Goal: Task Accomplishment & Management: Manage account settings

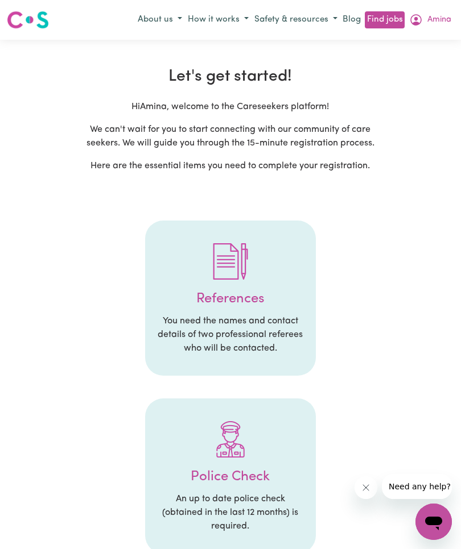
click at [433, 16] on span "Amina" at bounding box center [439, 20] width 24 height 13
click at [418, 68] on link "My Dashboard" at bounding box center [408, 64] width 90 height 22
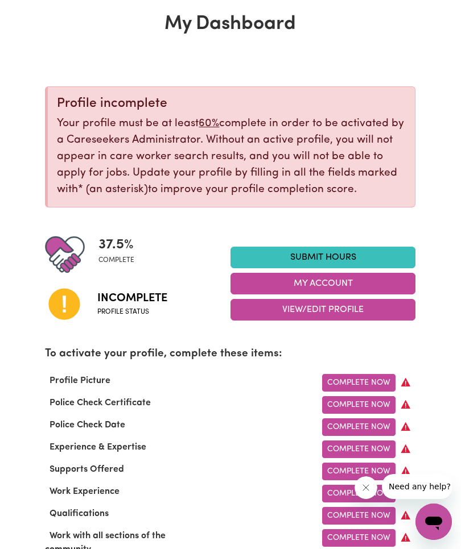
scroll to position [58, 0]
click at [367, 282] on button "My Account" at bounding box center [322, 285] width 185 height 22
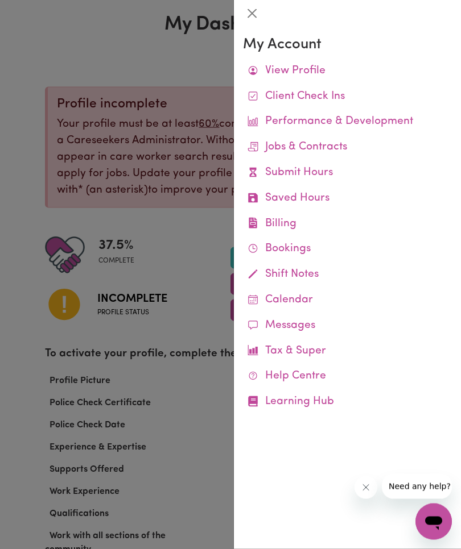
scroll to position [59, 0]
click at [314, 69] on link "View Profile" at bounding box center [347, 72] width 209 height 26
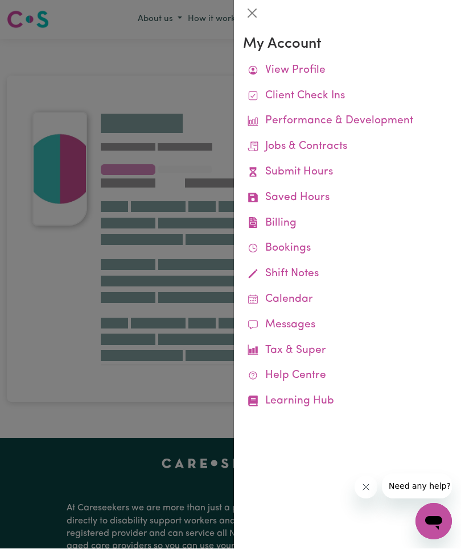
scroll to position [1, 0]
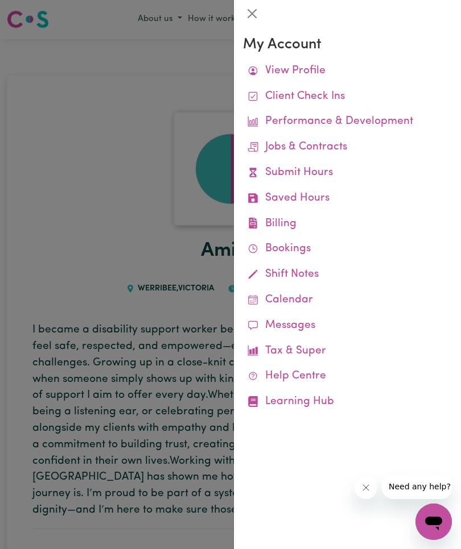
click at [120, 205] on div at bounding box center [230, 274] width 461 height 549
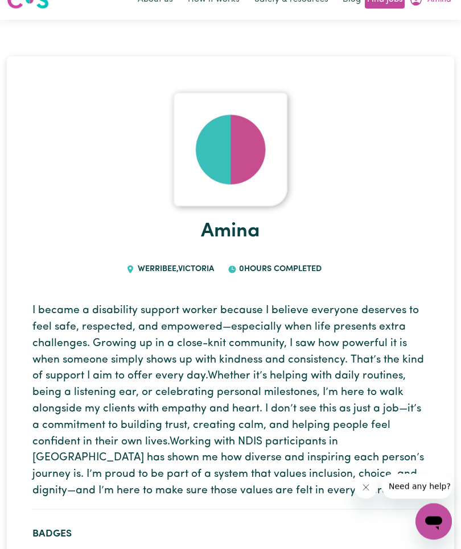
scroll to position [0, 0]
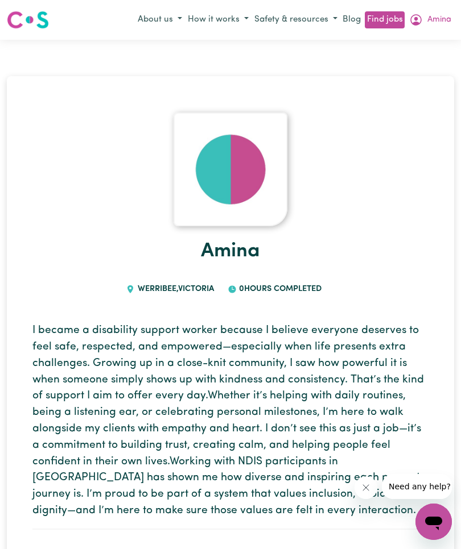
click at [445, 19] on button "Amina" at bounding box center [430, 19] width 48 height 19
click at [421, 67] on link "My Dashboard" at bounding box center [408, 64] width 90 height 22
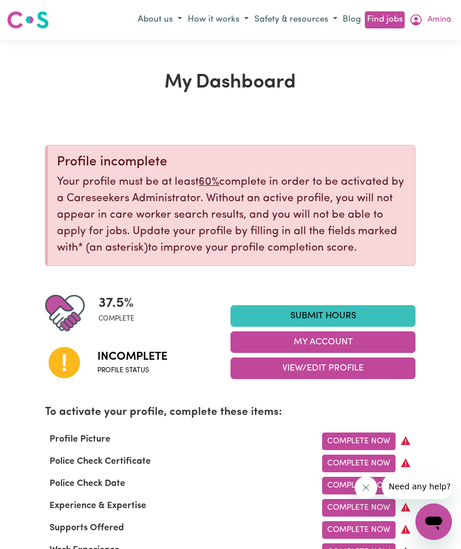
click at [377, 367] on button "View/Edit Profile" at bounding box center [322, 369] width 185 height 22
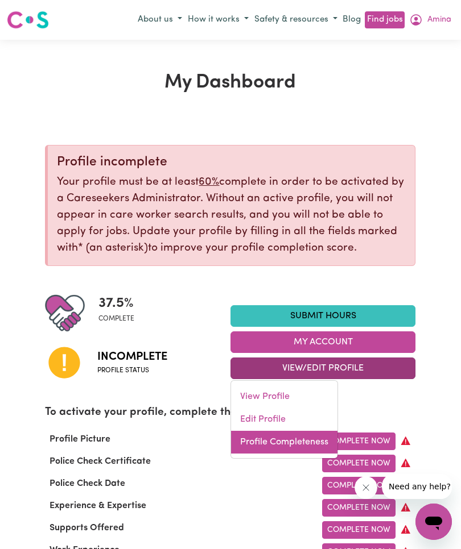
click at [305, 439] on link "Profile Completeness" at bounding box center [284, 442] width 106 height 23
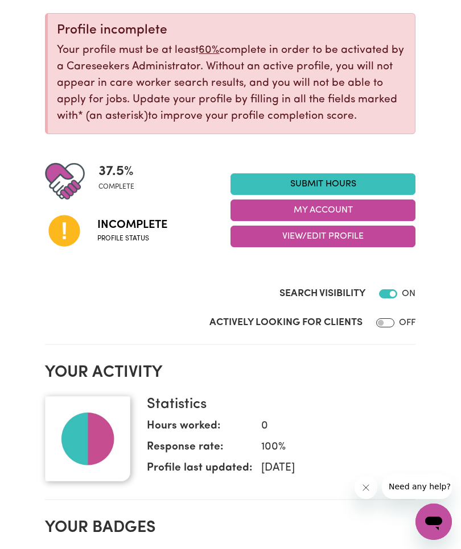
scroll to position [131, 0]
click at [345, 187] on link "Submit Hours" at bounding box center [322, 185] width 185 height 22
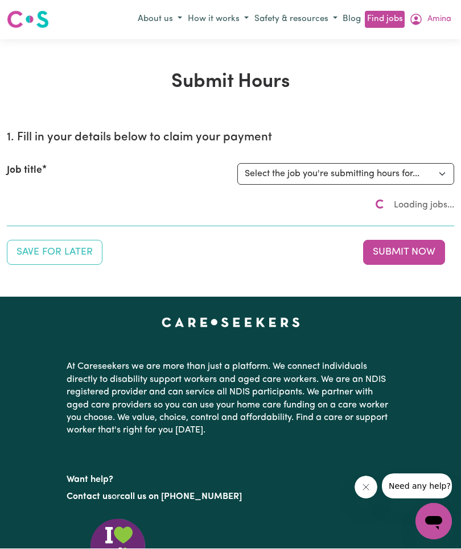
scroll to position [1, 0]
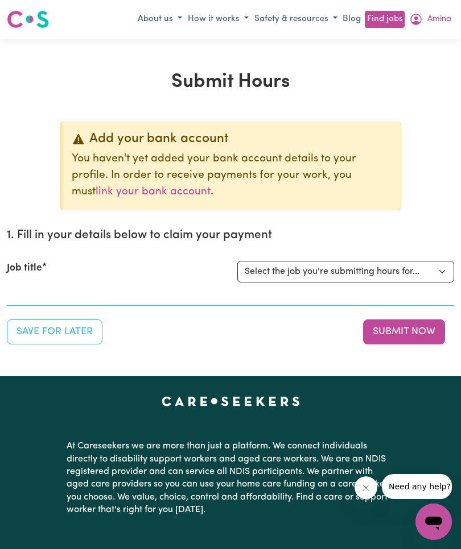
click at [434, 26] on button "Amina" at bounding box center [430, 19] width 48 height 19
click at [422, 69] on link "My Dashboard" at bounding box center [408, 63] width 90 height 22
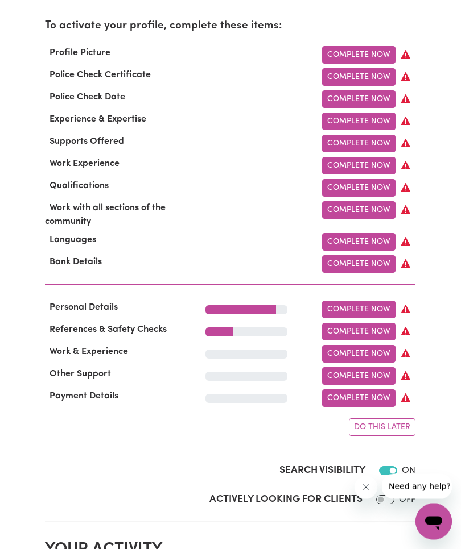
scroll to position [396, 0]
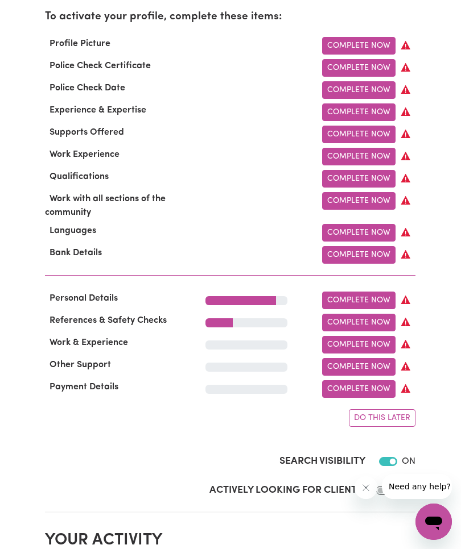
click at [277, 300] on div at bounding box center [246, 300] width 82 height 9
click at [390, 297] on link "Complete Now" at bounding box center [358, 301] width 73 height 18
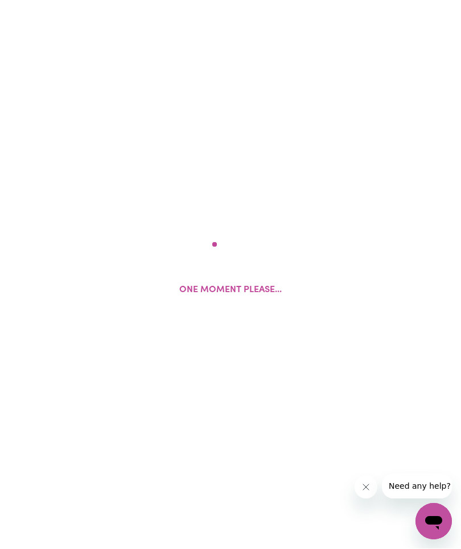
scroll to position [1, 0]
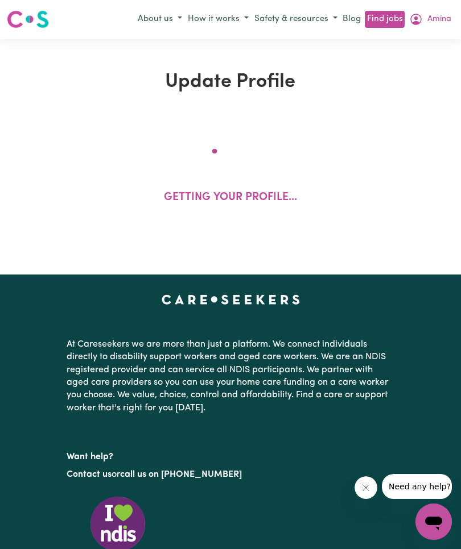
select select "[DEMOGRAPHIC_DATA]"
select select "[DEMOGRAPHIC_DATA] Citizen"
select select "Studying a healthcare related degree or qualification"
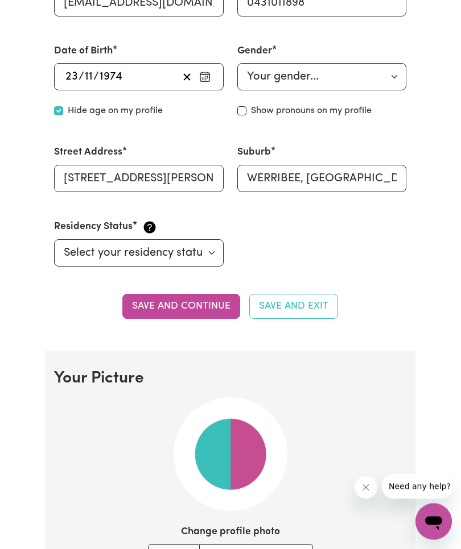
scroll to position [460, 0]
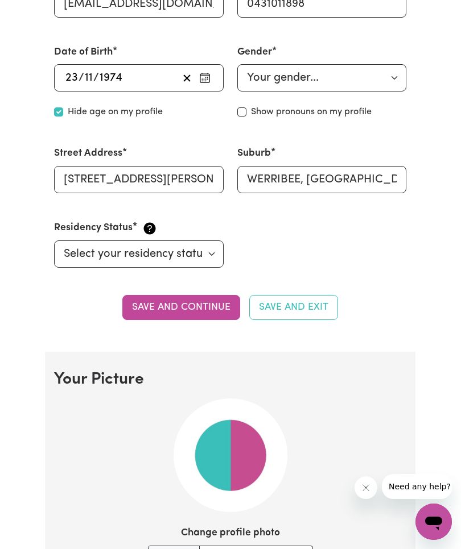
click at [212, 312] on button "Save and continue" at bounding box center [181, 307] width 118 height 25
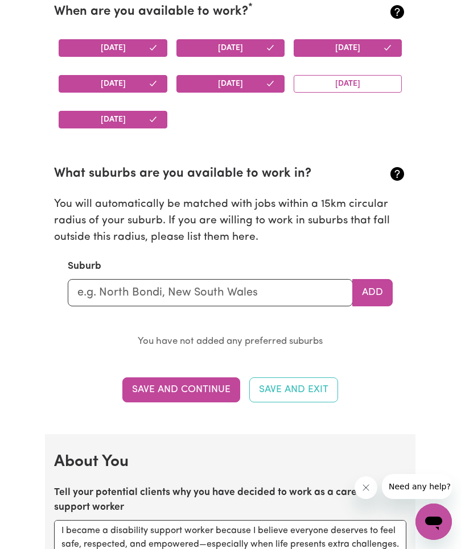
scroll to position [1112, 0]
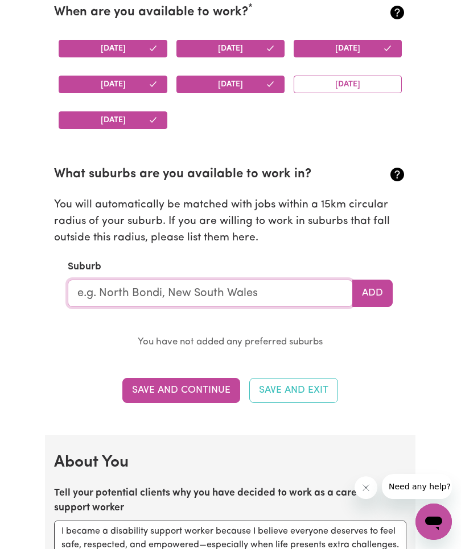
click at [316, 294] on input "text" at bounding box center [210, 293] width 285 height 27
click at [374, 298] on button "Add" at bounding box center [372, 293] width 40 height 27
click at [378, 291] on button "Add" at bounding box center [372, 293] width 40 height 27
click at [373, 295] on button "Add" at bounding box center [372, 293] width 40 height 27
click at [322, 292] on input "text" at bounding box center [210, 293] width 285 height 27
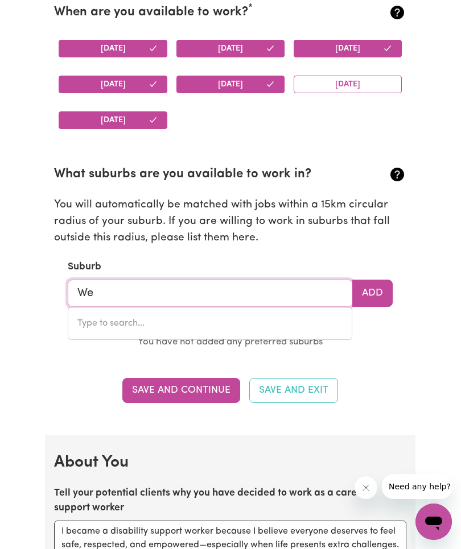
type input "[PERSON_NAME]"
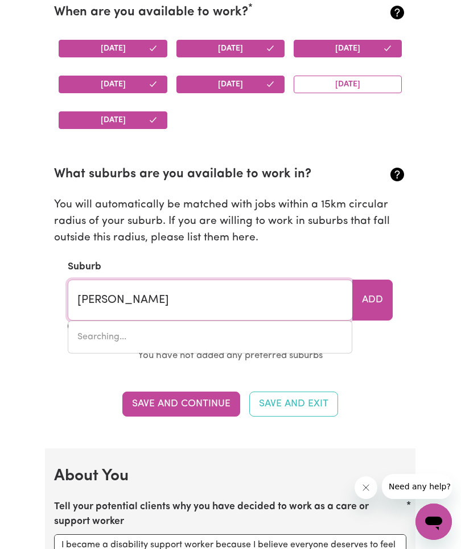
type input "[GEOGRAPHIC_DATA], [GEOGRAPHIC_DATA], 3799"
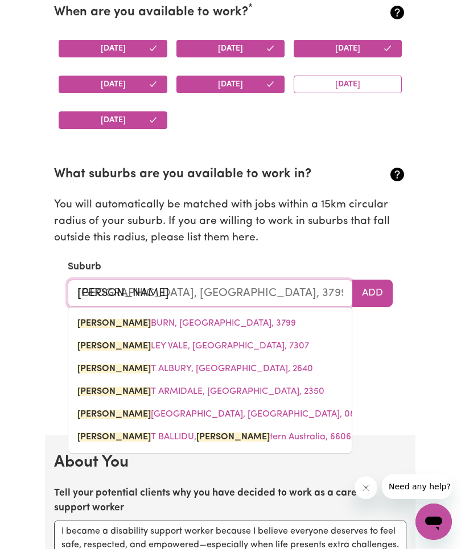
click at [166, 315] on link "[PERSON_NAME], [PERSON_NAME], 3799" at bounding box center [209, 323] width 283 height 23
type input "[GEOGRAPHIC_DATA], [GEOGRAPHIC_DATA], 3799"
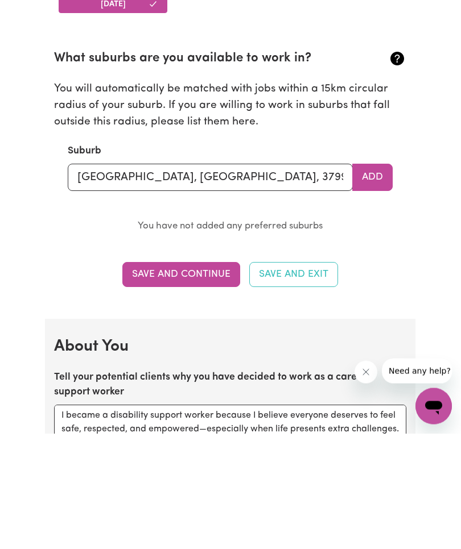
click at [201, 378] on button "Save and Continue" at bounding box center [181, 390] width 118 height 25
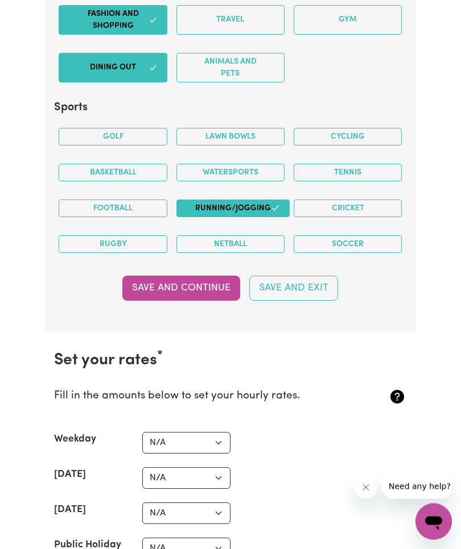
scroll to position [2357, 0]
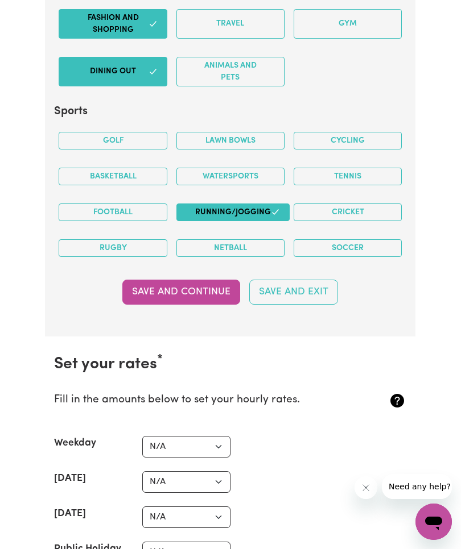
click at [206, 290] on button "Save and Continue" at bounding box center [181, 292] width 118 height 25
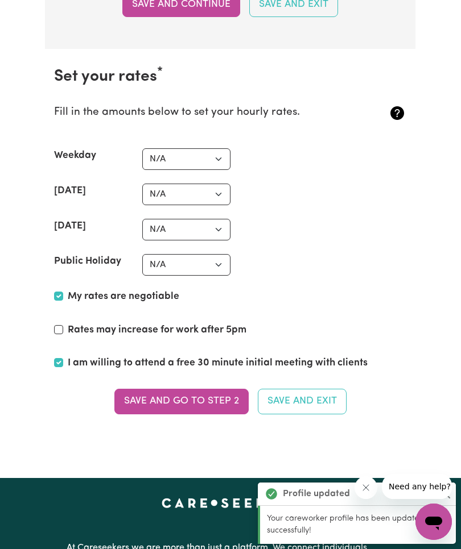
scroll to position [2691, 0]
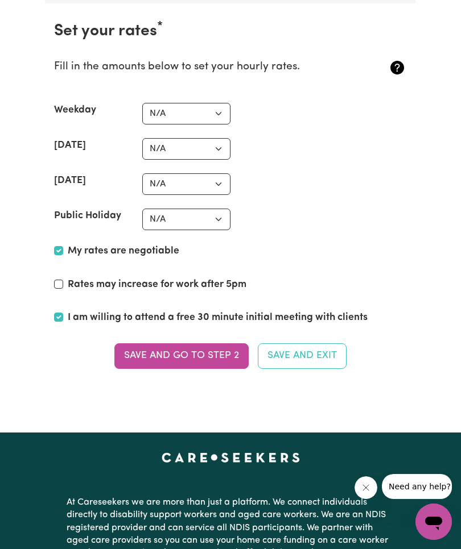
click at [212, 347] on button "Save and go to Step 2" at bounding box center [181, 356] width 134 height 25
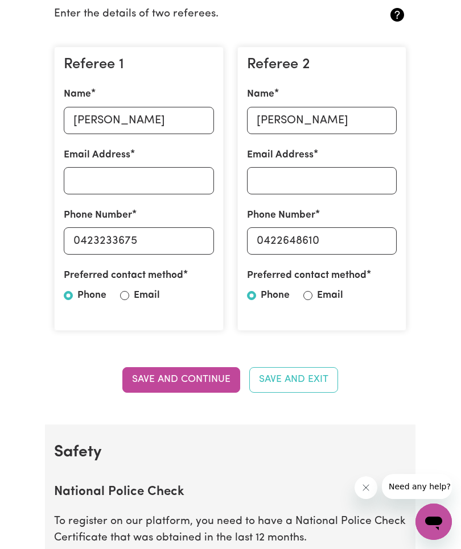
scroll to position [293, 0]
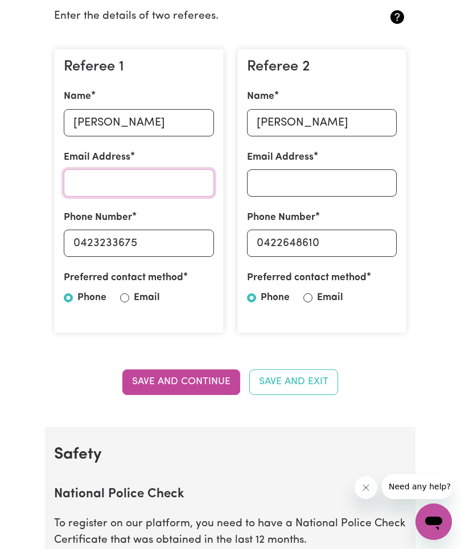
click at [193, 176] on input "Email Address" at bounding box center [139, 182] width 150 height 27
click at [129, 300] on input "Email" at bounding box center [124, 297] width 9 height 9
radio input "true"
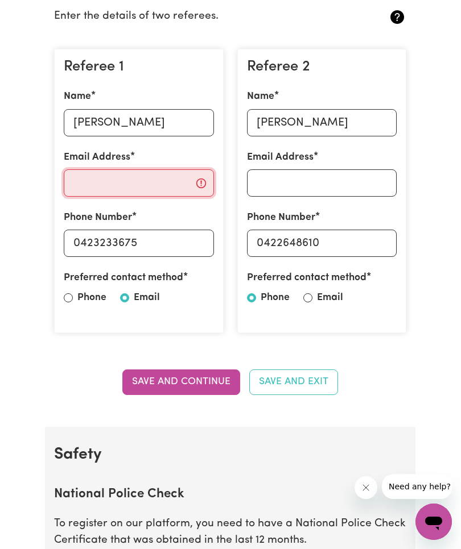
click at [148, 183] on input "Email Address" at bounding box center [139, 182] width 150 height 27
click at [176, 245] on input "0423233675" at bounding box center [139, 243] width 150 height 27
type input "0"
click at [148, 195] on input "Email Address" at bounding box center [139, 182] width 150 height 27
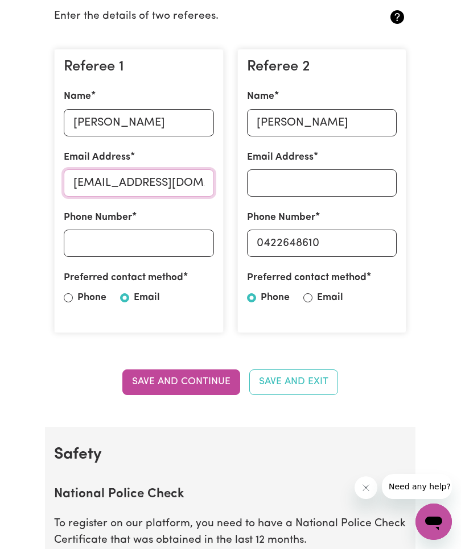
type input "[EMAIL_ADDRESS][DOMAIN_NAME]"
click at [308, 305] on div "Preferred contact method Phone Email" at bounding box center [322, 290] width 150 height 39
click at [309, 301] on input "Email" at bounding box center [307, 297] width 9 height 9
radio input "true"
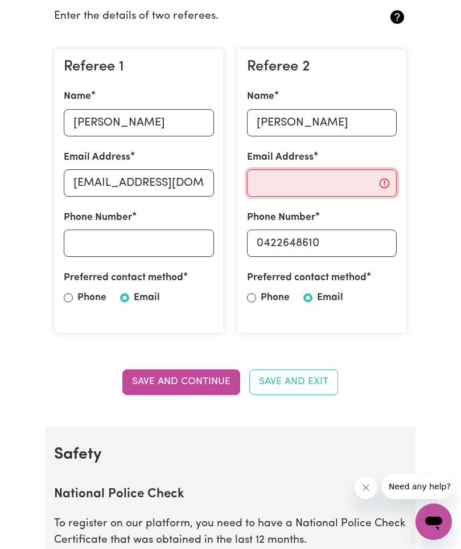
click at [339, 176] on input "Email Address" at bounding box center [322, 182] width 150 height 27
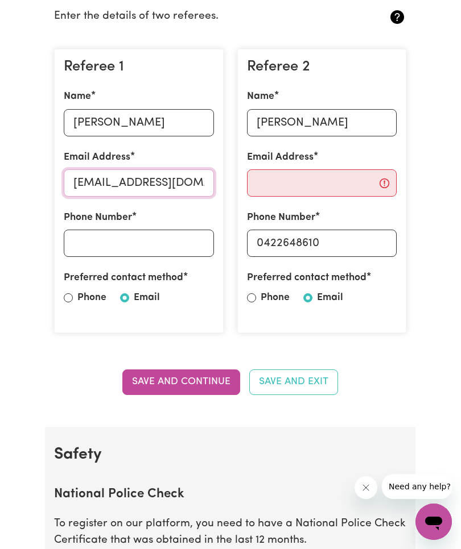
click at [180, 183] on input "[EMAIL_ADDRESS][DOMAIN_NAME]" at bounding box center [139, 182] width 150 height 27
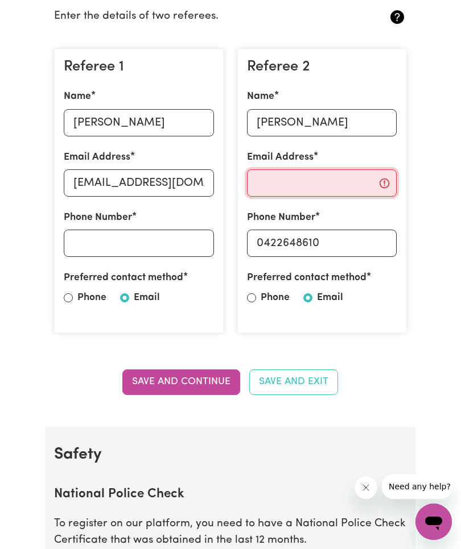
click at [340, 177] on input "Email Address" at bounding box center [322, 182] width 150 height 27
paste input "[EMAIL_ADDRESS][DOMAIN_NAME]"
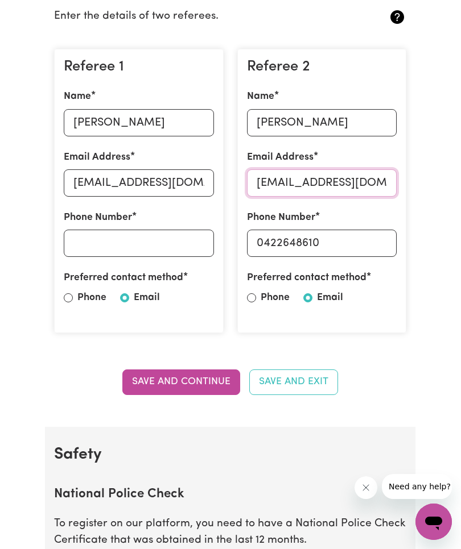
type input "[EMAIL_ADDRESS][DOMAIN_NAME]"
click at [192, 184] on input "[EMAIL_ADDRESS][DOMAIN_NAME]" at bounding box center [139, 182] width 150 height 27
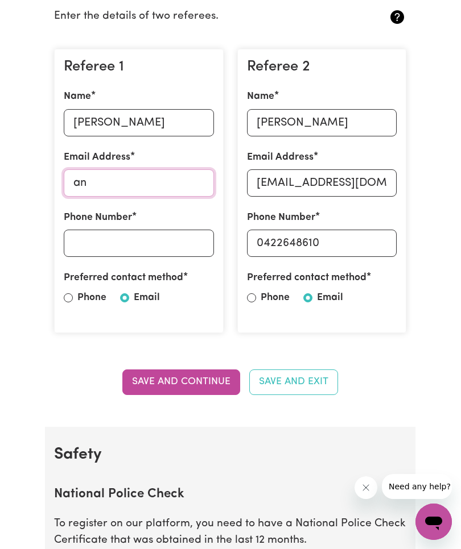
type input "a"
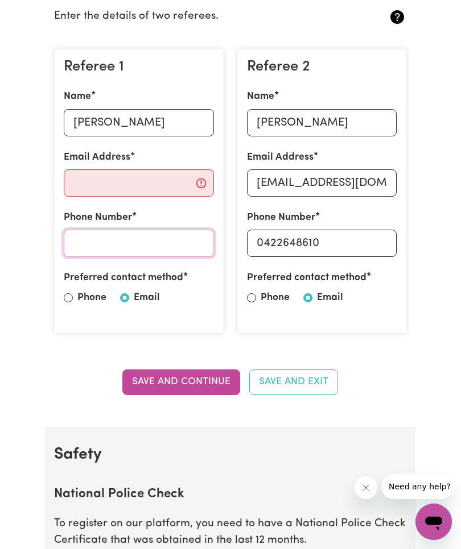
click at [189, 238] on input "Phone Number" at bounding box center [139, 243] width 150 height 27
click at [78, 298] on label "Phone" at bounding box center [91, 298] width 29 height 15
click at [73, 298] on input "Phone" at bounding box center [68, 297] width 9 height 9
radio input "true"
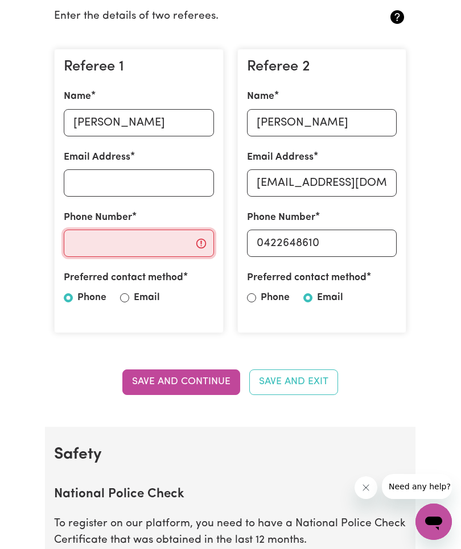
click at [145, 250] on input "Phone Number" at bounding box center [139, 243] width 150 height 27
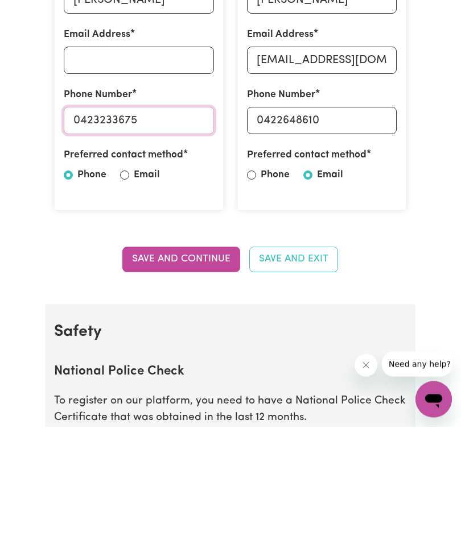
type input "0423233675"
click at [222, 370] on button "Save and Continue" at bounding box center [181, 382] width 118 height 25
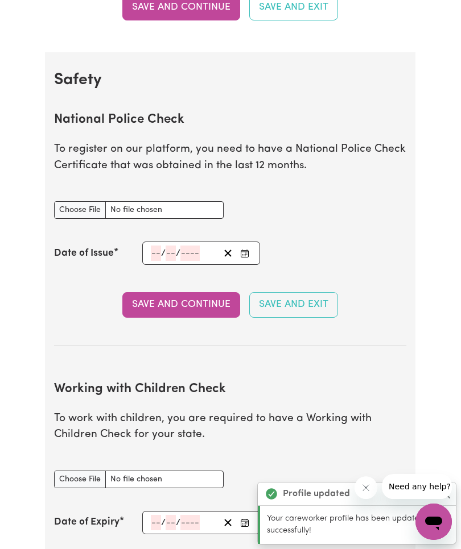
scroll to position [721, 0]
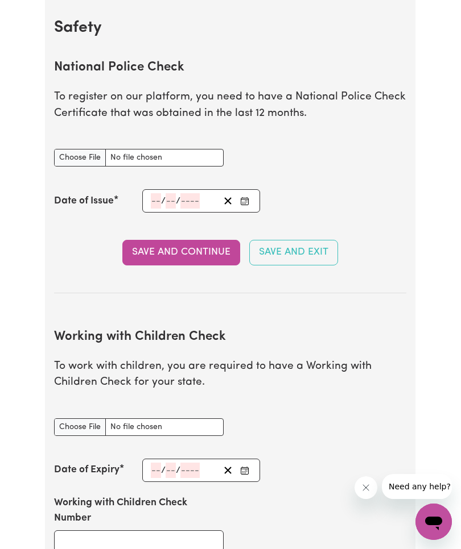
click at [81, 152] on input "National Police Check document" at bounding box center [138, 158] width 169 height 18
type input "C:\fakepath\IMG_2358.jpeg"
click at [161, 200] on input "number" at bounding box center [156, 200] width 10 height 15
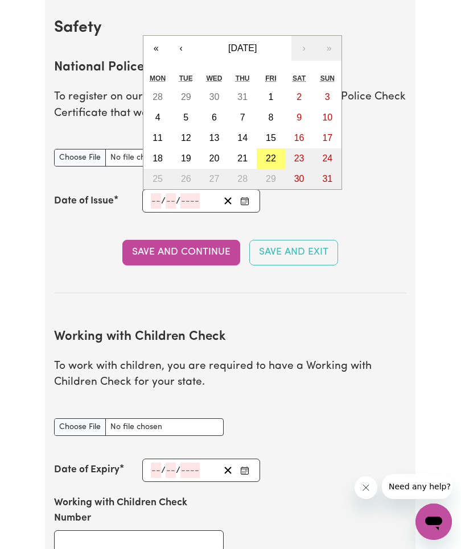
click at [276, 119] on button "8" at bounding box center [271, 117] width 28 height 20
type input "[DATE]"
type input "8"
type input "2025"
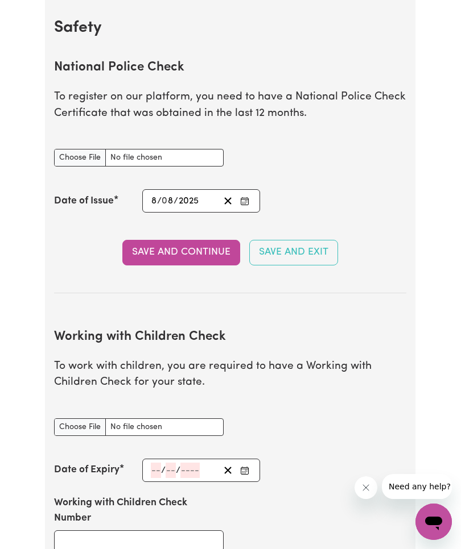
click at [172, 204] on input "8" at bounding box center [168, 200] width 11 height 15
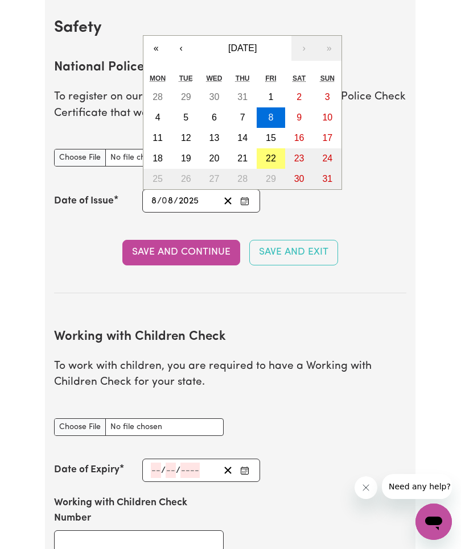
click at [246, 116] on button "7" at bounding box center [242, 117] width 28 height 20
type input "[DATE]"
type input "7"
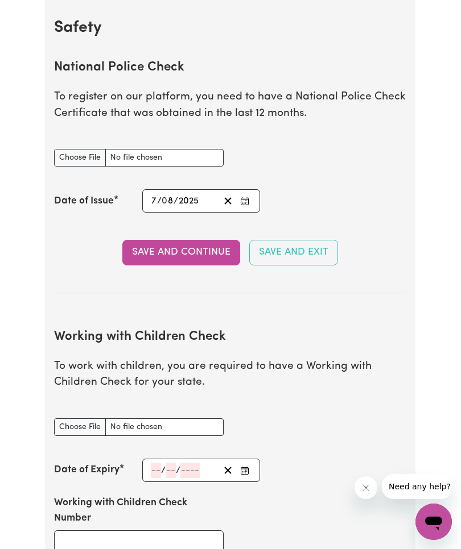
click at [193, 255] on button "Save and Continue" at bounding box center [181, 252] width 118 height 25
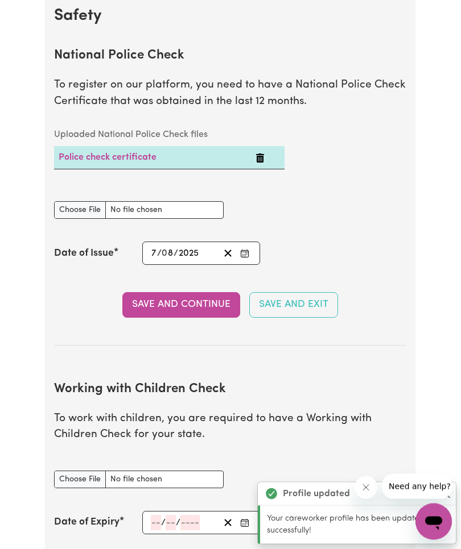
scroll to position [733, 0]
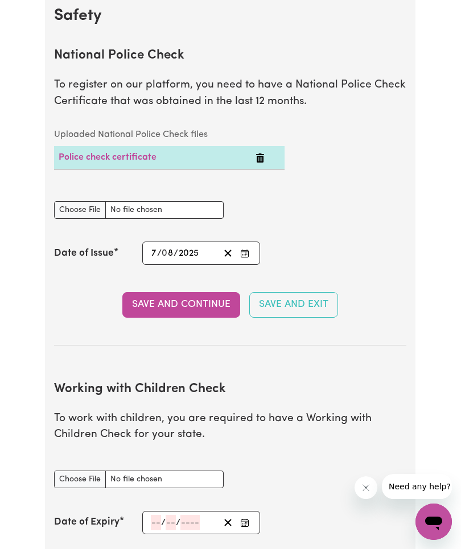
click at [151, 250] on input "7" at bounding box center [154, 253] width 6 height 15
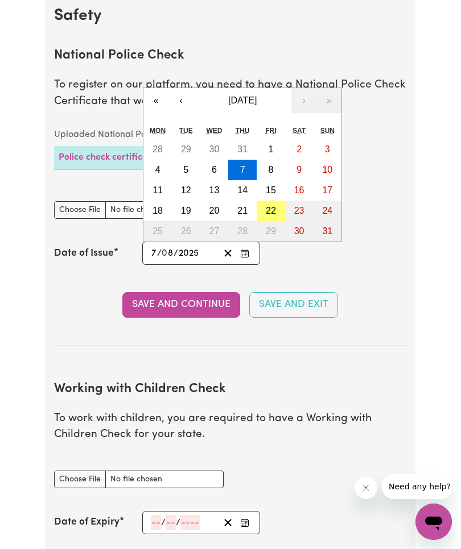
scroll to position [732, 0]
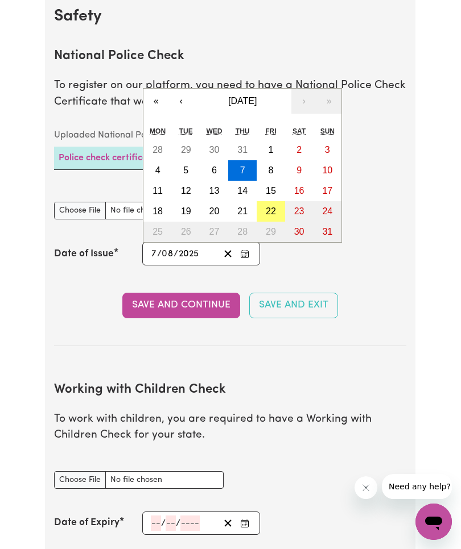
click at [267, 171] on button "8" at bounding box center [271, 170] width 28 height 20
type input "[DATE]"
type input "8"
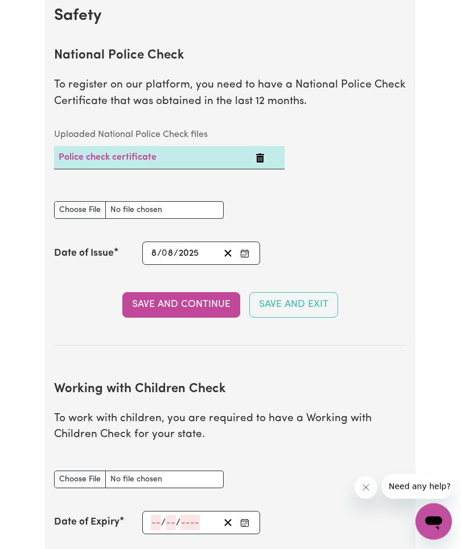
click at [172, 250] on input "8" at bounding box center [168, 253] width 11 height 15
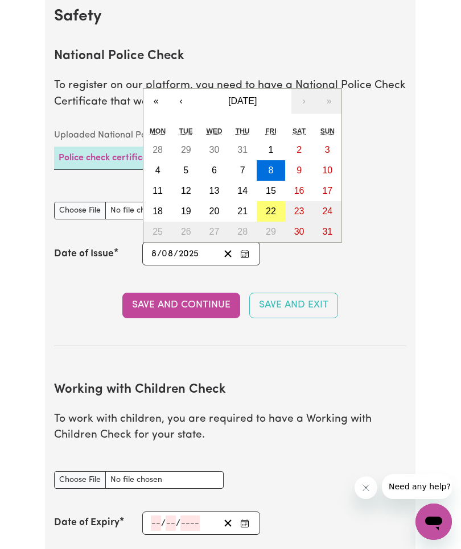
click at [245, 166] on abbr "7" at bounding box center [242, 171] width 5 height 10
type input "[DATE]"
type input "7"
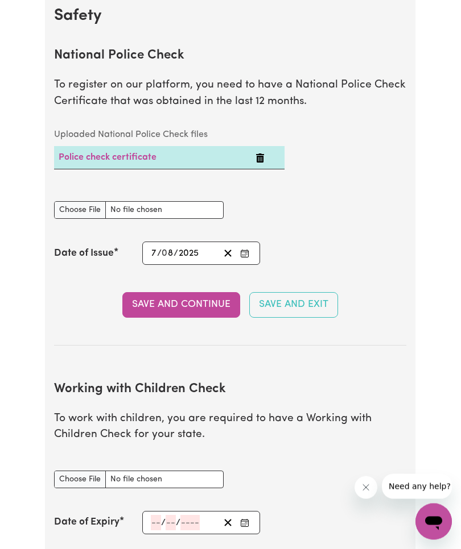
click at [197, 254] on input "2025" at bounding box center [189, 253] width 22 height 15
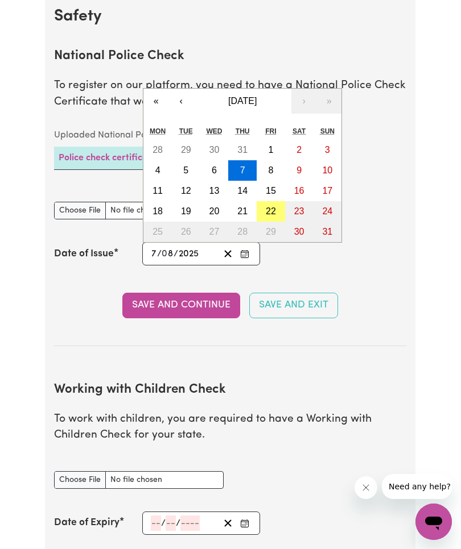
click at [159, 103] on button "«" at bounding box center [155, 101] width 25 height 25
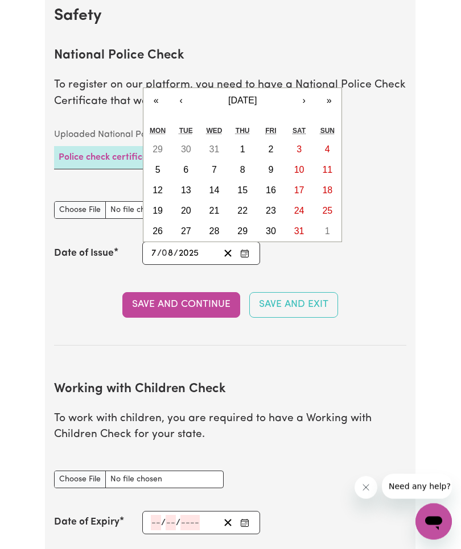
click at [257, 100] on span "[DATE]" at bounding box center [242, 101] width 28 height 10
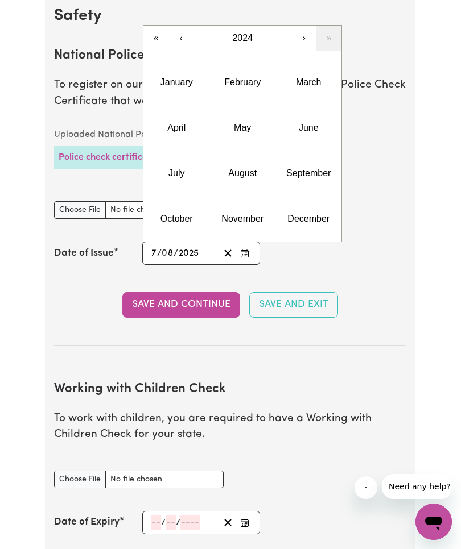
click at [258, 31] on button "2024" at bounding box center [242, 38] width 98 height 25
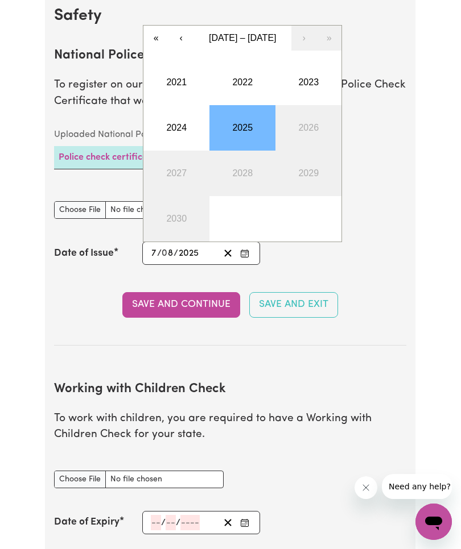
click at [195, 258] on input "2025" at bounding box center [189, 253] width 22 height 15
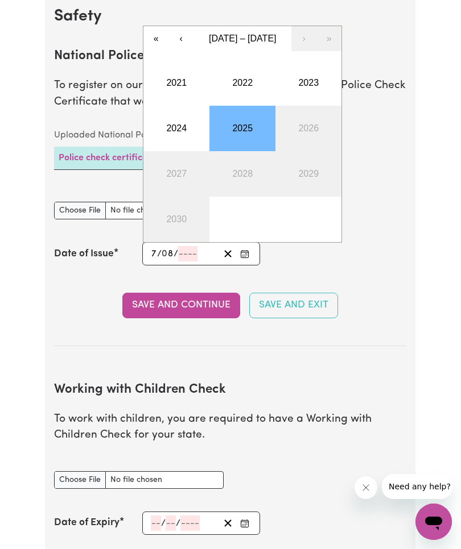
type input "0002-08-07"
type input "2"
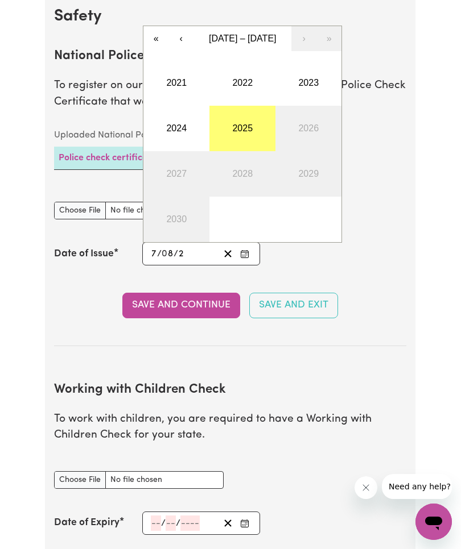
type input "0020-08-07"
type input "202"
type input "[DATE]"
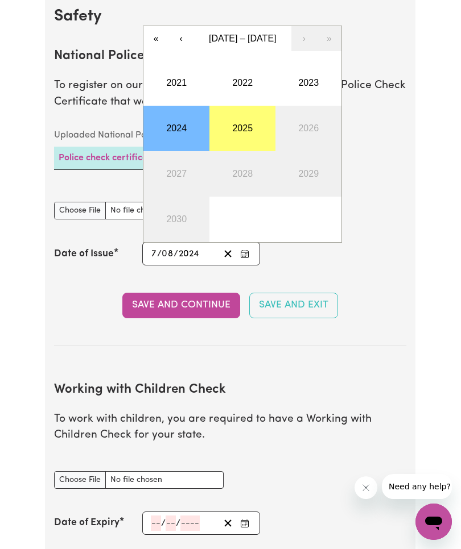
type input "2024"
click at [182, 133] on button "2024" at bounding box center [176, 129] width 66 height 46
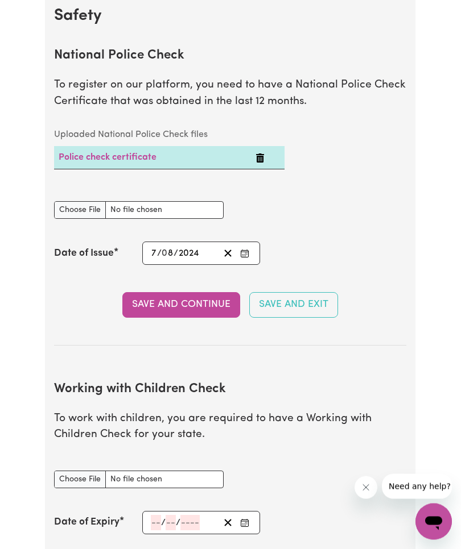
click at [204, 302] on button "Save and Continue" at bounding box center [181, 305] width 118 height 25
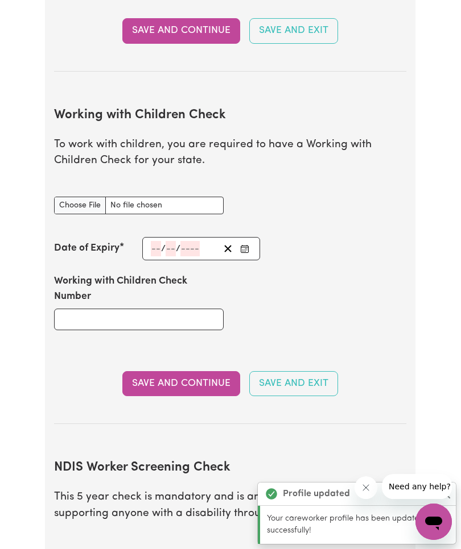
scroll to position [1095, 0]
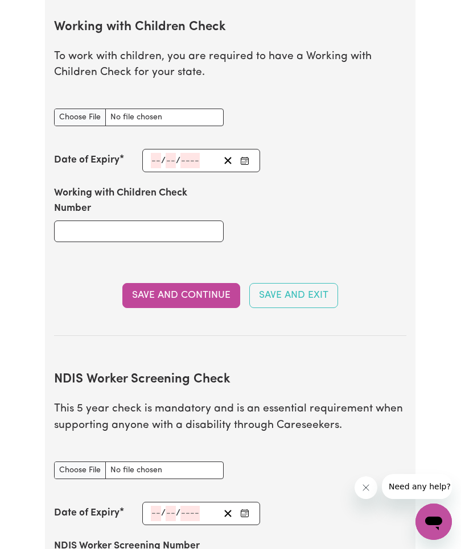
click at [85, 466] on input "NDIS Worker Screening Check document" at bounding box center [138, 471] width 169 height 18
click at [86, 462] on input "NDIS Worker Screening Check document" at bounding box center [138, 471] width 169 height 18
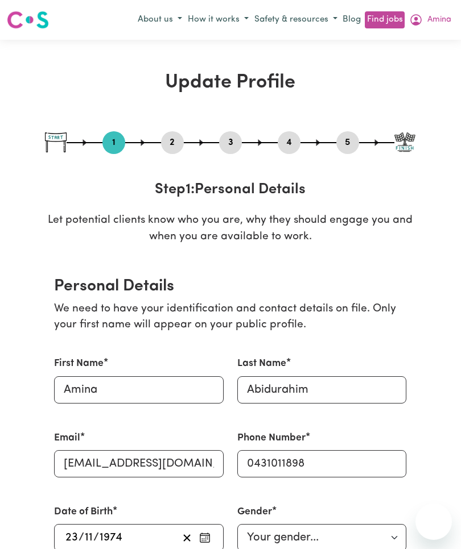
select select "[DEMOGRAPHIC_DATA]"
select select "[DEMOGRAPHIC_DATA] Citizen"
select select "Studying a healthcare related degree or qualification"
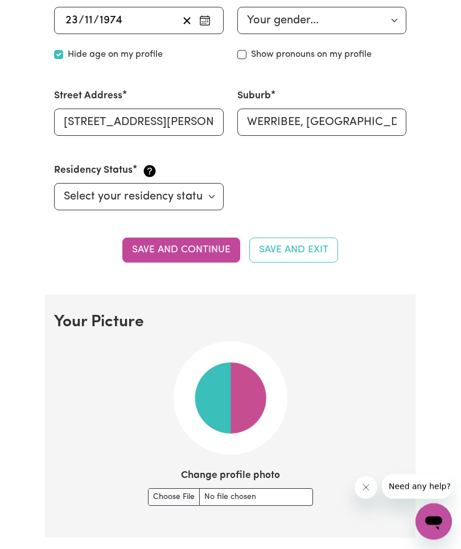
scroll to position [516, 0]
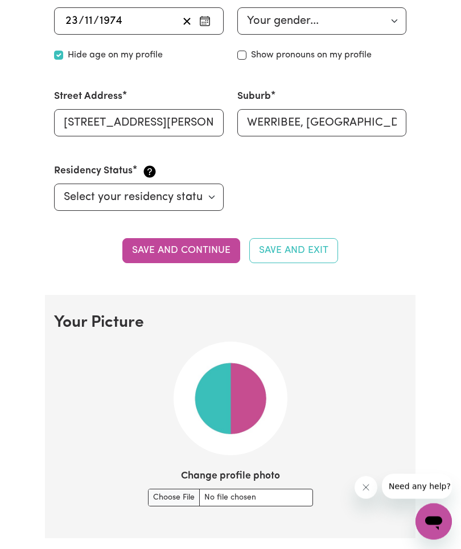
click at [194, 248] on button "Save and continue" at bounding box center [181, 251] width 118 height 25
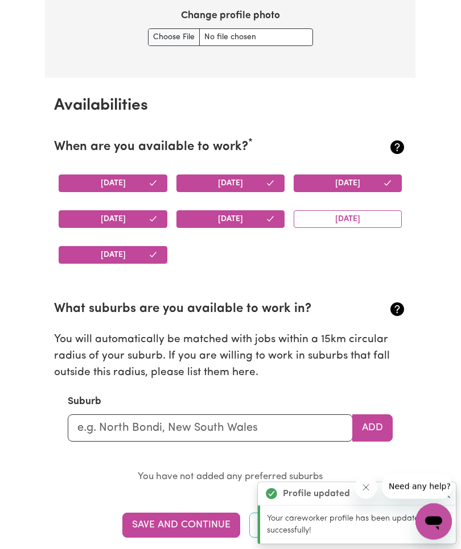
scroll to position [978, 0]
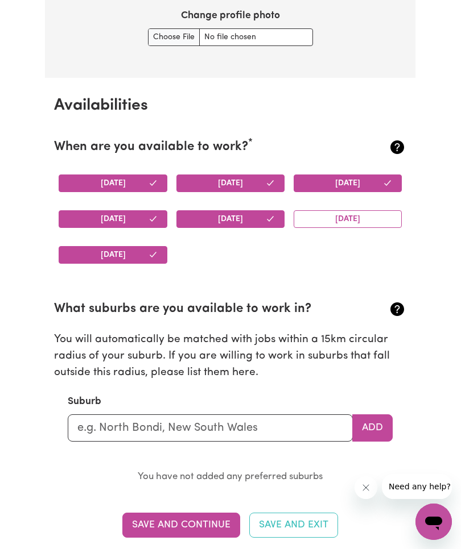
click at [367, 423] on button "Add" at bounding box center [372, 428] width 40 height 27
click at [304, 430] on input "text" at bounding box center [210, 428] width 285 height 27
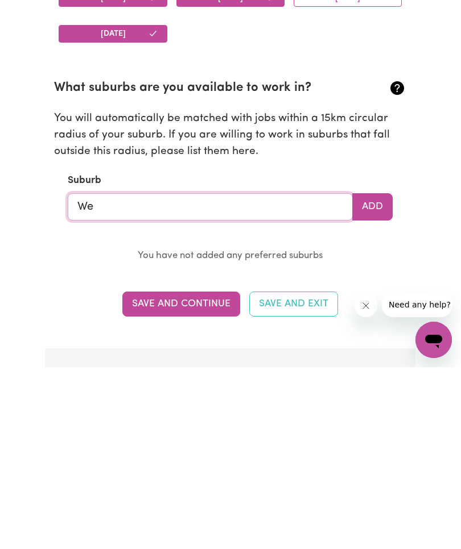
type input "[PERSON_NAME]"
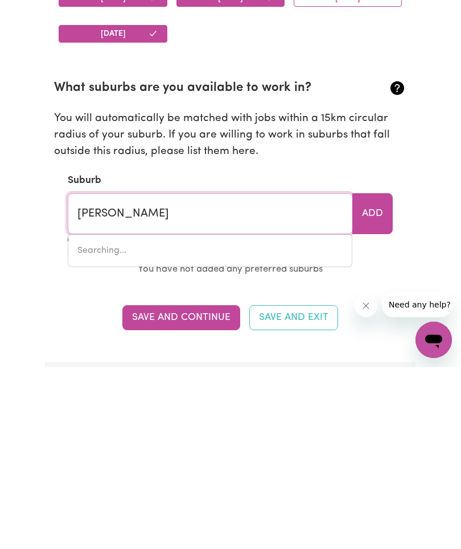
type input "[GEOGRAPHIC_DATA], [GEOGRAPHIC_DATA], 3799"
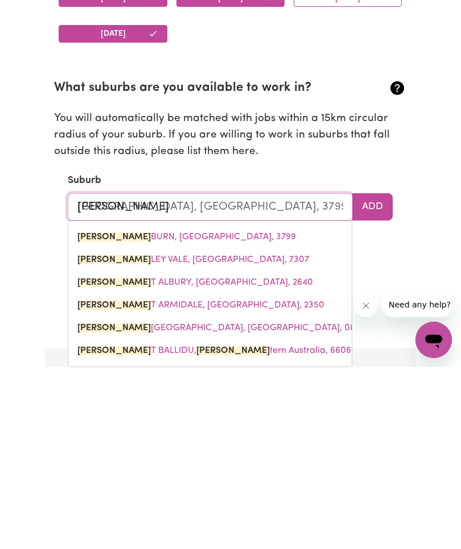
click at [158, 415] on span "[PERSON_NAME], [PERSON_NAME], 3799" at bounding box center [186, 419] width 218 height 9
type input "[GEOGRAPHIC_DATA], [GEOGRAPHIC_DATA], 3799"
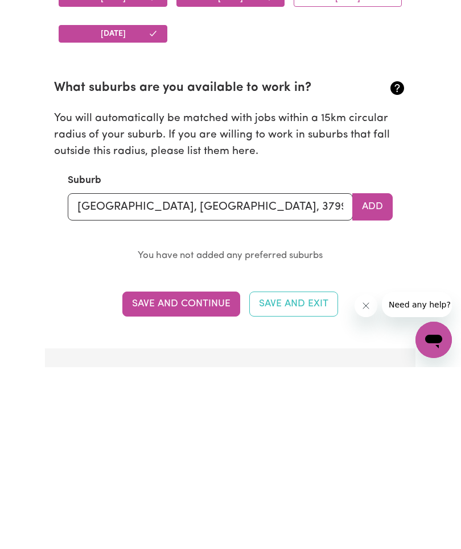
click at [377, 375] on button "Add" at bounding box center [372, 388] width 40 height 27
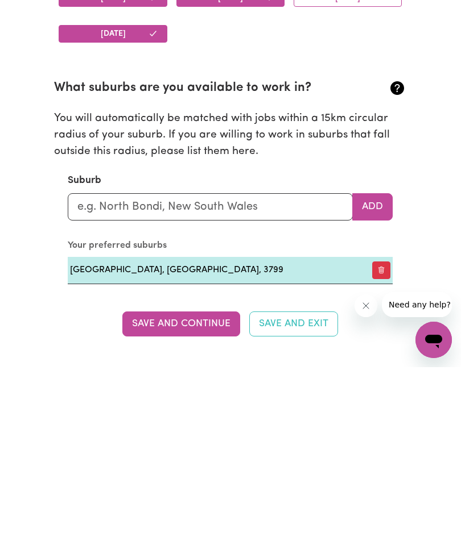
scroll to position [1200, 0]
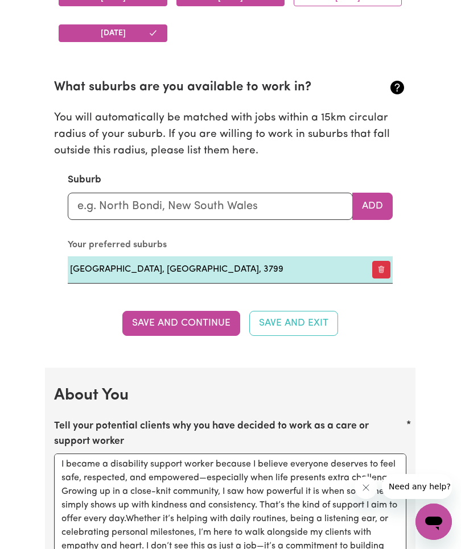
click at [204, 319] on button "Save and Continue" at bounding box center [181, 323] width 118 height 25
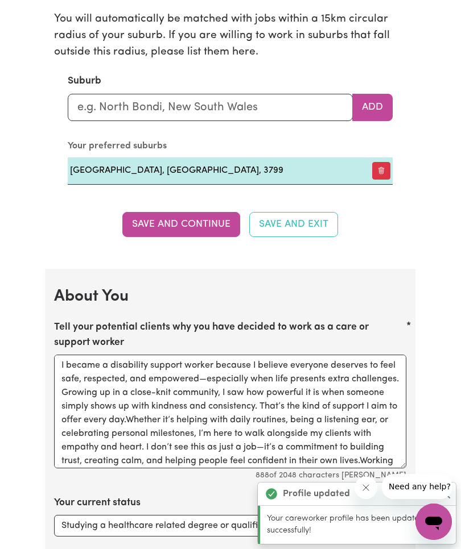
scroll to position [1565, 0]
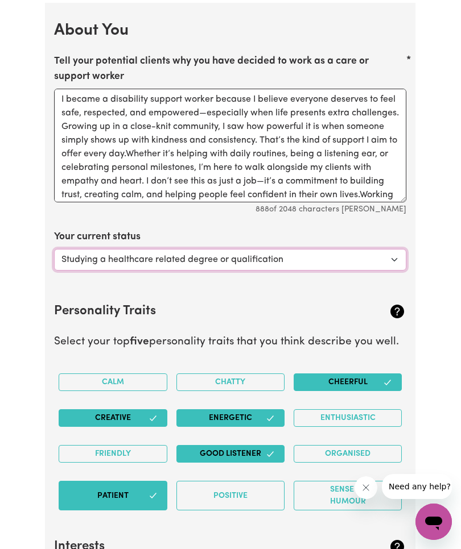
click at [394, 259] on select "Select... Studying a healthcare related degree or qualification Studying a non-…" at bounding box center [230, 260] width 352 height 22
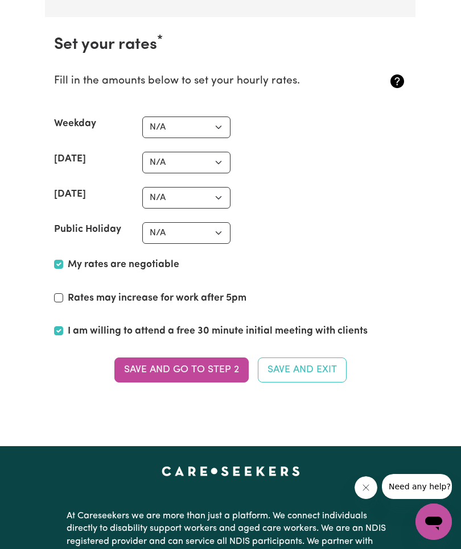
scroll to position [2695, 0]
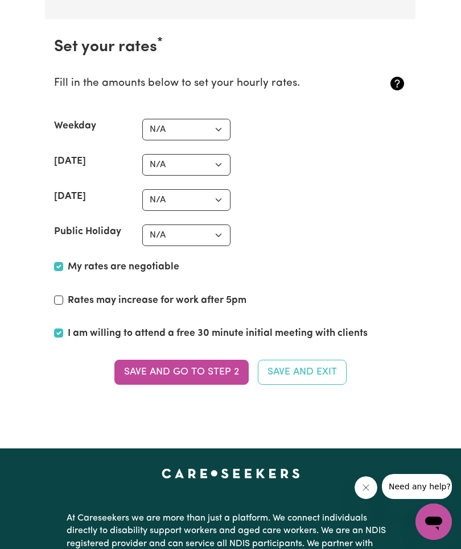
click at [210, 370] on button "Save and go to Step 2" at bounding box center [181, 372] width 134 height 25
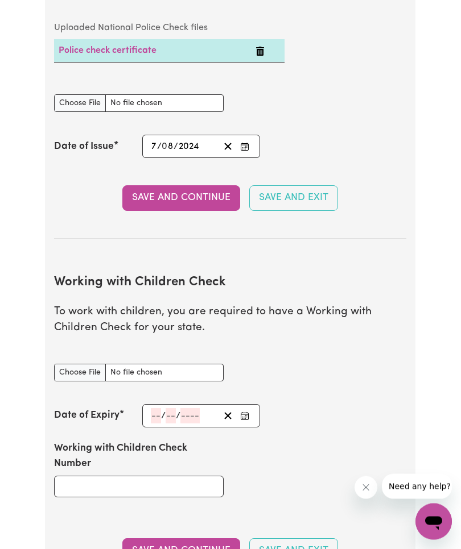
scroll to position [839, 0]
click at [84, 370] on input "Working with Children Check document" at bounding box center [138, 373] width 169 height 18
type input "C:\fakepath\IMG_2718.jpeg"
click at [156, 415] on input "number" at bounding box center [156, 415] width 10 height 15
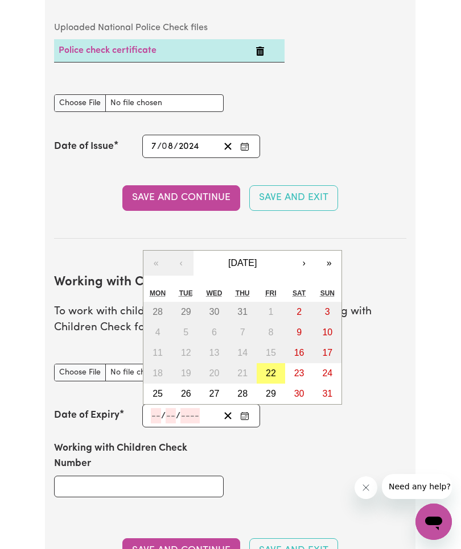
scroll to position [867, 0]
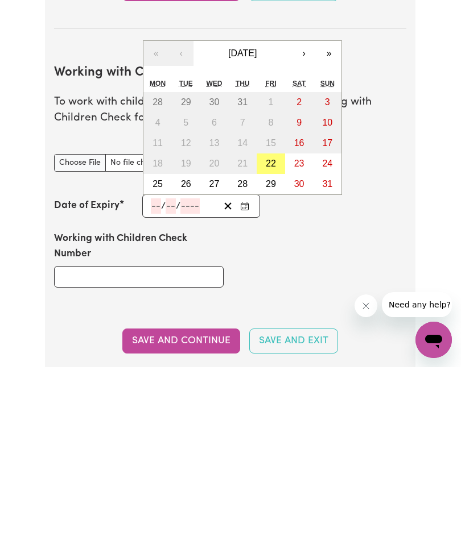
click at [242, 341] on abbr "21" at bounding box center [242, 346] width 10 height 10
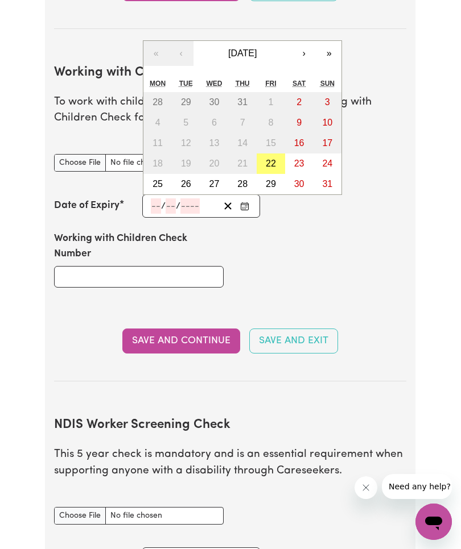
click at [240, 159] on abbr "21" at bounding box center [242, 164] width 10 height 10
click at [246, 159] on abbr "21" at bounding box center [242, 164] width 10 height 10
click at [158, 206] on input "number" at bounding box center [156, 205] width 10 height 15
click at [245, 163] on abbr "21" at bounding box center [242, 164] width 10 height 10
click at [173, 204] on input "number" at bounding box center [171, 205] width 10 height 15
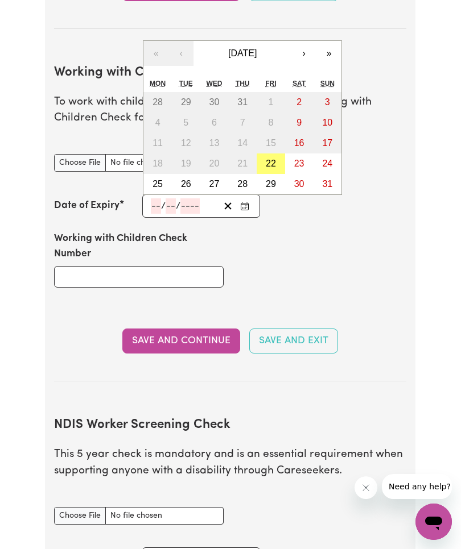
click at [175, 202] on input "number" at bounding box center [171, 205] width 10 height 15
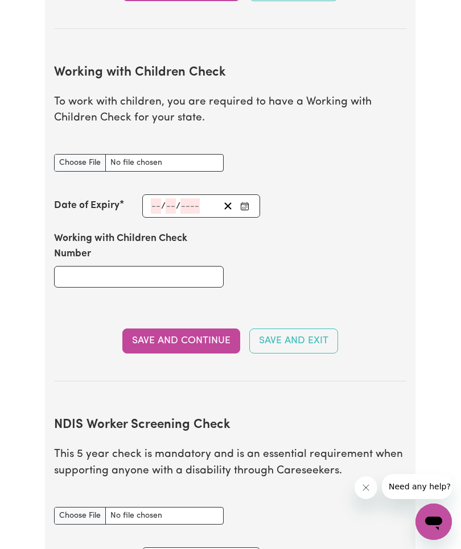
click at [297, 249] on div "Working with Children Check Number" at bounding box center [230, 260] width 366 height 84
click at [159, 205] on input "number" at bounding box center [156, 205] width 10 height 15
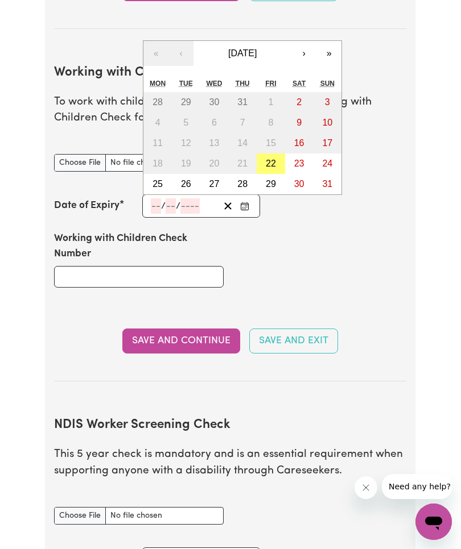
click at [251, 206] on button "Enter the Date of Expiry of your Working with Children Check" at bounding box center [245, 205] width 16 height 15
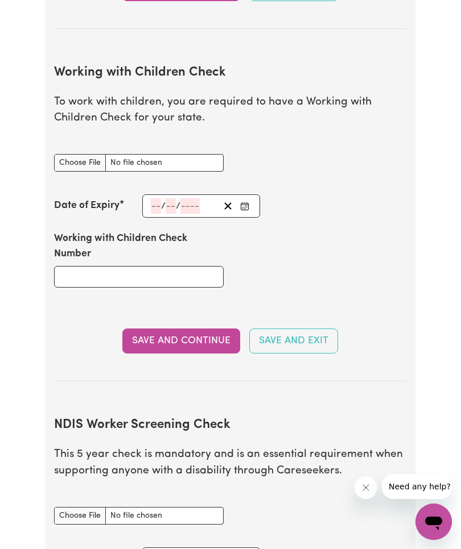
click at [250, 201] on button "Enter the Date of Expiry of your Working with Children Check" at bounding box center [245, 205] width 16 height 15
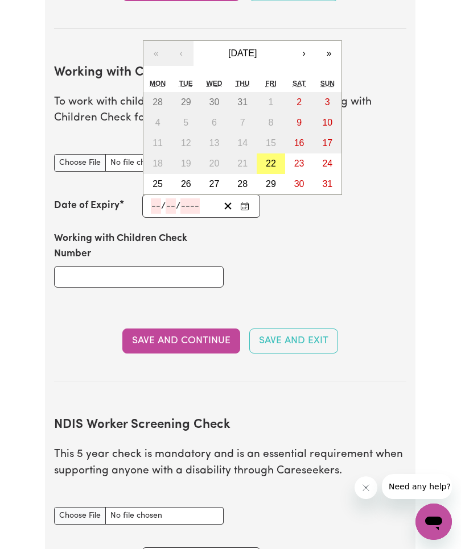
click at [307, 47] on button "›" at bounding box center [303, 53] width 25 height 25
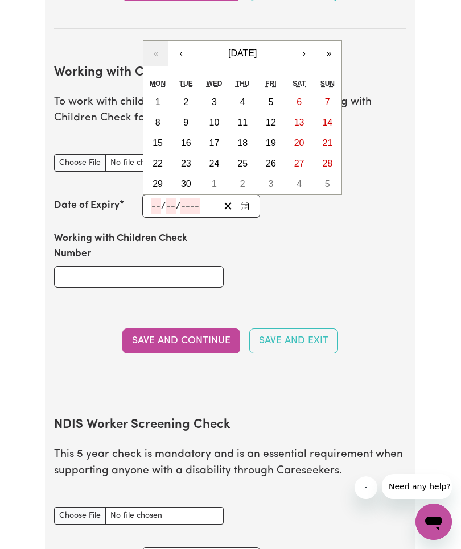
click at [305, 55] on button "›" at bounding box center [303, 53] width 25 height 25
click at [307, 50] on button "›" at bounding box center [303, 53] width 25 height 25
click at [304, 56] on button "›" at bounding box center [303, 53] width 25 height 25
click at [303, 56] on button "›" at bounding box center [303, 53] width 25 height 25
click at [306, 52] on button "›" at bounding box center [303, 53] width 25 height 25
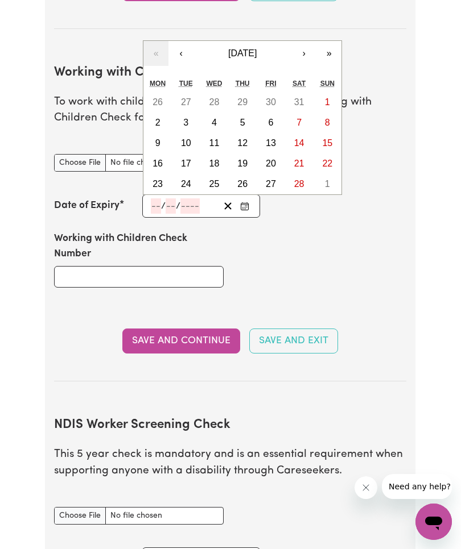
click at [304, 53] on button "›" at bounding box center [303, 53] width 25 height 25
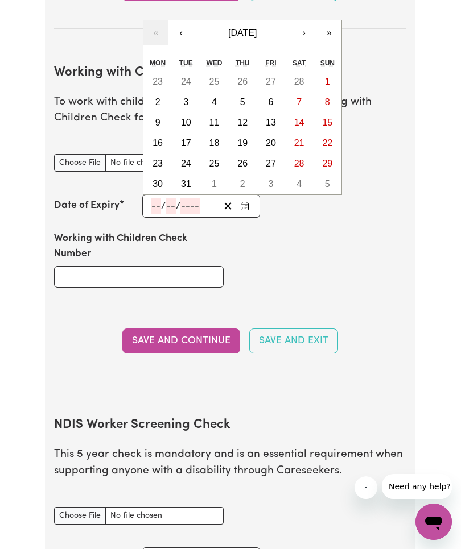
click at [304, 55] on div "Sat" at bounding box center [299, 63] width 28 height 17
click at [304, 42] on button "›" at bounding box center [303, 32] width 25 height 25
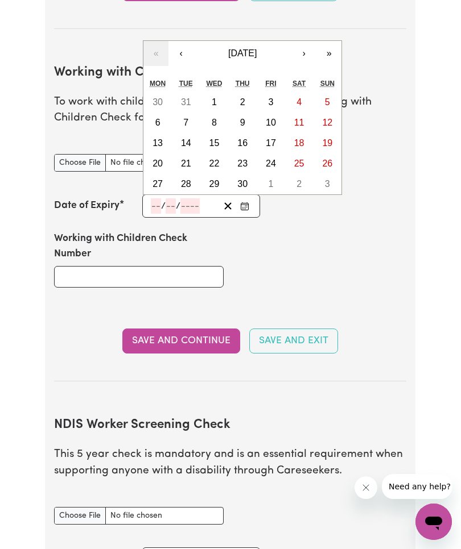
click at [305, 56] on button "›" at bounding box center [303, 53] width 25 height 25
click at [310, 50] on button "›" at bounding box center [303, 53] width 25 height 25
click at [309, 49] on button "›" at bounding box center [303, 53] width 25 height 25
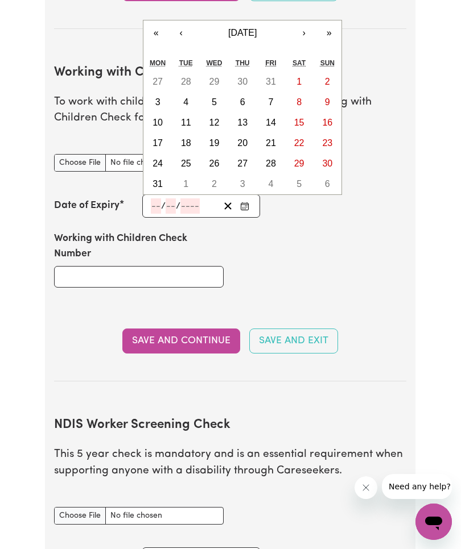
click at [306, 38] on button "›" at bounding box center [303, 32] width 25 height 25
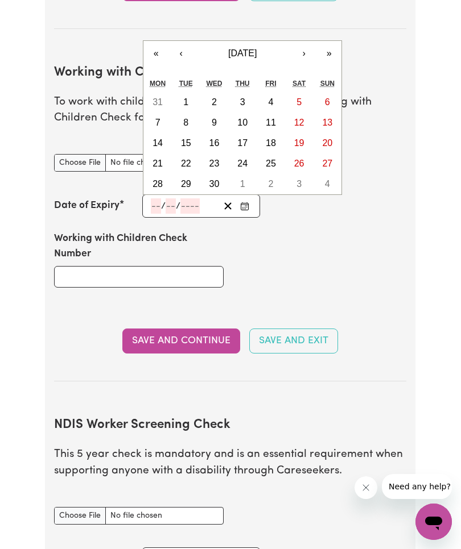
click at [310, 41] on button "›" at bounding box center [303, 53] width 25 height 25
click at [221, 160] on button "21" at bounding box center [214, 164] width 28 height 20
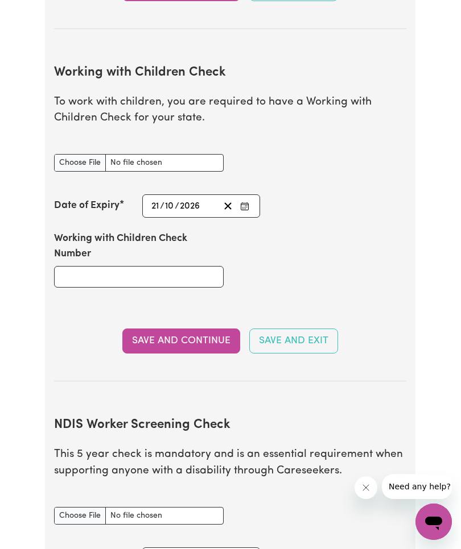
type input "2026-10-21"
type input "21"
type input "10"
type input "2026"
click at [191, 271] on input "Working with Children Check Number" at bounding box center [138, 277] width 169 height 22
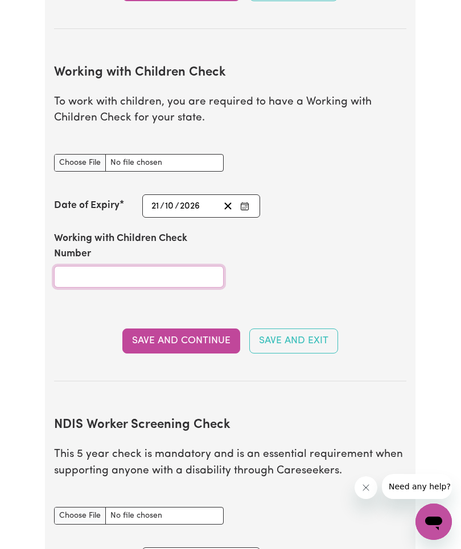
click at [156, 276] on input "Working with Children Check Number" at bounding box center [138, 277] width 169 height 22
type input "2305685A-01"
click at [213, 338] on button "Save and Continue" at bounding box center [181, 341] width 118 height 25
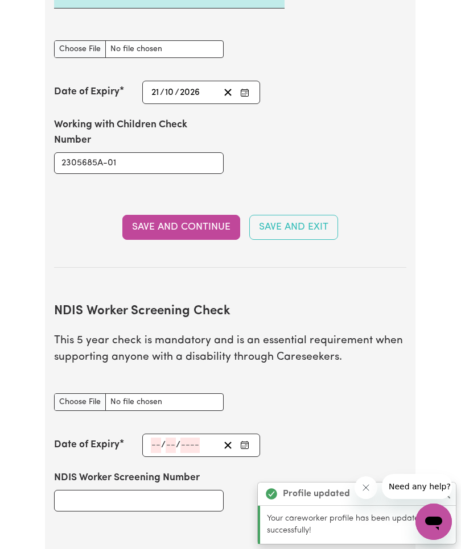
scroll to position [1447, 0]
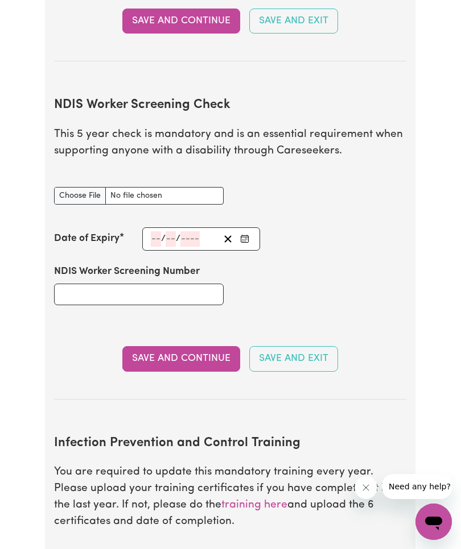
click at [90, 187] on input "NDIS Worker Screening Check document" at bounding box center [138, 196] width 169 height 18
type input "C:\fakepath\IMG_2726.jpeg"
click at [201, 287] on input "NDIS Worker Screening Number" at bounding box center [138, 295] width 169 height 22
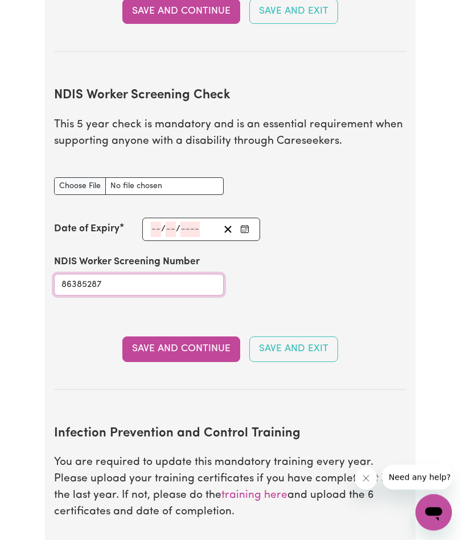
type input "86385287"
click at [206, 346] on button "Save and Continue" at bounding box center [181, 358] width 118 height 25
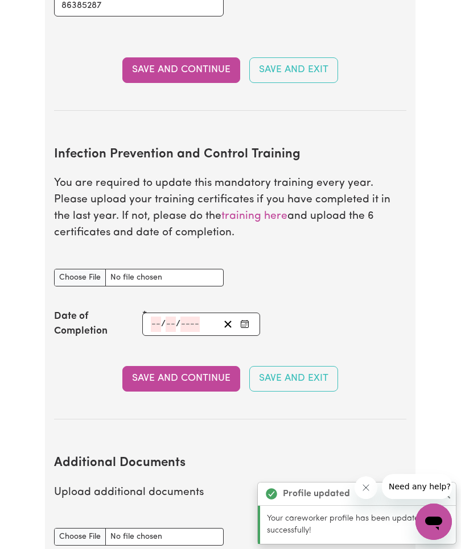
scroll to position [1863, 0]
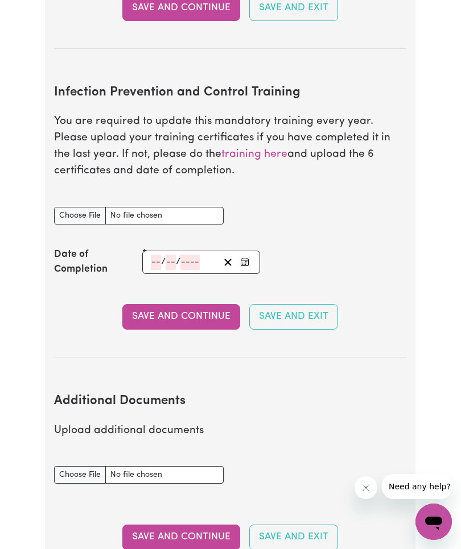
click at [81, 207] on input "Infection Prevention and Control Training document" at bounding box center [138, 216] width 169 height 18
type input "C:\fakepath\IMG_2366.jpeg"
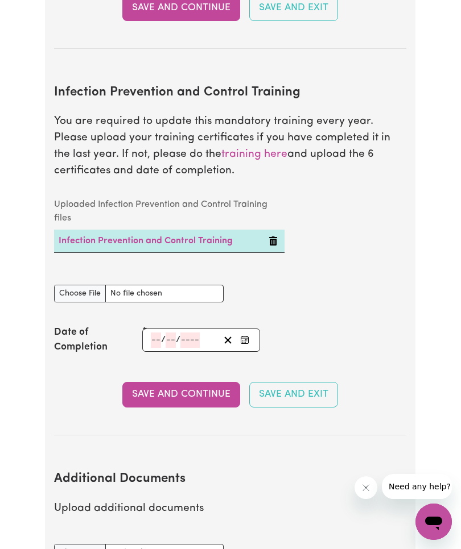
click at [152, 340] on input "number" at bounding box center [156, 340] width 10 height 15
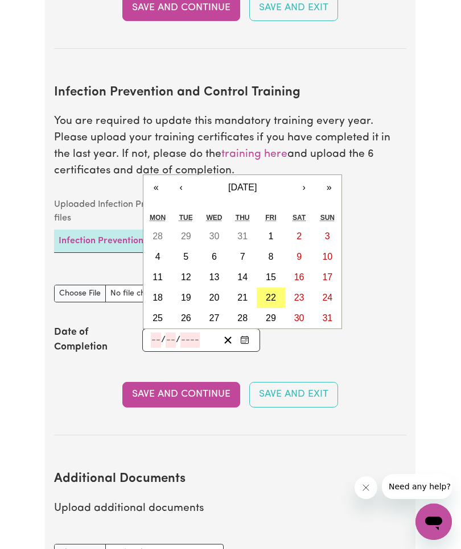
scroll to position [1862, 0]
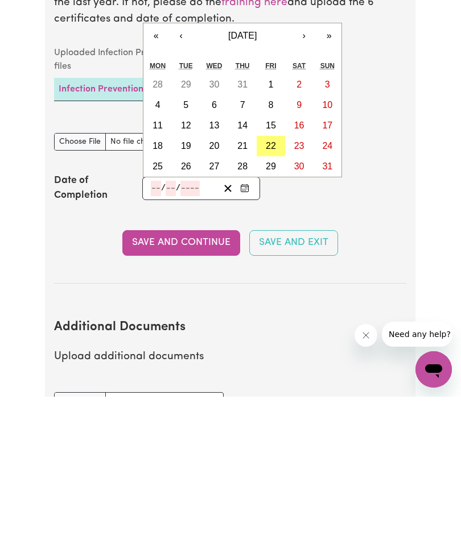
click at [160, 176] on button "«" at bounding box center [155, 188] width 25 height 25
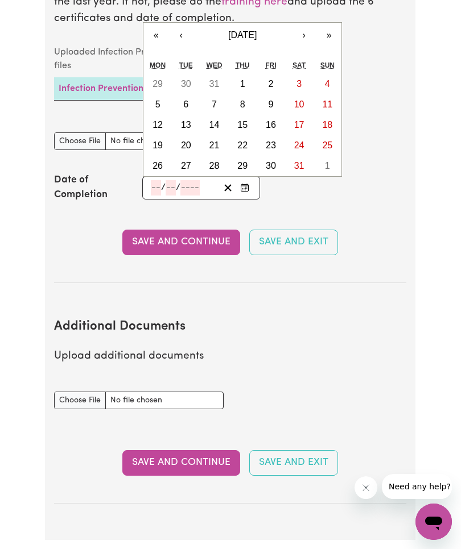
click at [156, 35] on button "«" at bounding box center [155, 35] width 25 height 25
click at [334, 31] on button "»" at bounding box center [328, 35] width 25 height 25
click at [329, 31] on button "»" at bounding box center [328, 35] width 25 height 25
click at [157, 34] on button "«" at bounding box center [155, 35] width 25 height 25
click at [338, 31] on button "»" at bounding box center [328, 35] width 25 height 25
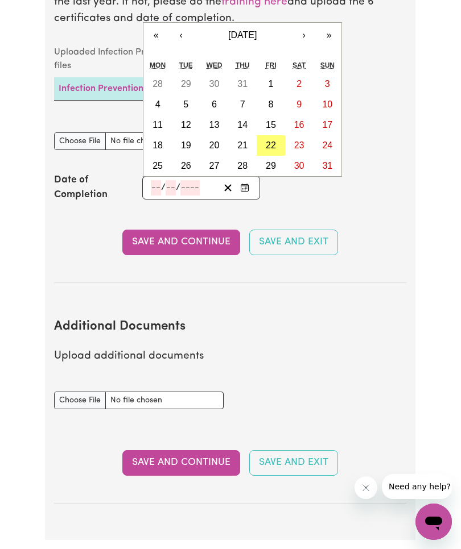
click at [160, 184] on input "number" at bounding box center [156, 187] width 10 height 15
click at [268, 141] on abbr "22" at bounding box center [271, 146] width 10 height 10
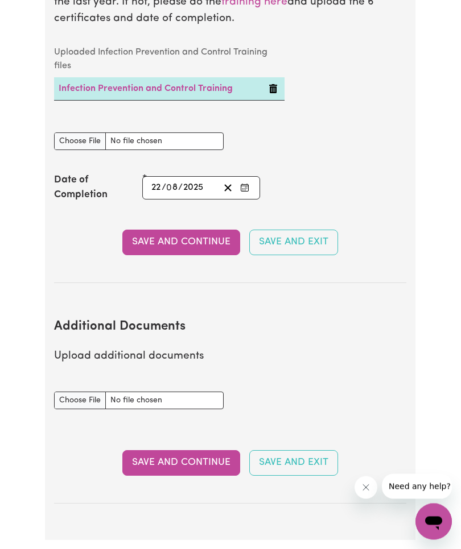
type input "2025-08-22"
type input "22"
type input "8"
type input "2025"
click at [173, 185] on input "8" at bounding box center [172, 188] width 11 height 15
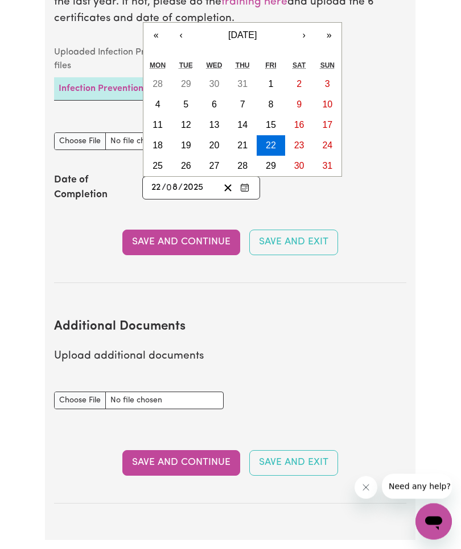
click at [156, 123] on abbr "11" at bounding box center [157, 126] width 10 height 10
type input "2025-08-11"
type input "11"
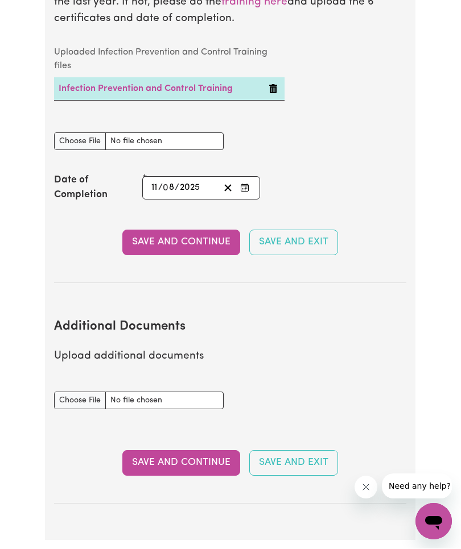
click at [172, 181] on input "8" at bounding box center [169, 188] width 11 height 15
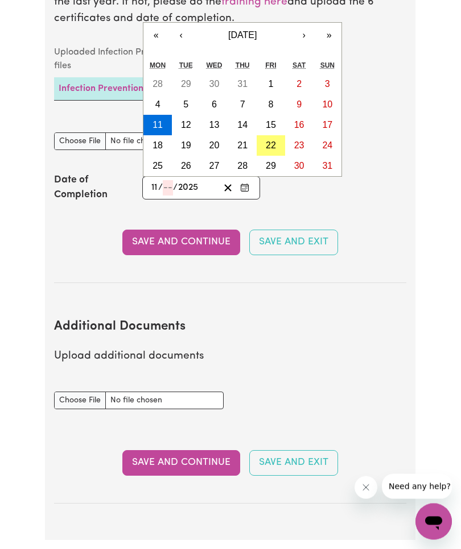
click at [160, 121] on abbr "11" at bounding box center [157, 126] width 10 height 10
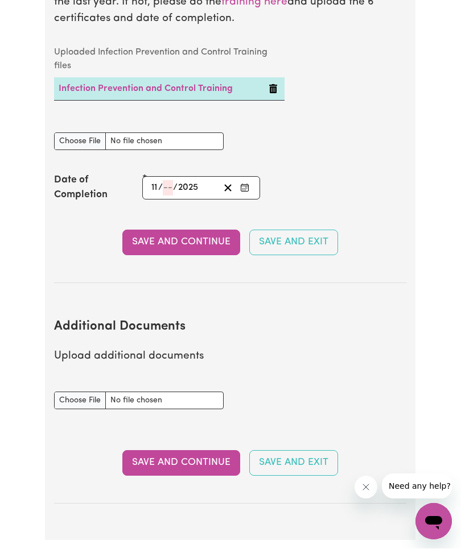
click at [159, 183] on span "/" at bounding box center [160, 188] width 5 height 10
click at [157, 181] on input "11" at bounding box center [154, 188] width 7 height 15
type input "8"
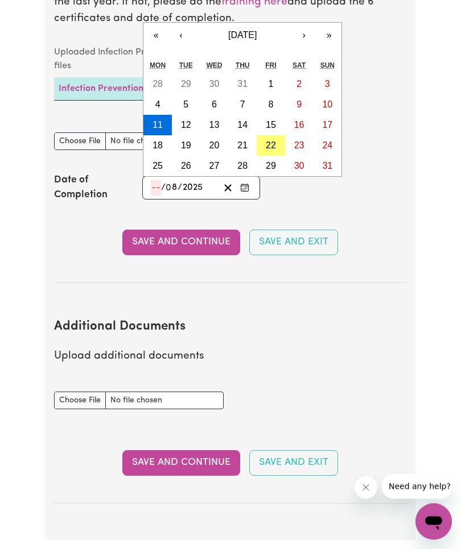
type input "2"
type input "2025-08-02"
type input "22"
type input "2025-01-22"
type input "11"
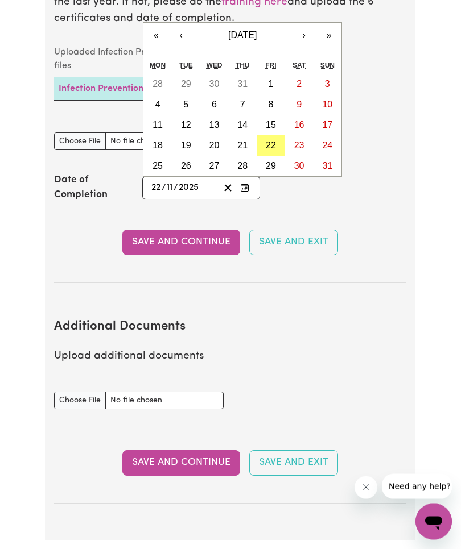
type input "0002-11-22"
type input "2"
type input "0020-11-22"
type input "20"
type input "0202-11-22"
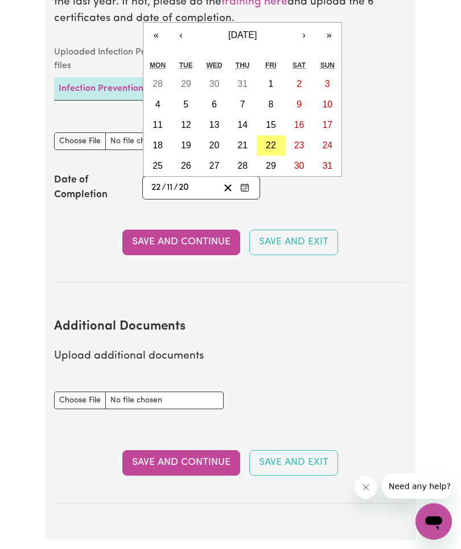
type input "202"
type input "2021-11-22"
type input "2021"
click at [196, 246] on button "Save and Continue" at bounding box center [181, 242] width 118 height 25
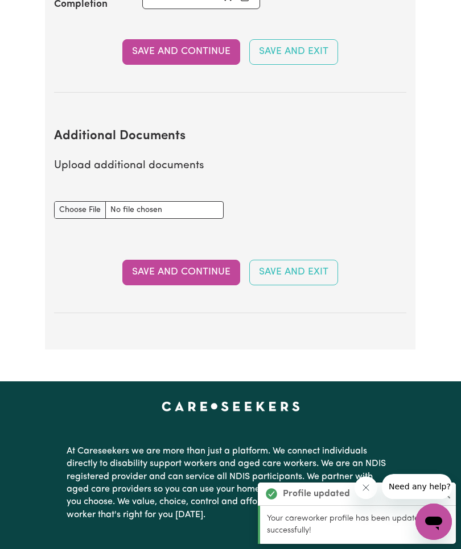
scroll to position [2313, 0]
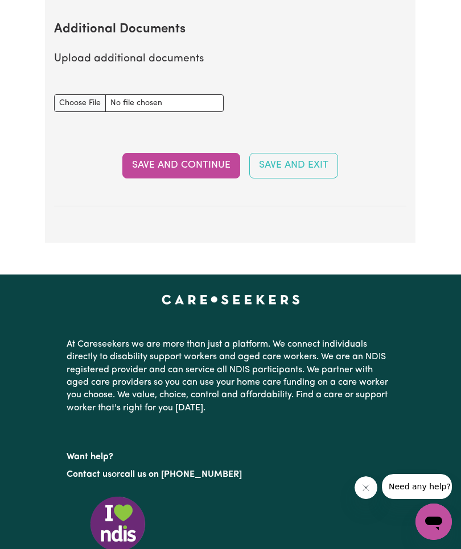
click at [209, 162] on button "Save and Continue" at bounding box center [181, 165] width 118 height 25
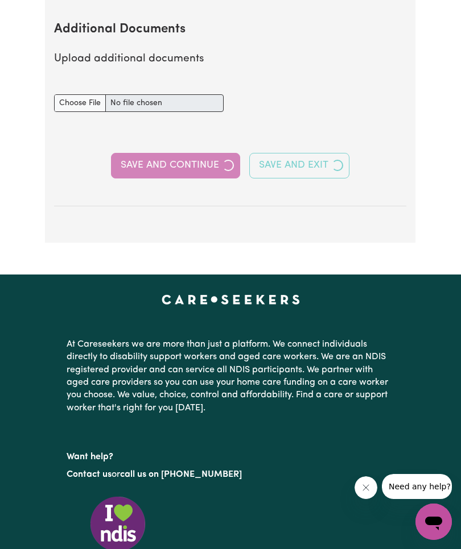
select select "Certificate III (Individual Support)"
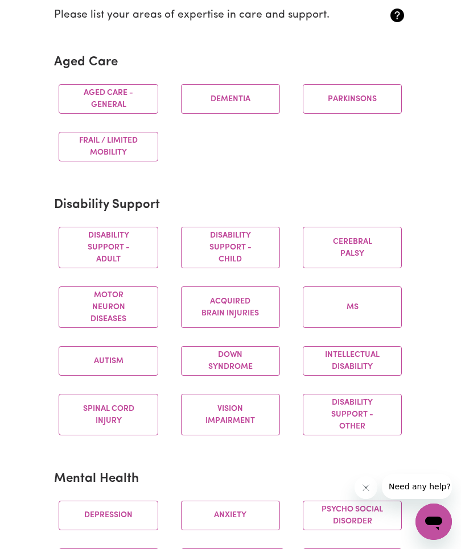
scroll to position [313, 0]
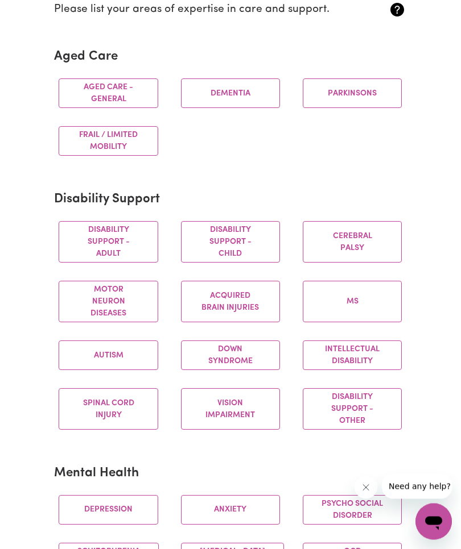
click at [117, 235] on button "Disability support - Adult" at bounding box center [108, 243] width 99 height 42
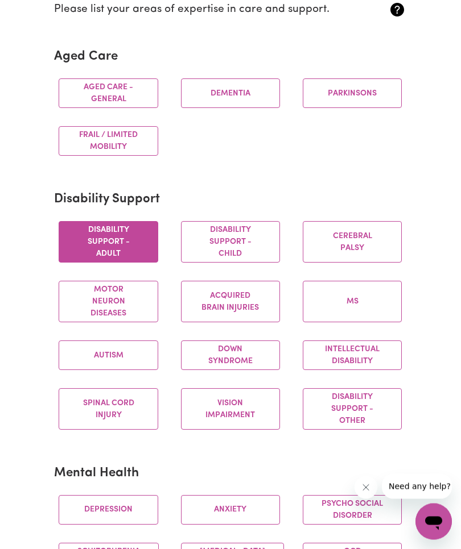
click at [258, 239] on button "Disability support - Child" at bounding box center [230, 243] width 99 height 42
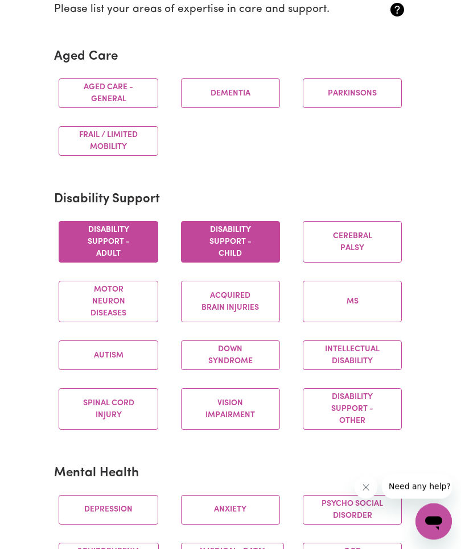
click at [356, 255] on button "Cerebral Palsy" at bounding box center [352, 243] width 99 height 42
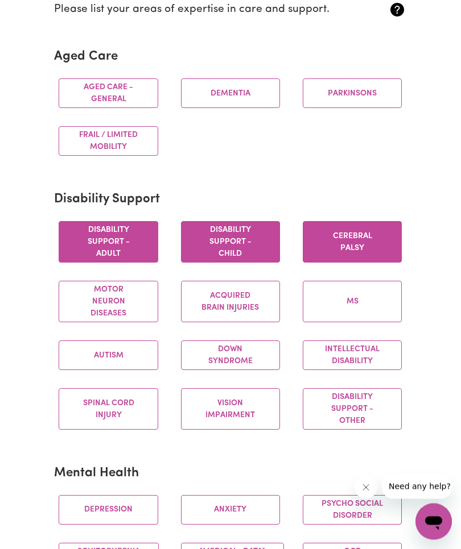
click at [131, 344] on button "Autism" at bounding box center [108, 356] width 99 height 30
click at [251, 516] on button "Anxiety" at bounding box center [230, 511] width 99 height 30
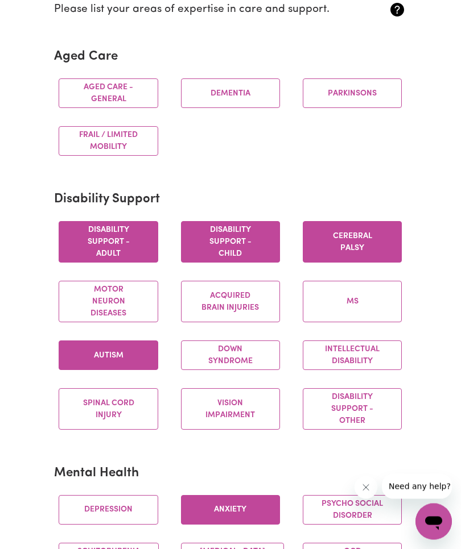
click at [142, 549] on button "Schizophrenia" at bounding box center [109, 553] width 100 height 18
click at [133, 292] on button "Motor Neuron Diseases" at bounding box center [108, 303] width 99 height 42
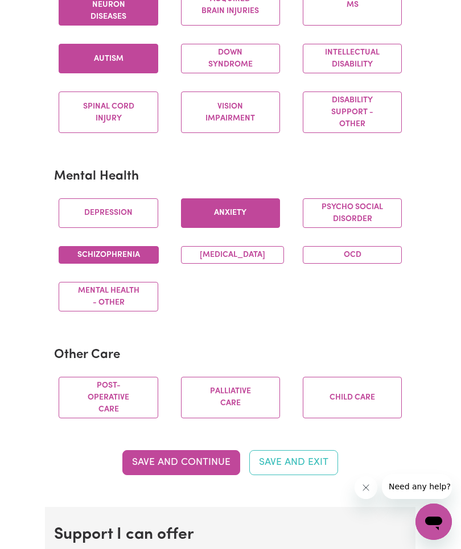
scroll to position [622, 0]
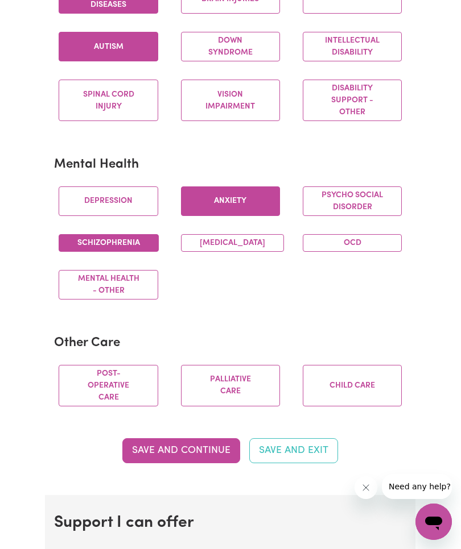
click at [250, 381] on button "Palliative care" at bounding box center [230, 386] width 99 height 42
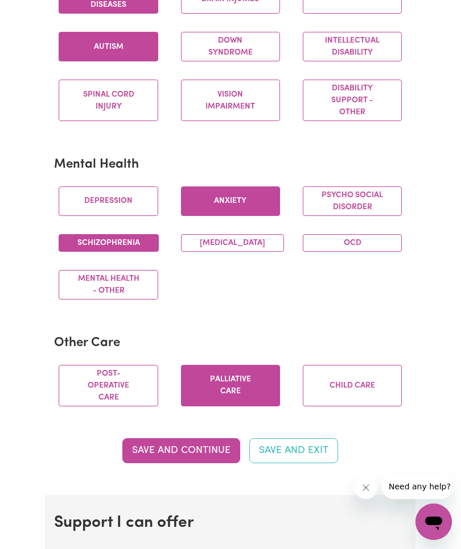
click at [360, 386] on button "Child care" at bounding box center [352, 386] width 99 height 42
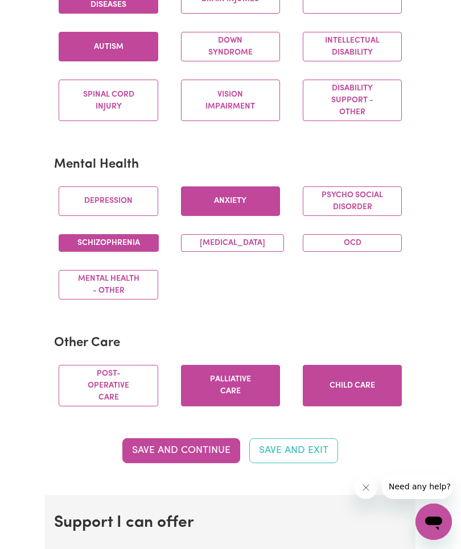
click at [211, 456] on button "Save and Continue" at bounding box center [181, 451] width 118 height 25
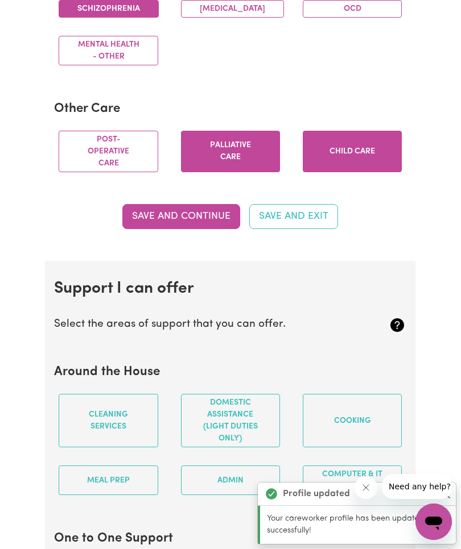
scroll to position [1126, 0]
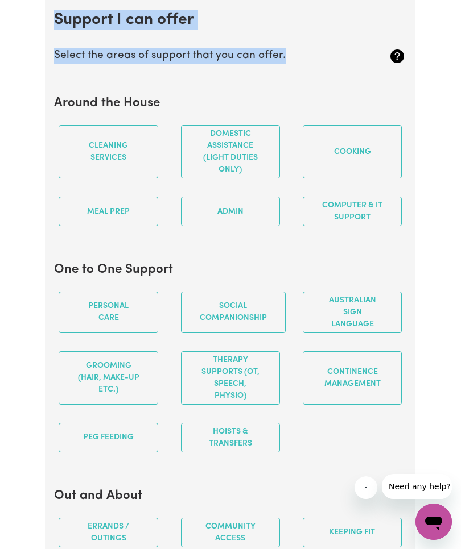
click at [363, 147] on button "Cooking" at bounding box center [352, 151] width 99 height 53
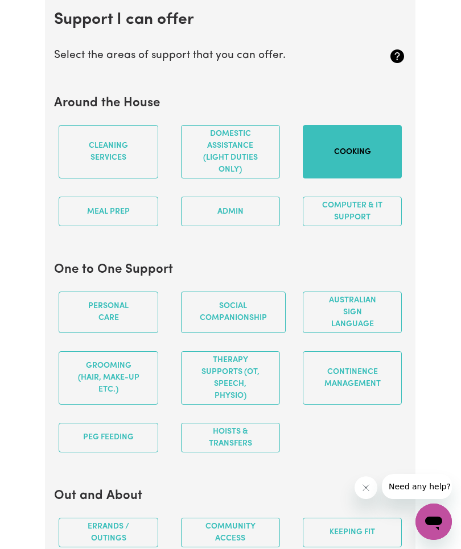
click at [143, 216] on button "Meal prep" at bounding box center [108, 212] width 99 height 30
click at [129, 163] on button "Cleaning services" at bounding box center [108, 151] width 99 height 53
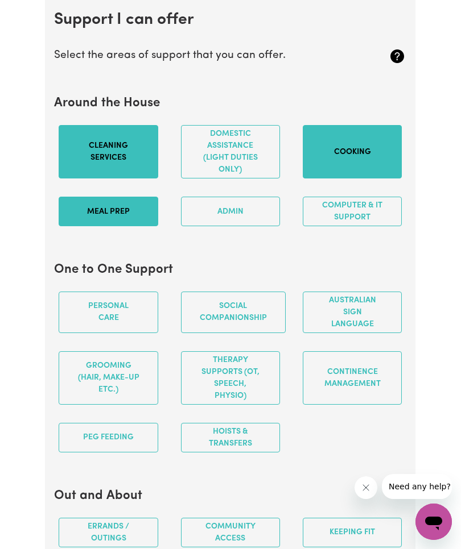
click at [132, 326] on button "Personal care" at bounding box center [108, 313] width 99 height 42
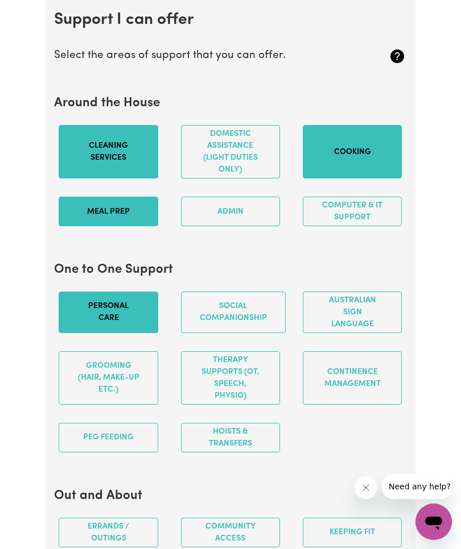
click at [123, 384] on button "Grooming (hair, make-up etc.)" at bounding box center [108, 377] width 99 height 53
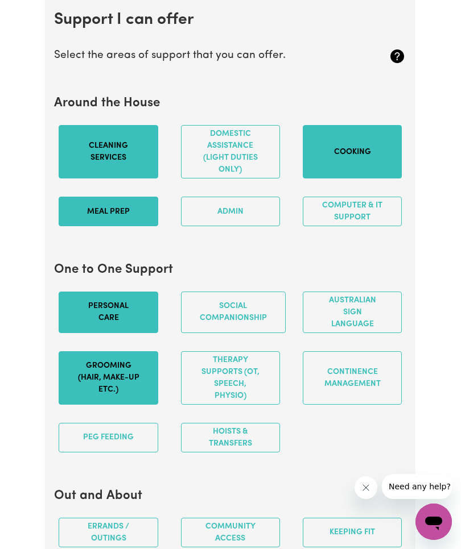
click at [142, 442] on button "PEG feeding" at bounding box center [108, 438] width 99 height 30
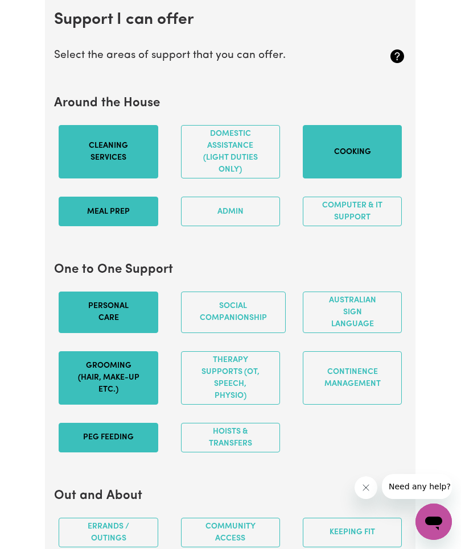
click at [255, 437] on button "Hoists & transfers" at bounding box center [230, 438] width 99 height 30
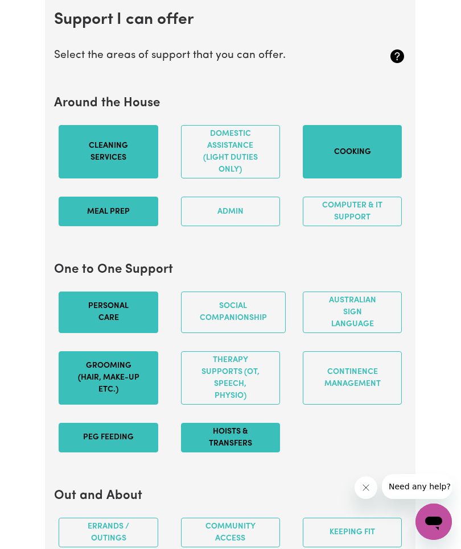
click at [245, 393] on button "Therapy Supports (OT, speech, physio)" at bounding box center [230, 377] width 99 height 53
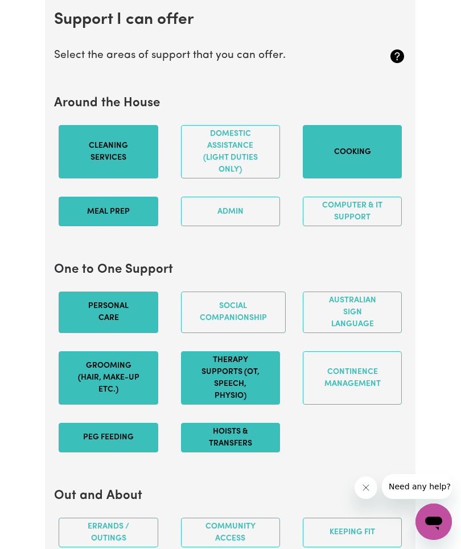
click at [368, 390] on button "Continence management" at bounding box center [352, 377] width 99 height 53
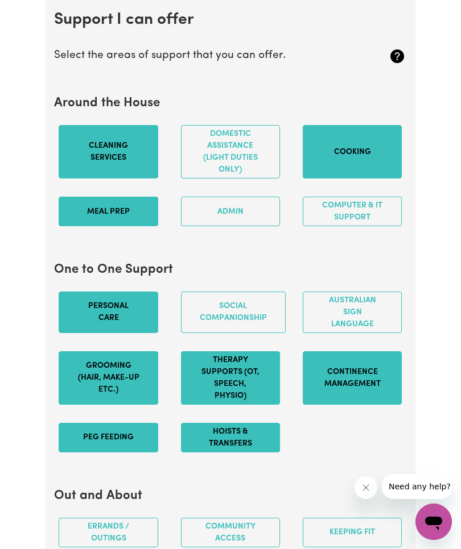
click at [257, 320] on button "Social companionship" at bounding box center [233, 313] width 105 height 42
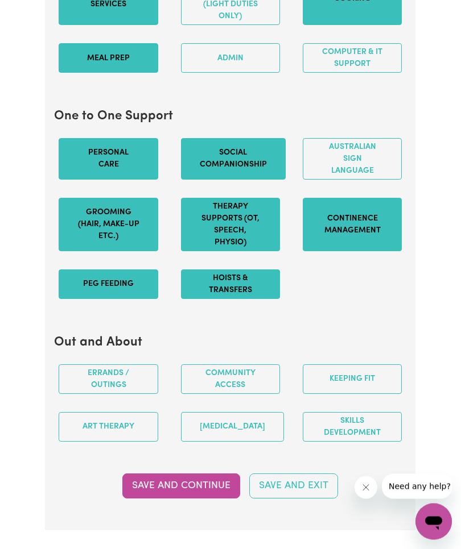
scroll to position [1280, 0]
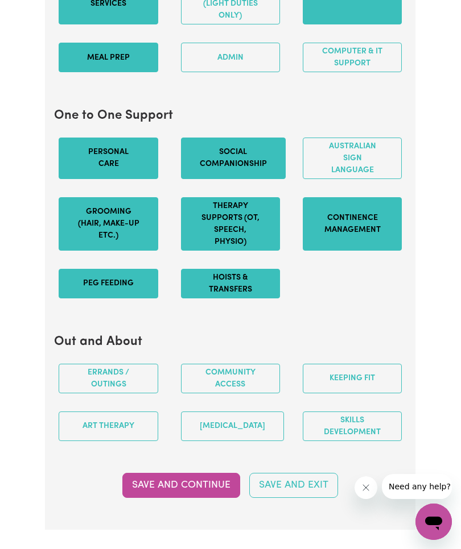
click at [136, 423] on button "Art therapy" at bounding box center [108, 427] width 99 height 30
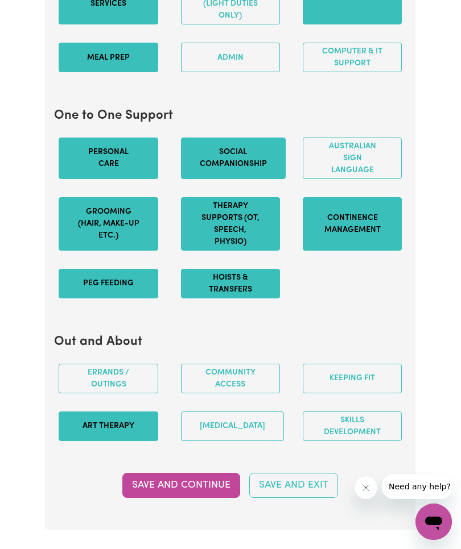
click at [134, 380] on button "Errands / Outings" at bounding box center [108, 379] width 99 height 30
click at [258, 428] on button "Music therapy" at bounding box center [232, 427] width 103 height 30
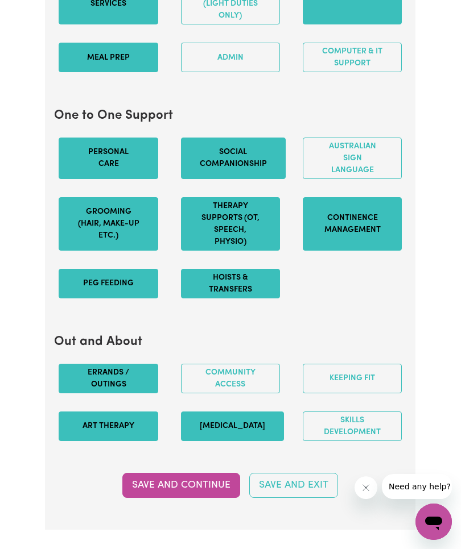
click at [238, 389] on button "Community access" at bounding box center [230, 379] width 99 height 30
click at [381, 424] on button "Skills Development" at bounding box center [352, 427] width 99 height 30
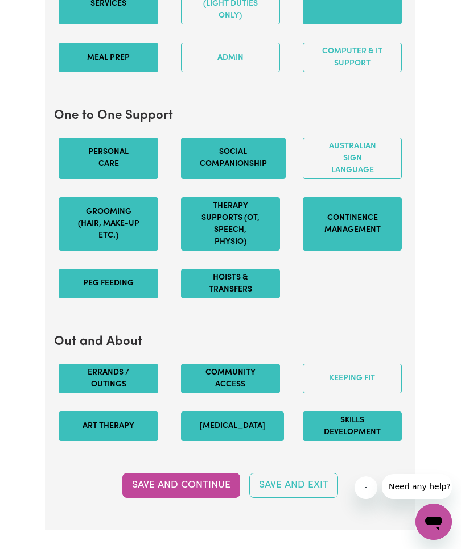
click at [363, 385] on button "Keeping fit" at bounding box center [352, 379] width 99 height 30
click at [355, 383] on button "Keeping fit" at bounding box center [352, 379] width 99 height 30
click at [347, 388] on button "Keeping fit" at bounding box center [352, 379] width 99 height 30
click at [202, 497] on button "Save and Continue" at bounding box center [181, 485] width 118 height 25
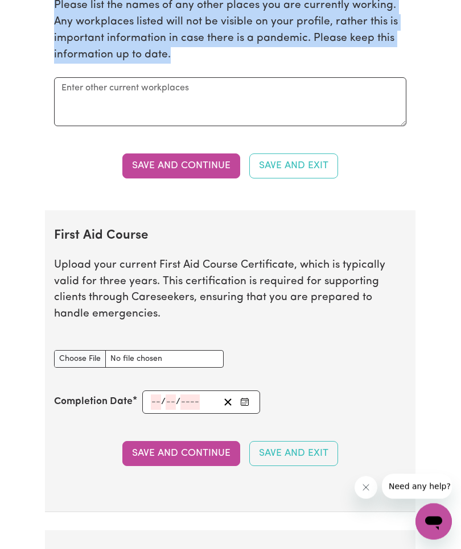
scroll to position [1982, 0]
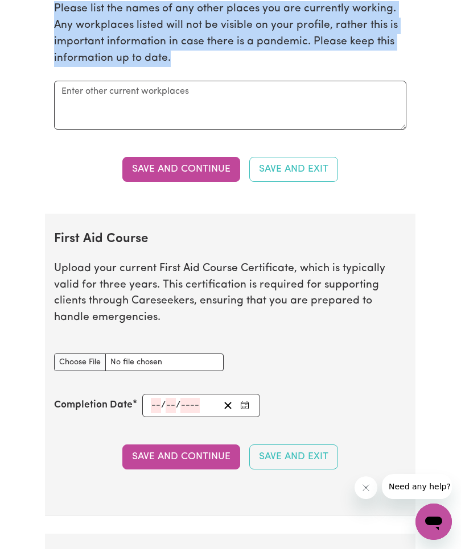
click at [209, 175] on button "Save and Continue" at bounding box center [181, 169] width 118 height 25
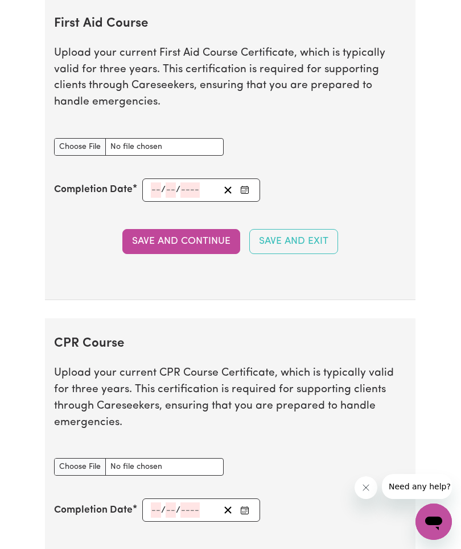
scroll to position [2197, 0]
click at [80, 148] on input "First Aid Course document" at bounding box center [138, 148] width 169 height 18
type input "C:\fakepath\IMG_2466.png"
click at [155, 189] on input "number" at bounding box center [156, 190] width 10 height 15
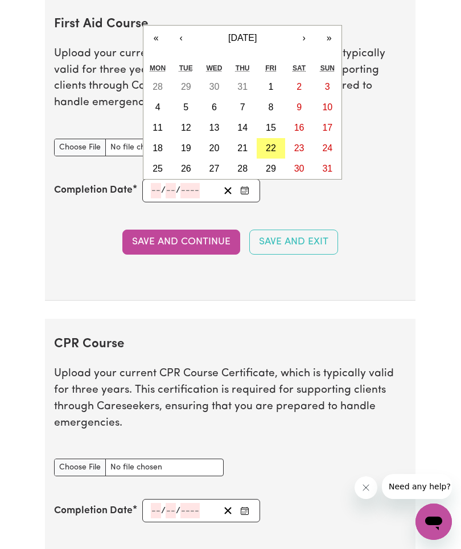
click at [160, 42] on button "«" at bounding box center [155, 38] width 25 height 25
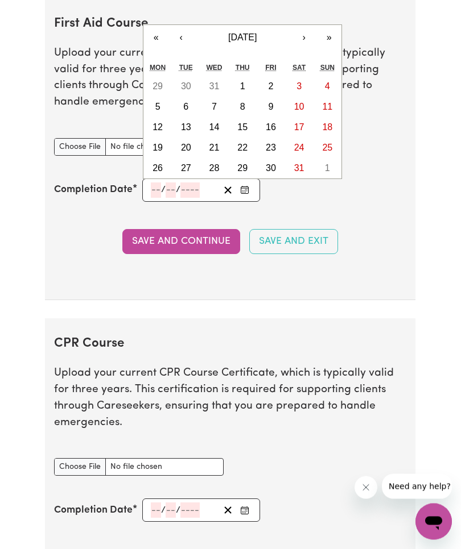
click at [158, 188] on input "number" at bounding box center [156, 190] width 10 height 15
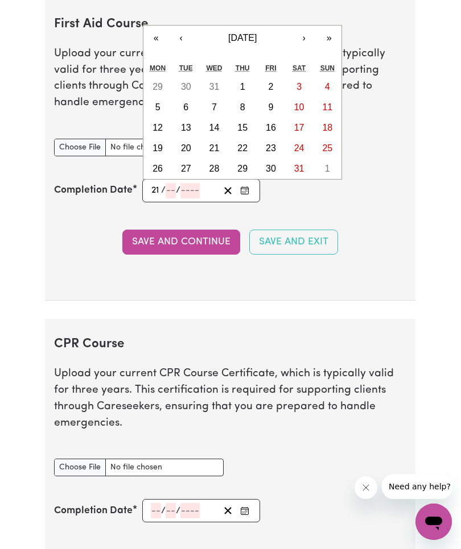
type input "21"
type input "08"
type input "202"
type input "2024-08-21"
type input "8"
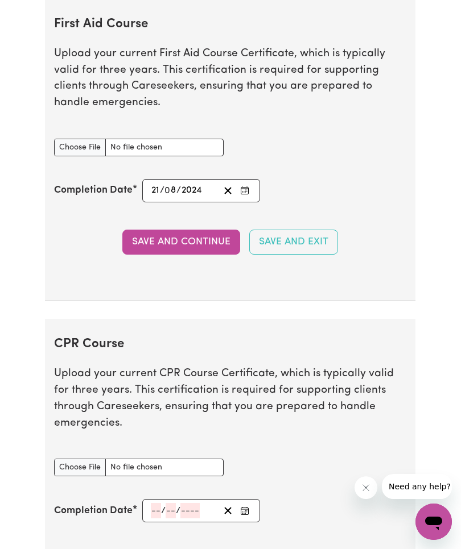
type input "2024"
click at [212, 246] on button "Save and Continue" at bounding box center [181, 242] width 118 height 25
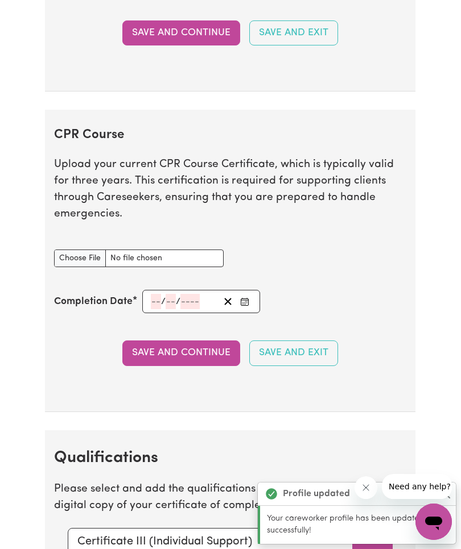
scroll to position [2516, 0]
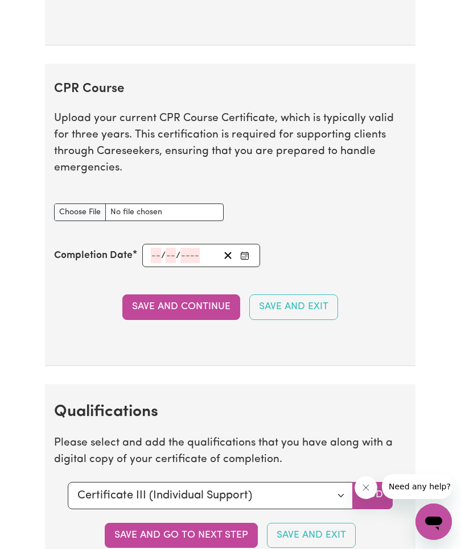
click at [218, 523] on button "Save and go to next step" at bounding box center [181, 535] width 153 height 25
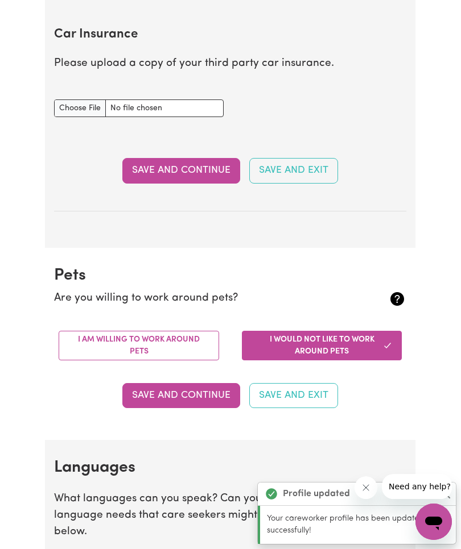
scroll to position [0, 0]
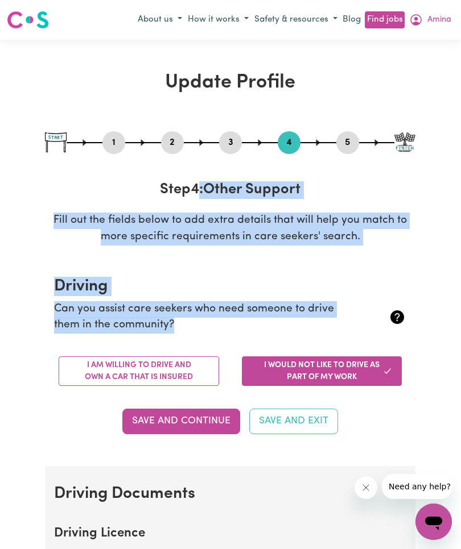
click at [202, 372] on button "I am willing to drive and own a car that is insured" at bounding box center [139, 372] width 160 height 30
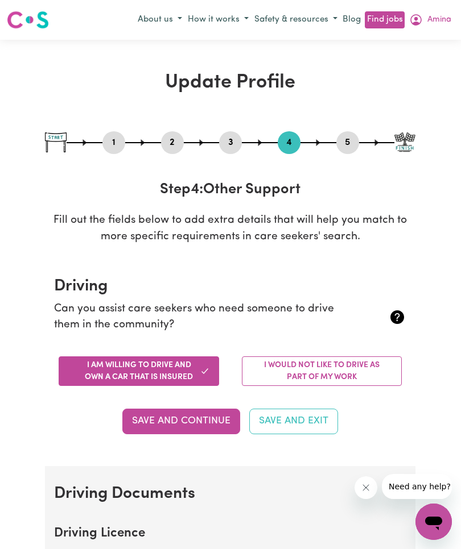
click at [211, 424] on button "Save and Continue" at bounding box center [181, 421] width 118 height 25
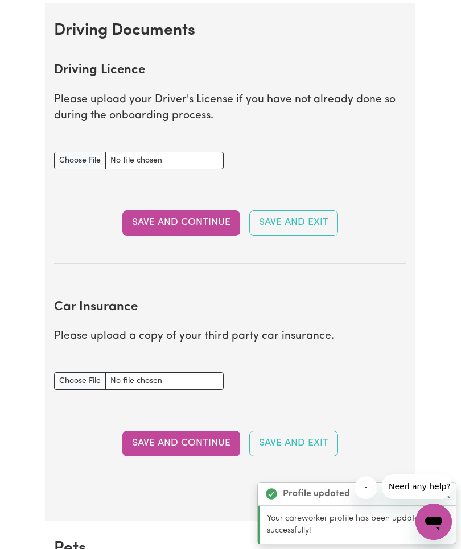
scroll to position [505, 0]
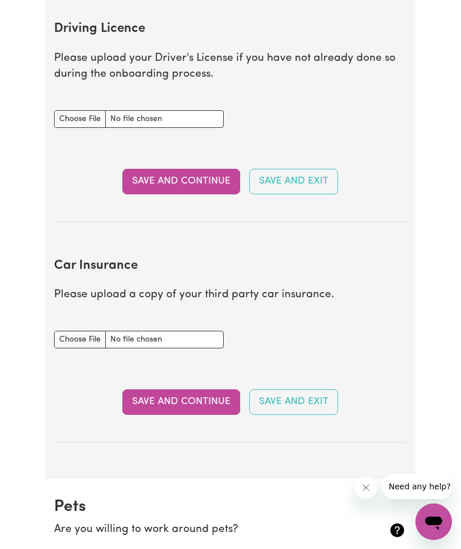
click at [88, 111] on input "Driving Licence document" at bounding box center [138, 119] width 169 height 18
type input "C:\fakepath\IMG_2372.jpeg"
click at [195, 173] on button "Save and Continue" at bounding box center [181, 181] width 118 height 25
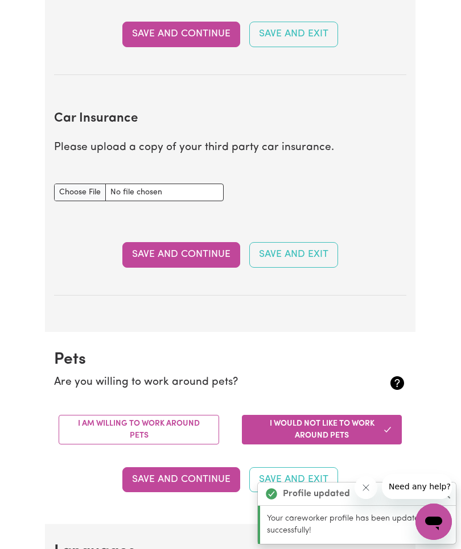
scroll to position [741, 0]
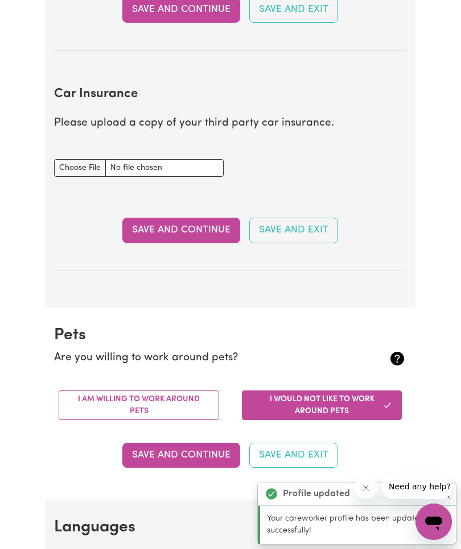
click at [195, 224] on button "Save and Continue" at bounding box center [181, 230] width 118 height 25
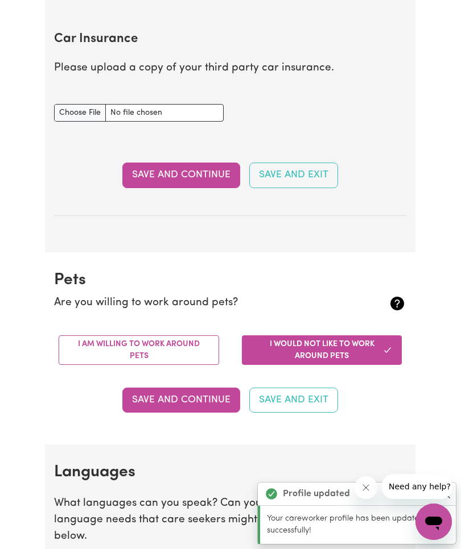
scroll to position [1044, 0]
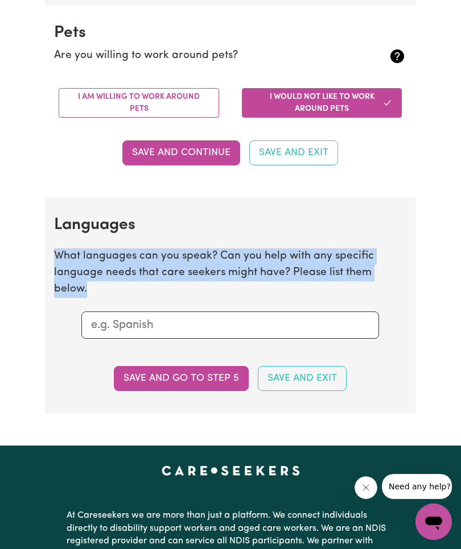
click at [328, 317] on input "text" at bounding box center [230, 325] width 278 height 17
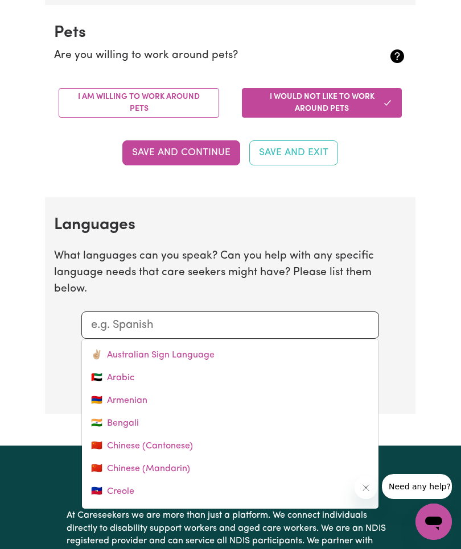
click at [133, 367] on link "🇦🇪 Arabic" at bounding box center [230, 378] width 296 height 23
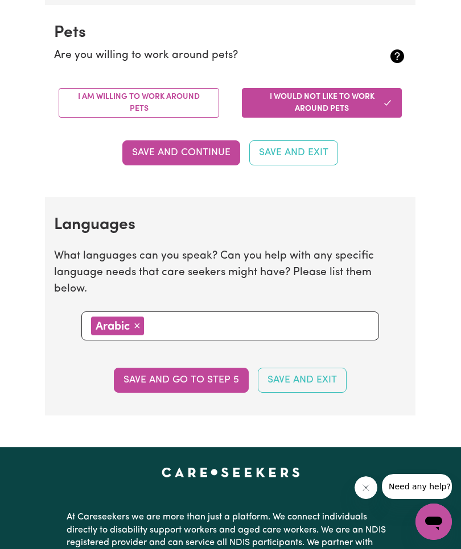
click at [217, 368] on button "Save and go to step 5" at bounding box center [181, 380] width 135 height 25
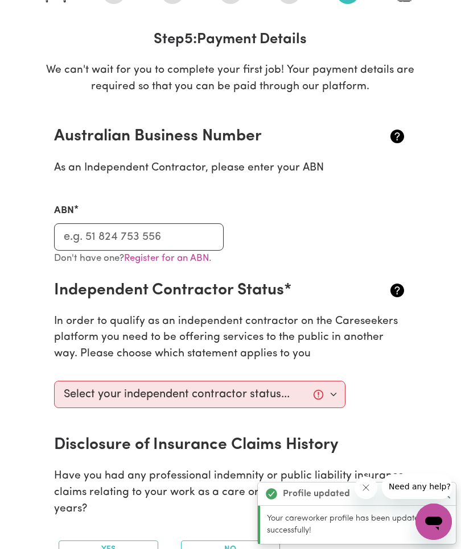
scroll to position [0, 0]
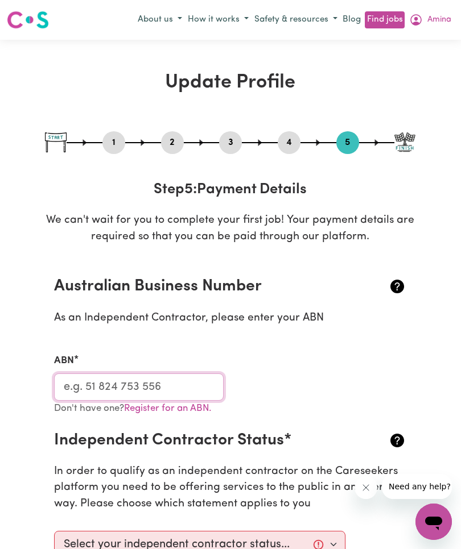
click at [196, 384] on input "ABN" at bounding box center [138, 387] width 169 height 27
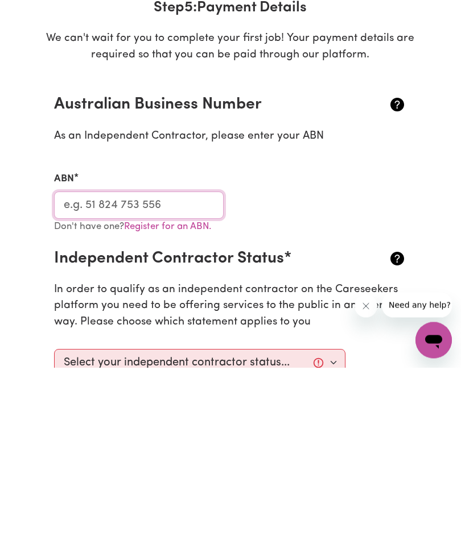
click at [124, 374] on input "ABN" at bounding box center [138, 387] width 169 height 27
type input "98630492126"
click at [283, 464] on p "In order to qualify as an independent contractor on the Careseekers platform yo…" at bounding box center [230, 488] width 352 height 49
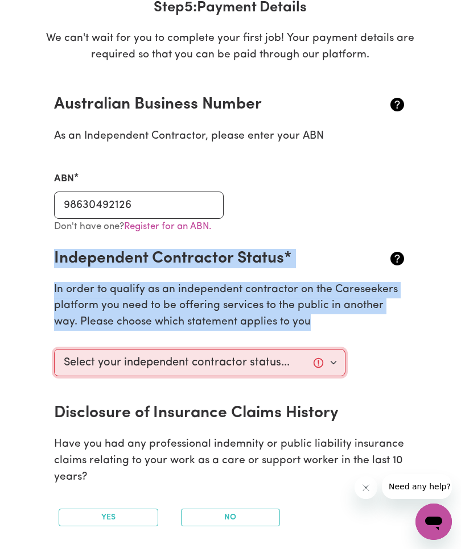
click at [333, 363] on select "Select your independent contractor status... I am providing services through an…" at bounding box center [199, 362] width 291 height 27
select select "I am providing services by being employed by an organisation"
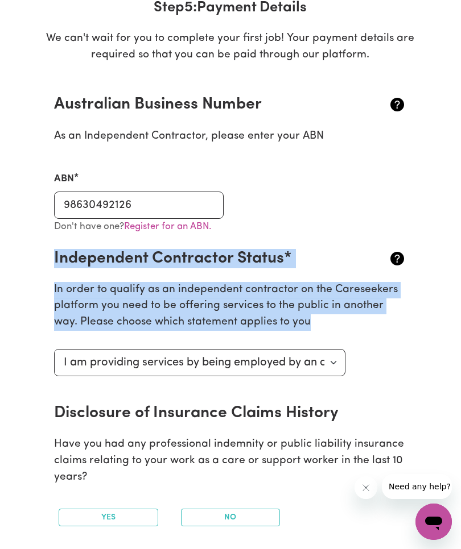
click at [129, 413] on h2 "Disclosure of Insurance Claims History" at bounding box center [200, 413] width 293 height 19
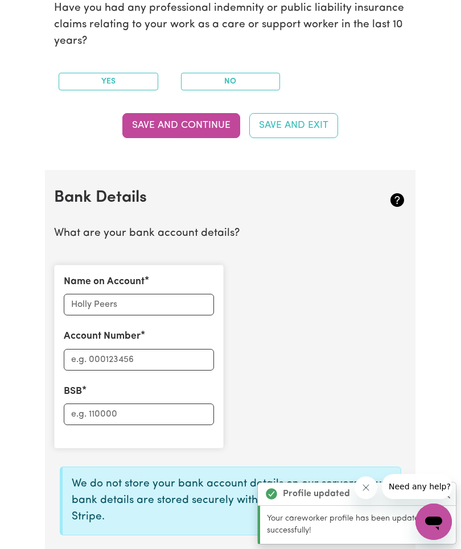
scroll to position [782, 0]
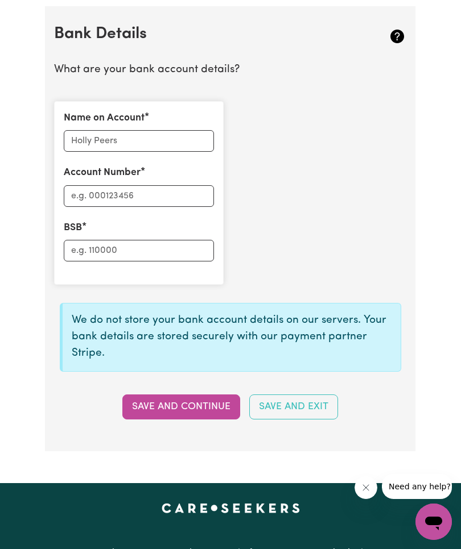
click at [198, 399] on button "Save and Continue" at bounding box center [181, 407] width 118 height 25
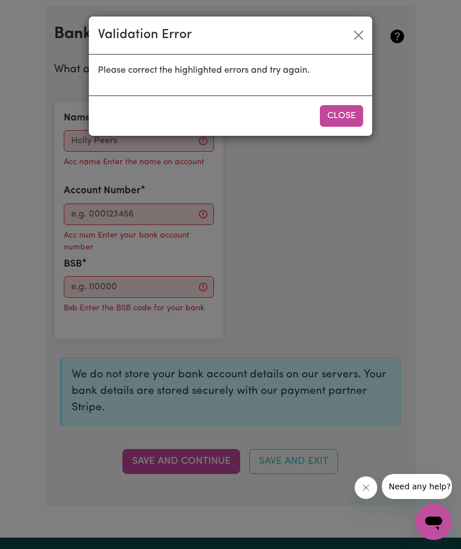
click at [332, 326] on div "Validation Error Please correct the highlighted errors and try again. Close" at bounding box center [230, 274] width 461 height 549
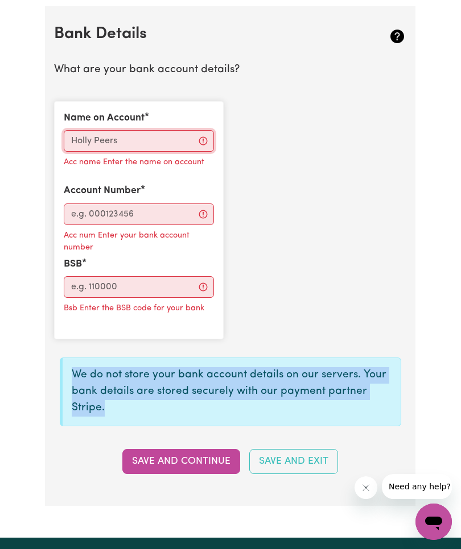
click at [168, 131] on input "Name on Account" at bounding box center [139, 141] width 150 height 22
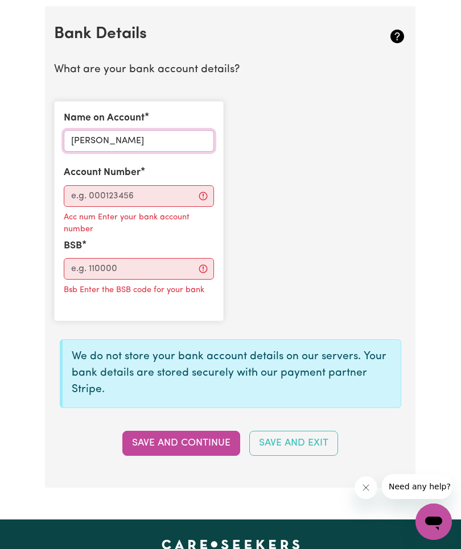
type input "Amina Abidurahim"
click at [174, 190] on input "Account Number" at bounding box center [139, 196] width 150 height 22
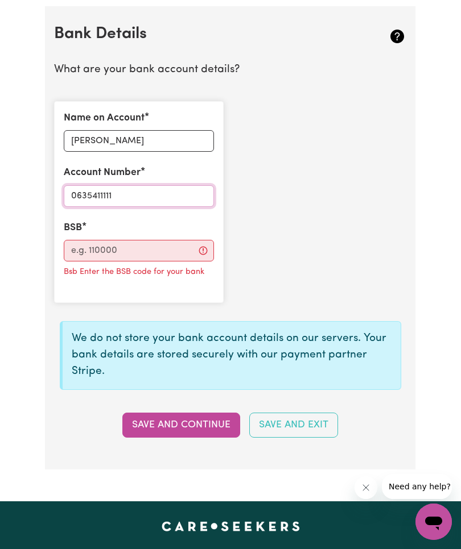
type input "0635411111"
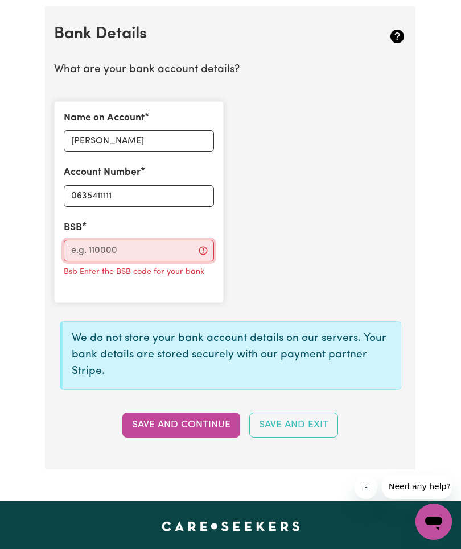
click at [138, 249] on input "BSB" at bounding box center [139, 251] width 150 height 22
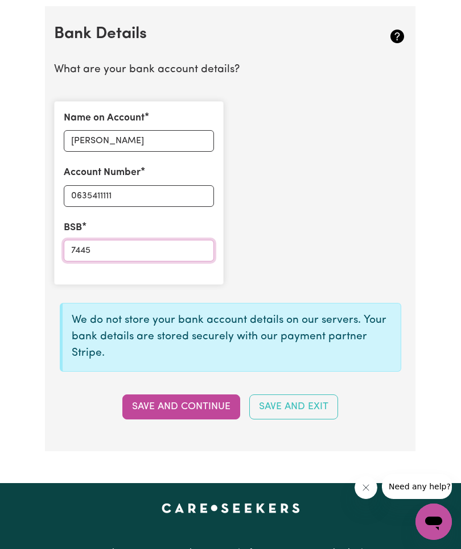
type input "7445"
click at [211, 398] on button "Save and Continue" at bounding box center [181, 407] width 118 height 25
click at [201, 404] on button "Save and Continue" at bounding box center [181, 407] width 118 height 25
click at [191, 404] on button "Save and Continue" at bounding box center [181, 407] width 118 height 25
click at [118, 193] on input "0635411111" at bounding box center [139, 196] width 150 height 22
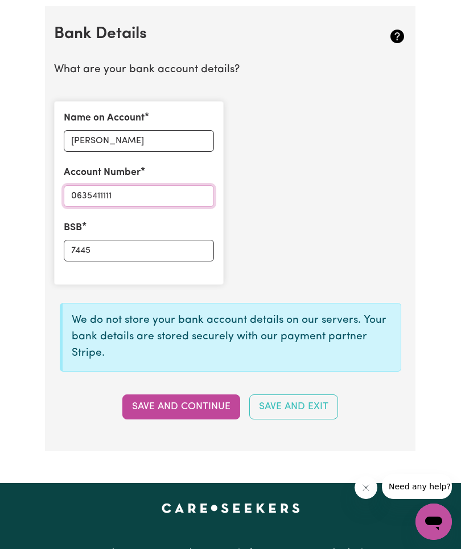
paste input "7445"
type input "0635411111 7445"
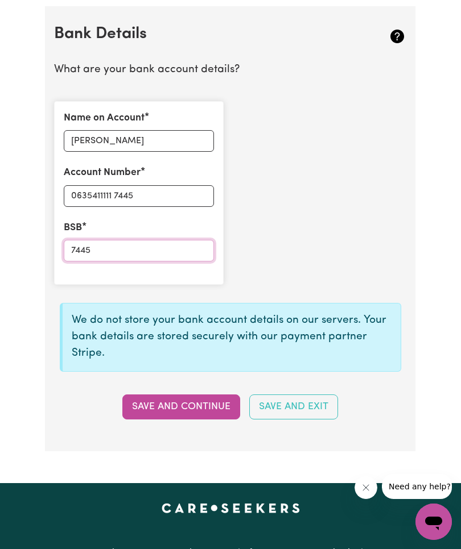
click at [133, 248] on input "7445" at bounding box center [139, 251] width 150 height 22
type input "7"
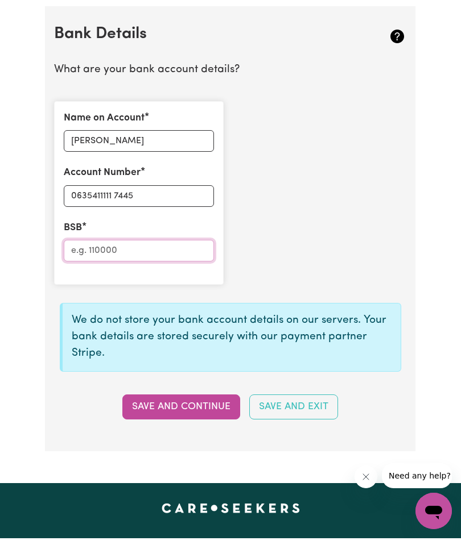
scroll to position [768, 0]
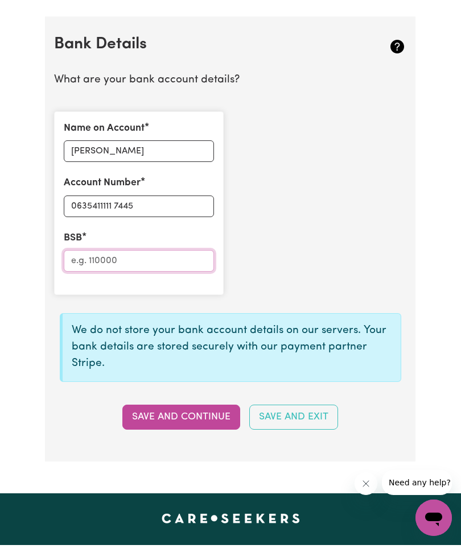
click at [105, 257] on input "BSB" at bounding box center [139, 265] width 150 height 22
type input "063541"
click at [218, 409] on button "Save and Continue" at bounding box center [181, 421] width 118 height 25
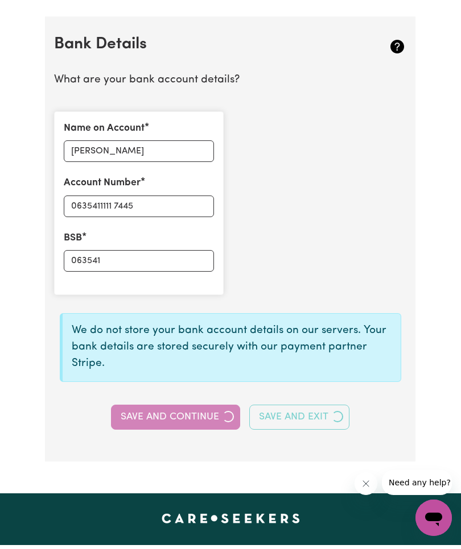
scroll to position [772, 0]
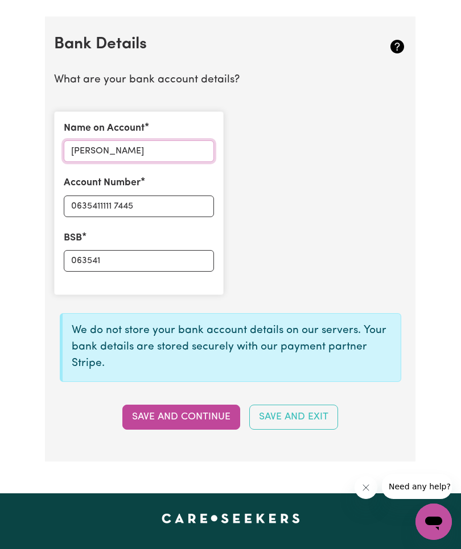
click at [152, 144] on input "Amina Abidurahim" at bounding box center [139, 151] width 150 height 22
click at [222, 405] on button "Save and Continue" at bounding box center [181, 417] width 118 height 25
click at [184, 410] on button "Save and Continue" at bounding box center [181, 417] width 118 height 25
click at [202, 417] on button "Save and Continue" at bounding box center [181, 417] width 118 height 25
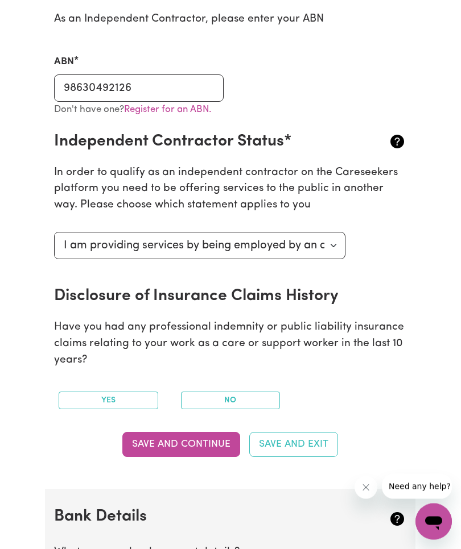
click at [207, 446] on button "Save and Continue" at bounding box center [181, 445] width 118 height 25
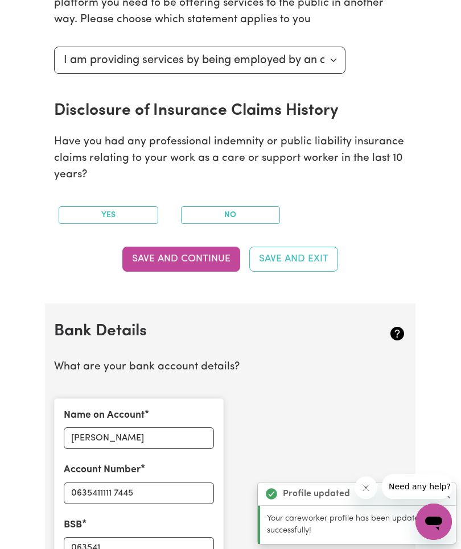
scroll to position [782, 0]
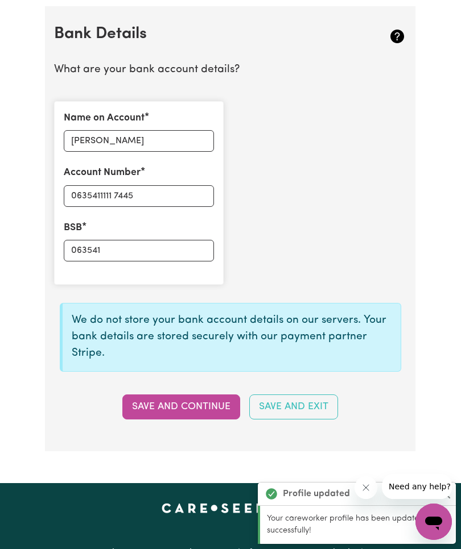
click at [224, 395] on button "Save and Continue" at bounding box center [181, 407] width 118 height 25
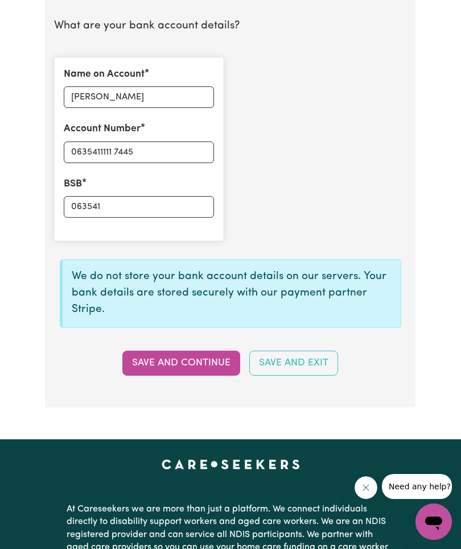
scroll to position [829, 0]
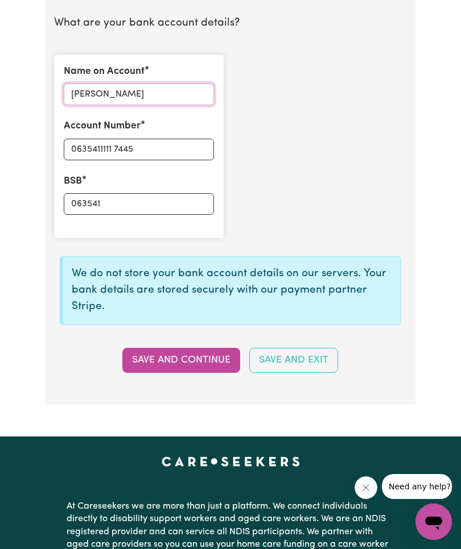
click at [100, 90] on input "Amina Abidurahim" at bounding box center [139, 95] width 150 height 22
click at [162, 88] on input "Amina Abidurahim" at bounding box center [139, 95] width 150 height 22
type input "Amina Abidurahim"
click at [200, 364] on button "Save and Continue" at bounding box center [181, 360] width 118 height 25
click at [99, 139] on input "0635411111 7445" at bounding box center [139, 150] width 150 height 22
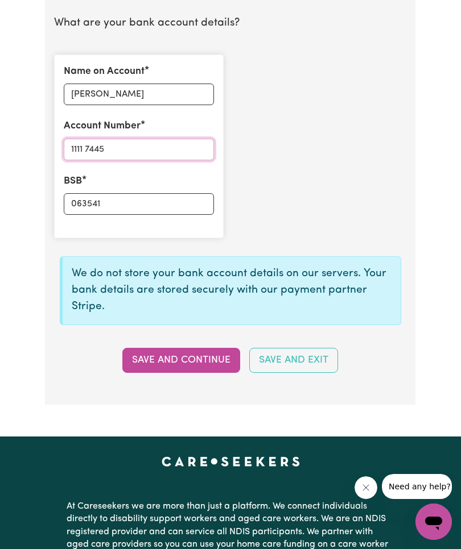
type input "1111 7445"
click at [187, 200] on input "063541" at bounding box center [139, 204] width 150 height 22
type input "0"
click at [217, 350] on button "Save and Continue" at bounding box center [181, 360] width 118 height 25
click at [110, 193] on input "063451" at bounding box center [139, 204] width 150 height 22
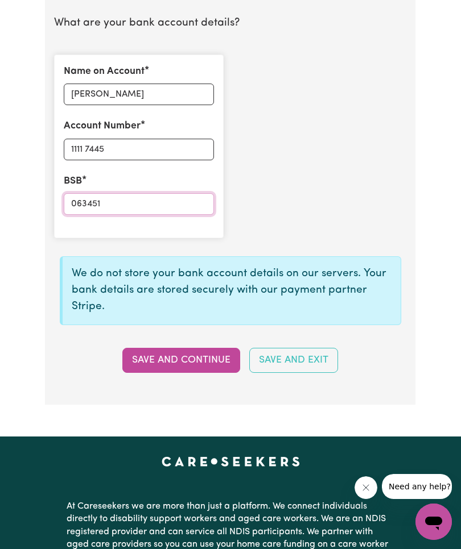
click at [152, 195] on input "063451" at bounding box center [139, 204] width 150 height 22
type input "063541"
click at [169, 350] on button "Save and Continue" at bounding box center [181, 360] width 118 height 25
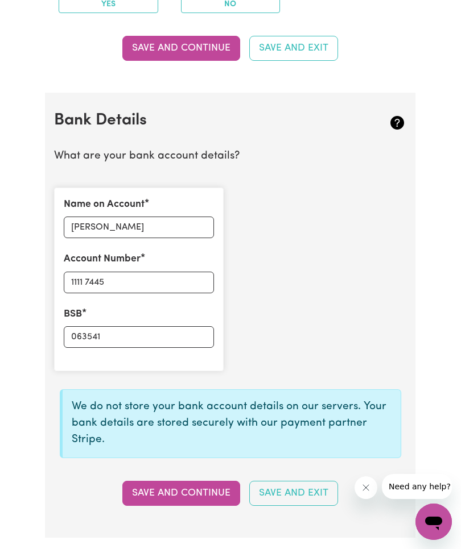
scroll to position [679, 0]
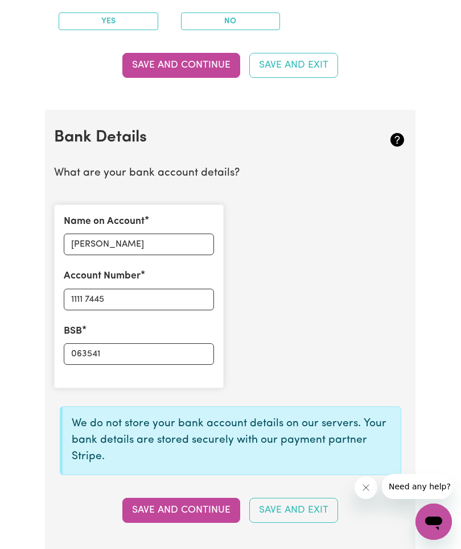
click at [152, 511] on button "Save and Continue" at bounding box center [181, 510] width 118 height 25
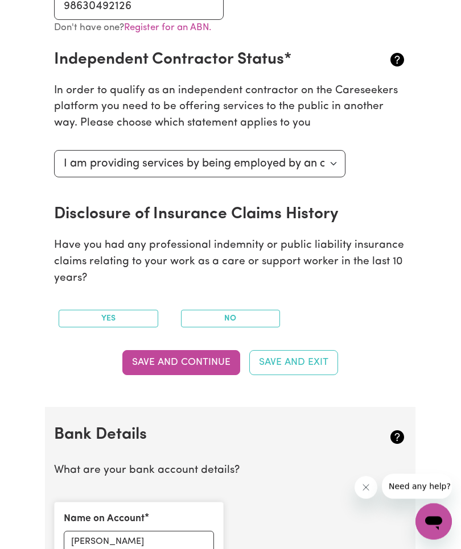
scroll to position [386, 0]
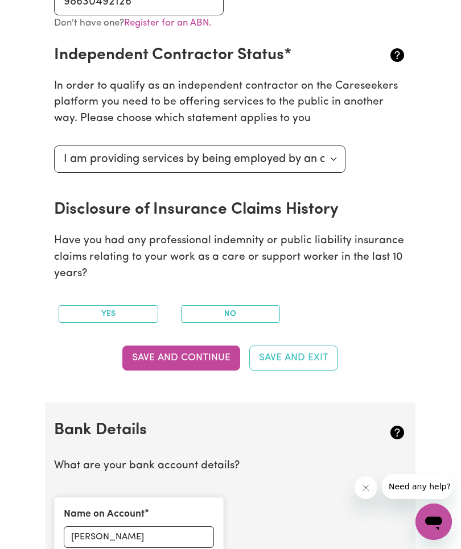
click at [155, 351] on button "Save and Continue" at bounding box center [181, 358] width 118 height 25
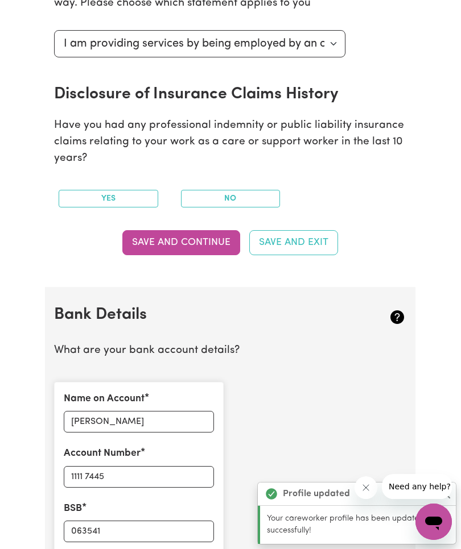
scroll to position [782, 0]
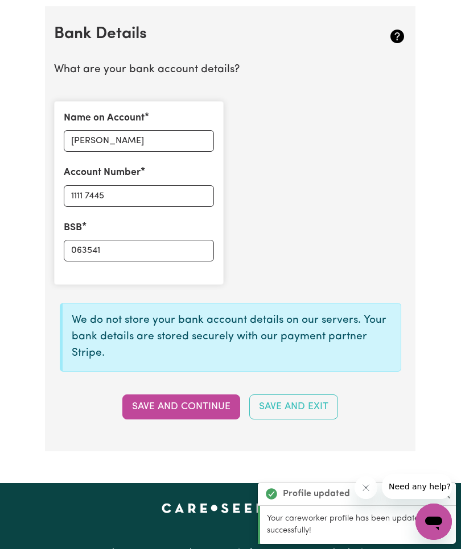
click at [149, 395] on button "Save and Continue" at bounding box center [181, 407] width 118 height 25
click at [157, 400] on button "Save and Continue" at bounding box center [181, 407] width 118 height 25
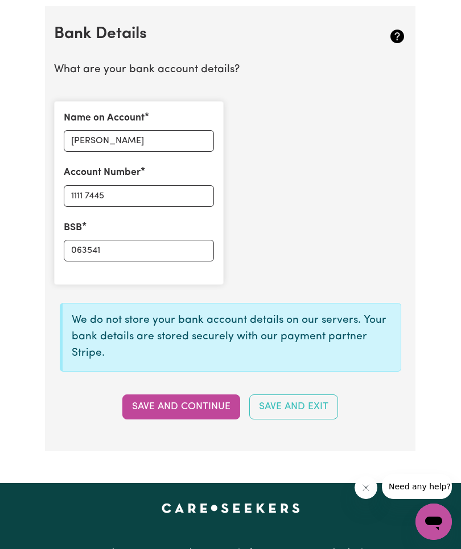
click at [139, 397] on button "Save and Continue" at bounding box center [181, 407] width 118 height 25
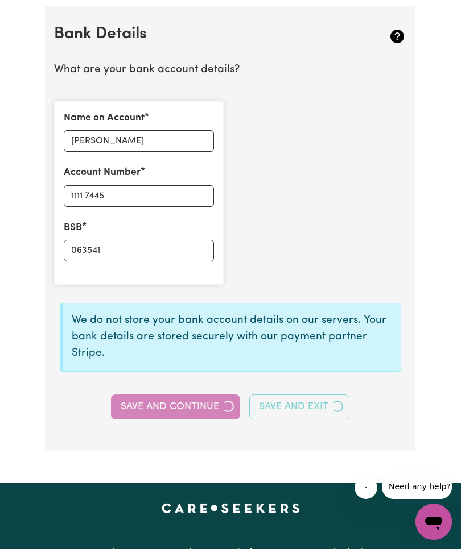
click at [139, 396] on div "Save and Continue Save and Exit" at bounding box center [230, 407] width 366 height 25
click at [140, 402] on button "Save and Continue" at bounding box center [175, 407] width 129 height 25
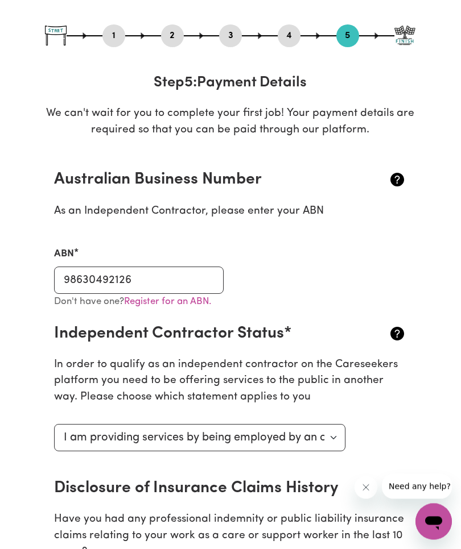
scroll to position [103, 0]
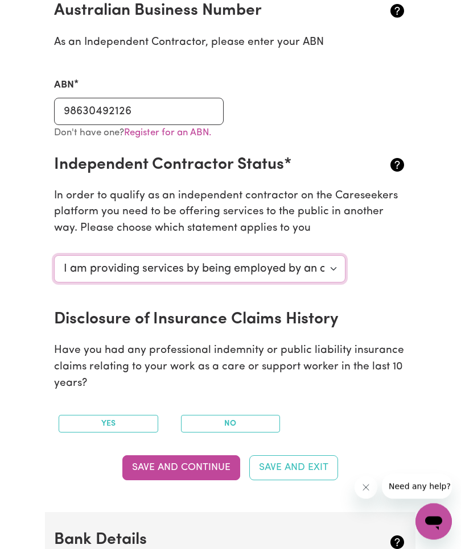
click at [82, 270] on select "Select your independent contractor status... I am providing services through an…" at bounding box center [199, 269] width 291 height 27
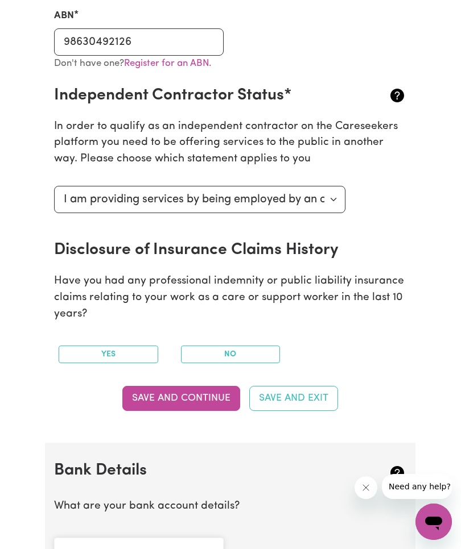
click at [254, 346] on button "No" at bounding box center [230, 355] width 99 height 18
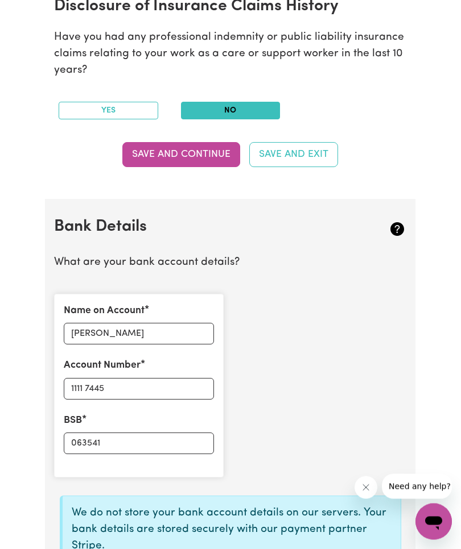
click at [193, 154] on button "Save and Continue" at bounding box center [181, 155] width 118 height 25
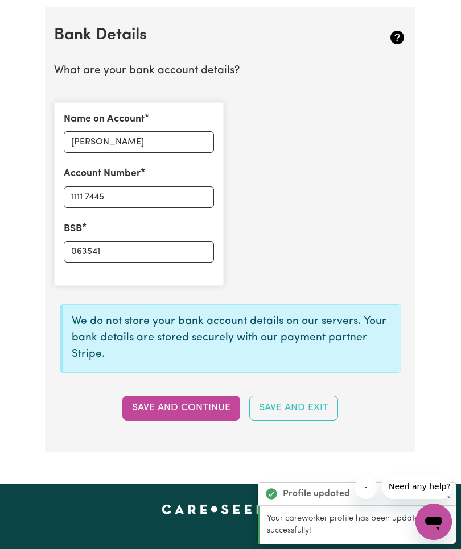
scroll to position [782, 0]
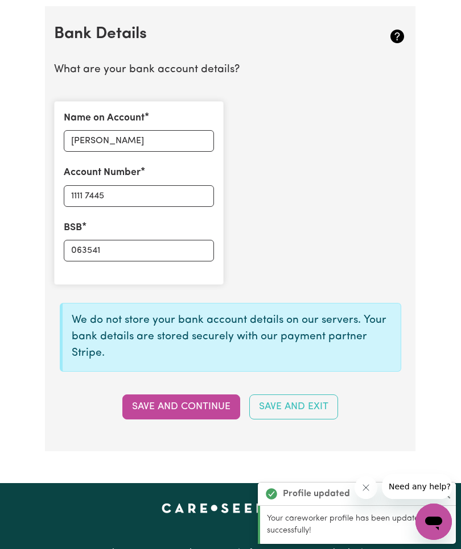
click at [179, 396] on button "Save and Continue" at bounding box center [181, 407] width 118 height 25
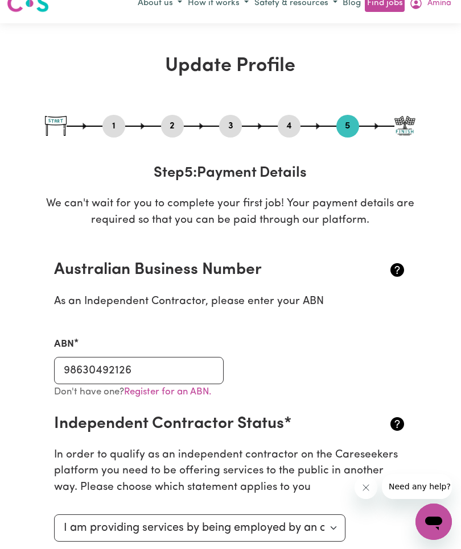
scroll to position [0, 0]
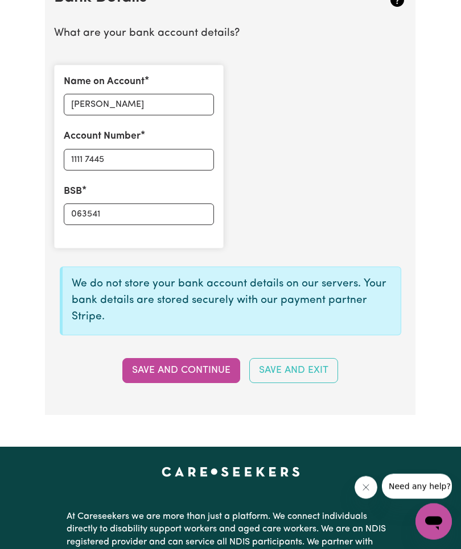
click at [138, 366] on button "Save and Continue" at bounding box center [181, 371] width 118 height 25
click at [138, 366] on div "Save and Continue Save and Exit" at bounding box center [230, 370] width 366 height 25
click at [139, 369] on button "Save and Continue" at bounding box center [181, 370] width 118 height 25
click at [162, 367] on button "Save and Continue" at bounding box center [181, 370] width 118 height 25
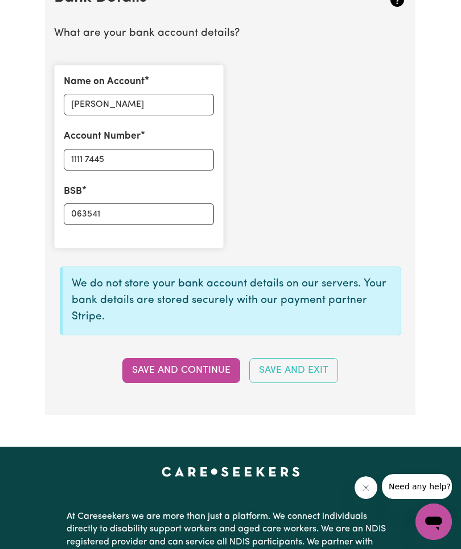
click at [161, 366] on div "Save and Continue Save and Exit" at bounding box center [230, 370] width 366 height 25
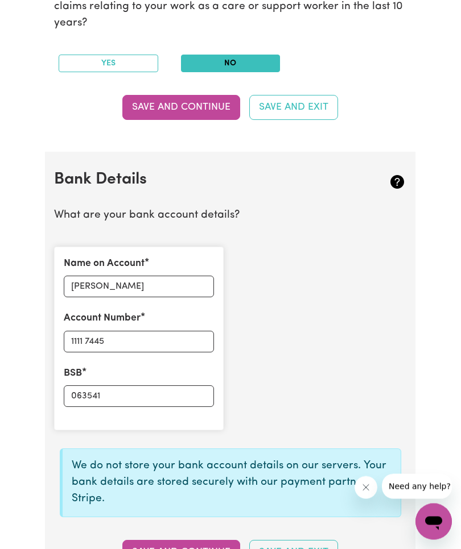
scroll to position [636, 0]
click at [125, 279] on input "Amina Abidurahim" at bounding box center [139, 287] width 150 height 22
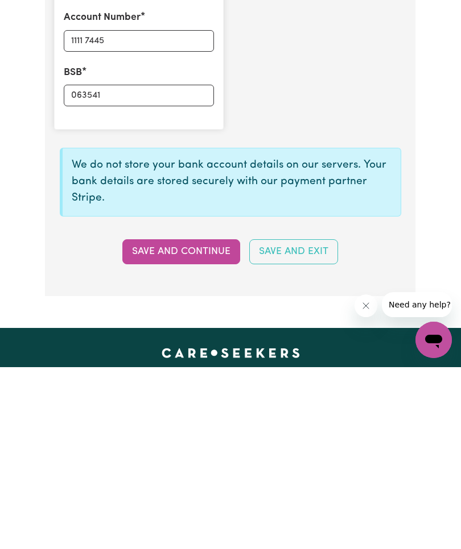
type input "Amina"
click at [151, 421] on button "Save and Continue" at bounding box center [181, 433] width 118 height 25
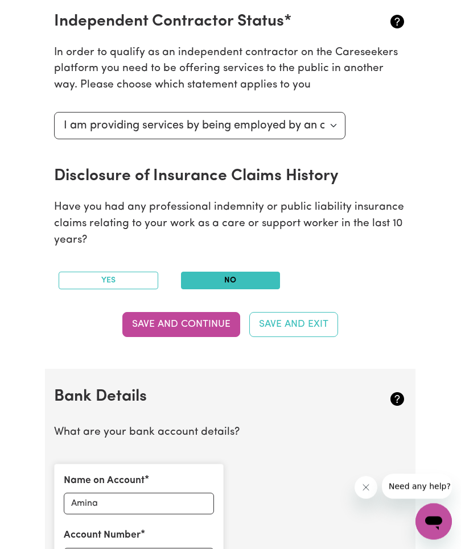
scroll to position [413, 0]
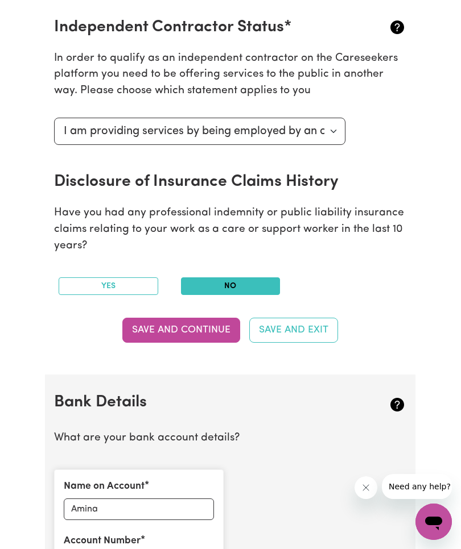
click at [143, 326] on button "Save and Continue" at bounding box center [181, 330] width 118 height 25
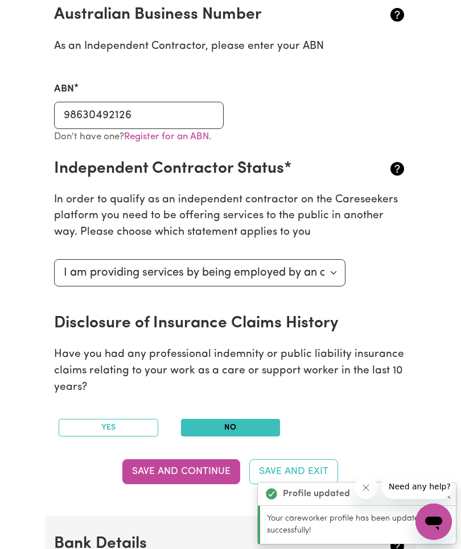
scroll to position [782, 0]
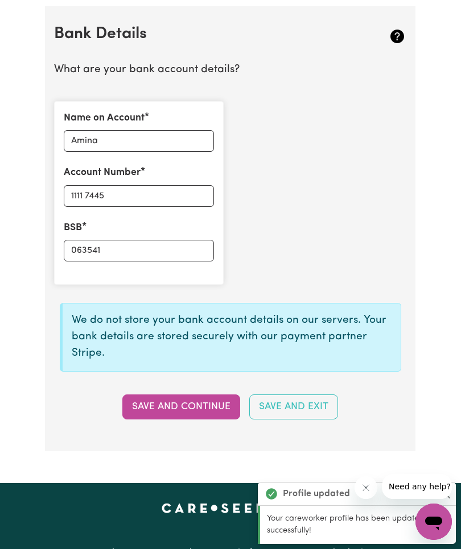
click at [330, 527] on p "Your careworker profile has been updated successfully!" at bounding box center [358, 525] width 182 height 24
click at [305, 503] on div "Profile updated" at bounding box center [357, 494] width 198 height 23
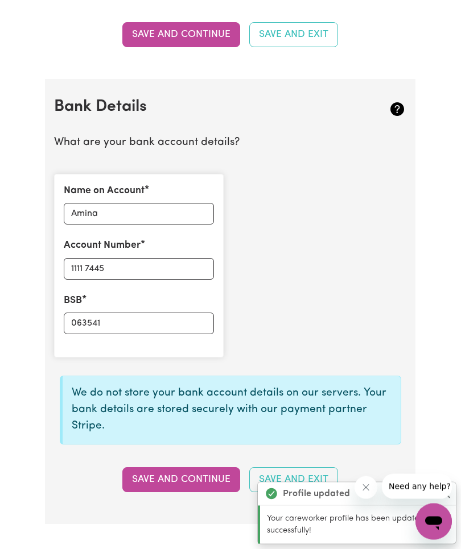
click at [365, 483] on icon "Close message from company" at bounding box center [365, 487] width 9 height 9
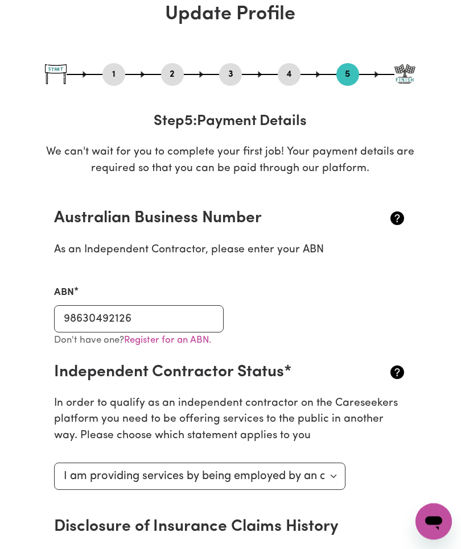
scroll to position [0, 0]
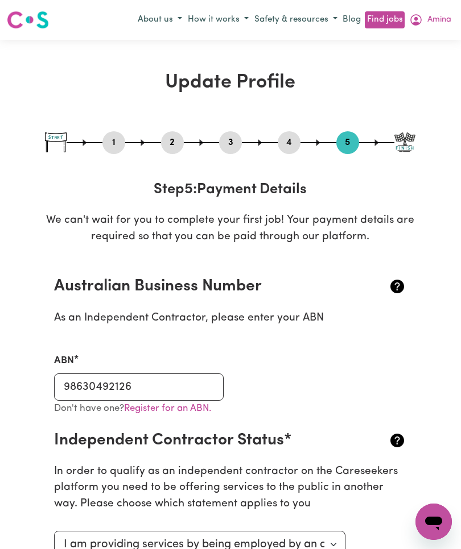
click at [357, 140] on button "5" at bounding box center [347, 142] width 23 height 15
click at [423, 17] on icon "My Account" at bounding box center [416, 20] width 14 height 14
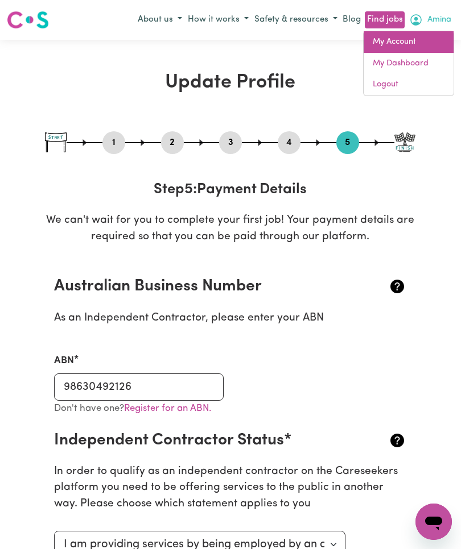
click at [408, 42] on link "My Account" at bounding box center [408, 42] width 90 height 22
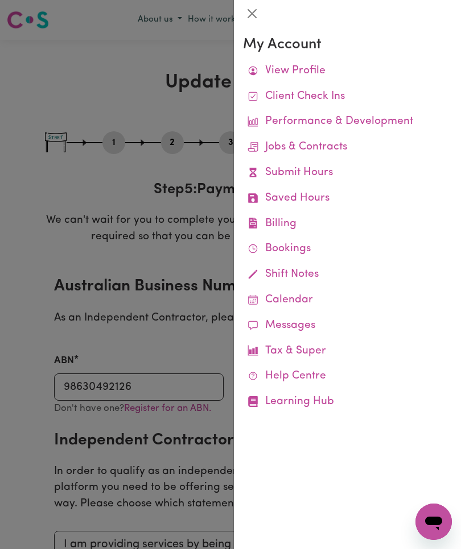
click at [309, 67] on link "View Profile" at bounding box center [347, 72] width 209 height 26
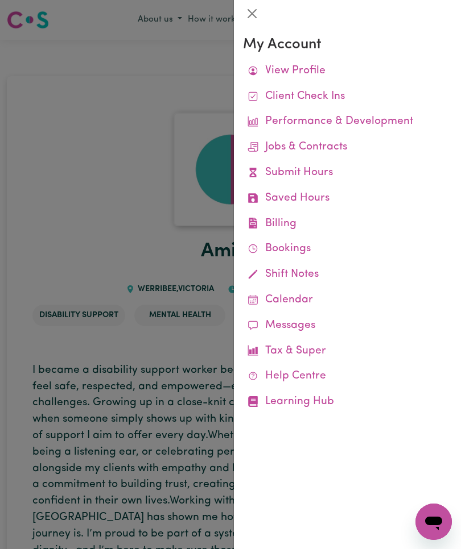
click at [101, 287] on div at bounding box center [230, 274] width 461 height 549
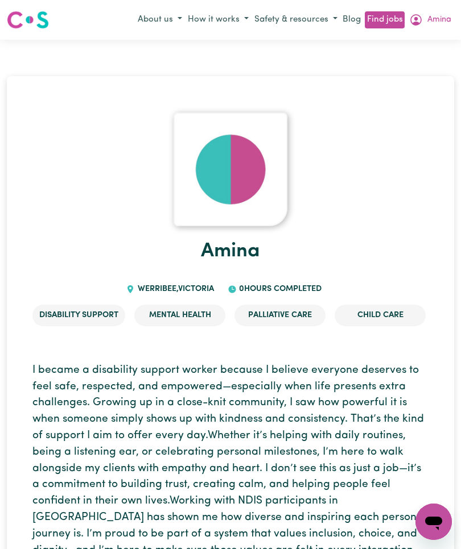
click at [423, 13] on button "Amina" at bounding box center [430, 19] width 48 height 19
click at [413, 58] on link "My Dashboard" at bounding box center [408, 64] width 90 height 22
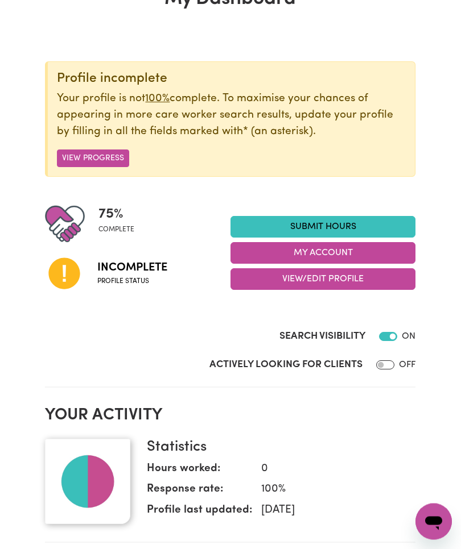
scroll to position [82, 0]
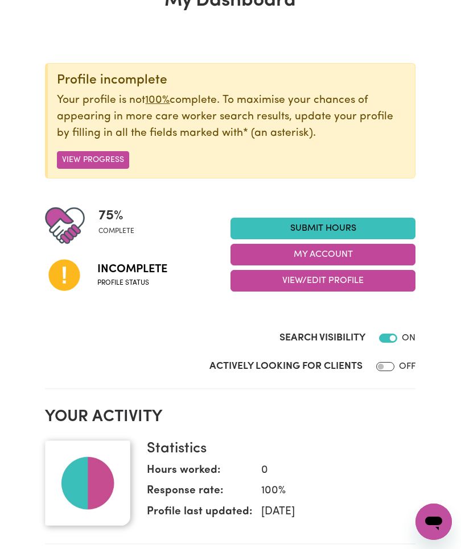
click at [110, 164] on button "View Progress" at bounding box center [93, 160] width 72 height 18
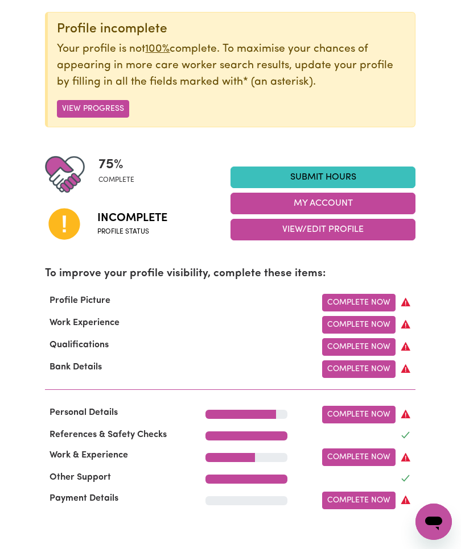
scroll to position [135, 0]
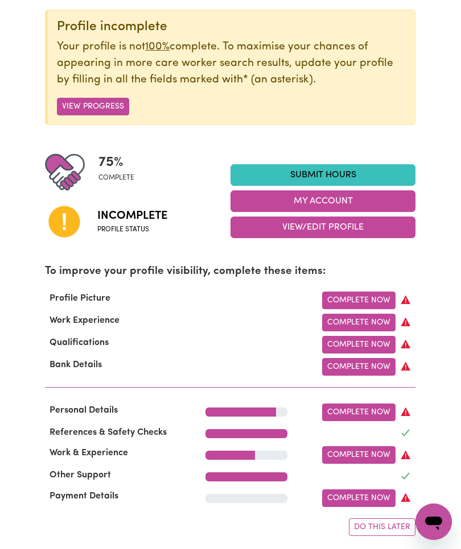
click at [364, 370] on link "Complete Now" at bounding box center [358, 367] width 73 height 18
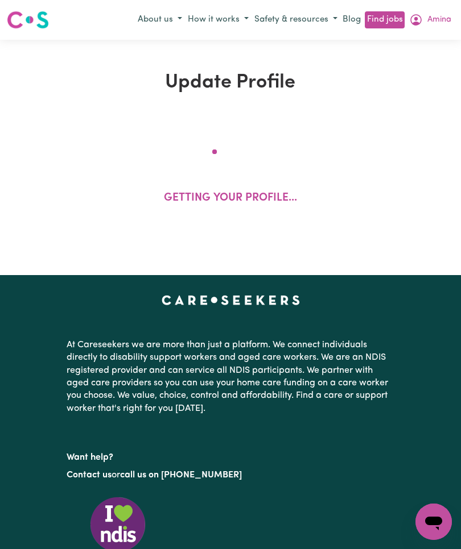
select select "I am providing services by being employed by an organisation"
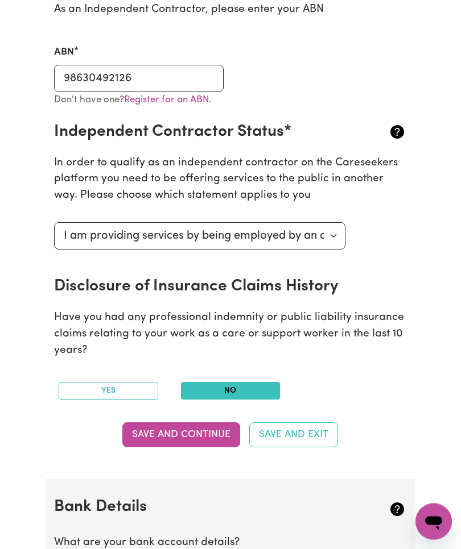
scroll to position [316, 0]
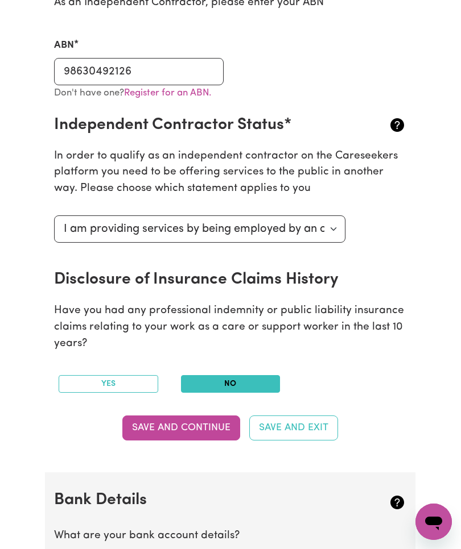
click at [189, 423] on button "Save and Continue" at bounding box center [181, 428] width 118 height 25
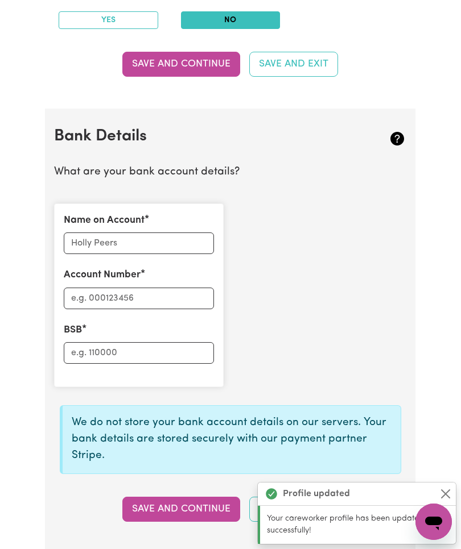
scroll to position [782, 0]
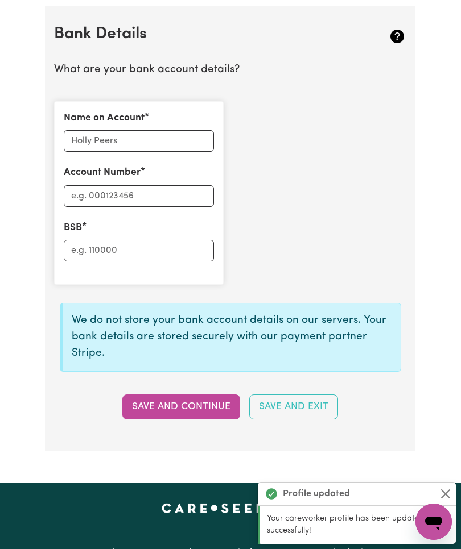
click at [395, 284] on div "Name on Account Account Number BSB" at bounding box center [230, 193] width 366 height 202
click at [205, 398] on button "Save and Continue" at bounding box center [181, 407] width 118 height 25
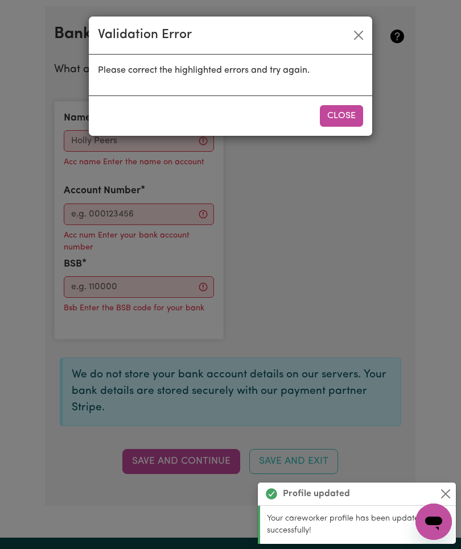
click at [344, 118] on button "Close" at bounding box center [341, 116] width 43 height 22
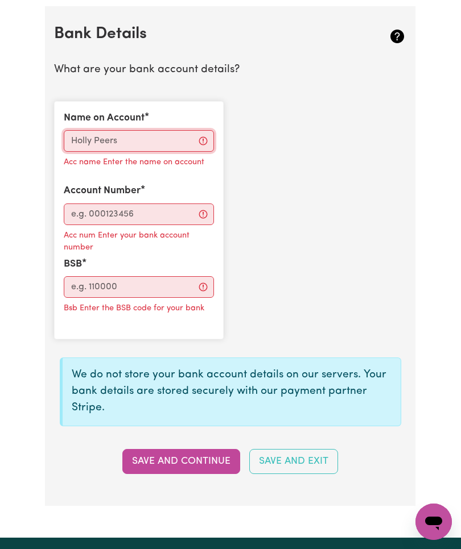
click at [160, 130] on input "Name on Account" at bounding box center [139, 141] width 150 height 22
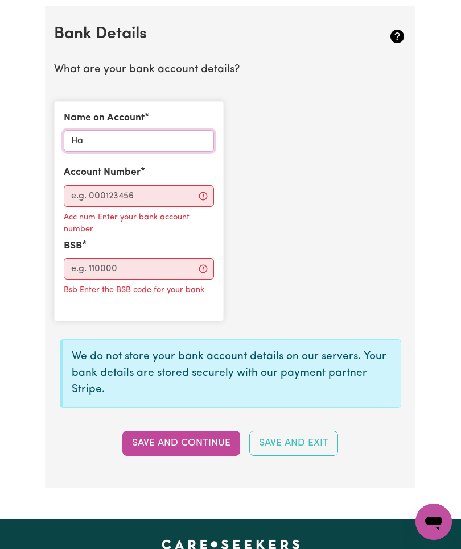
type input "H"
type input "Amina"
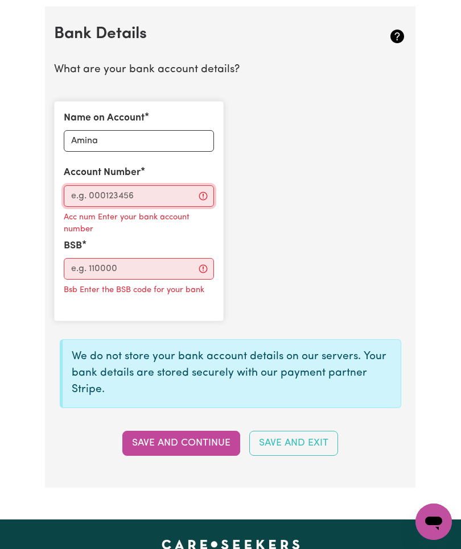
click at [77, 192] on input "Account Number" at bounding box center [139, 196] width 150 height 22
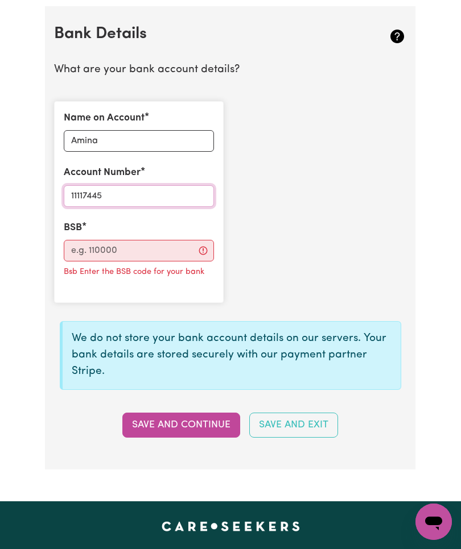
type input "11117445"
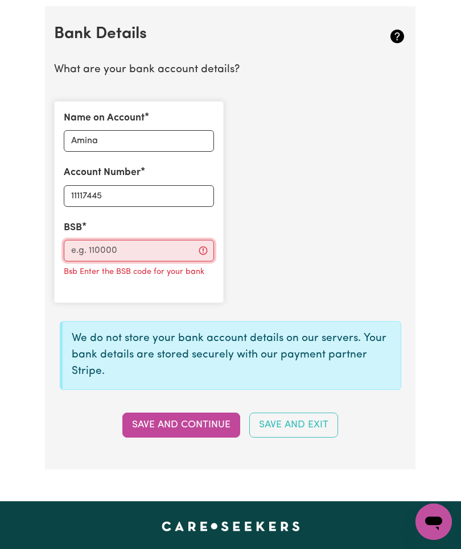
click at [148, 247] on input "BSB" at bounding box center [139, 251] width 150 height 22
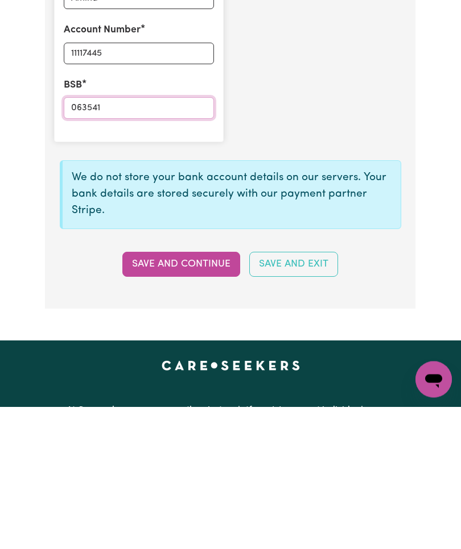
type input "063541"
click at [196, 395] on button "Save and Continue" at bounding box center [181, 407] width 118 height 25
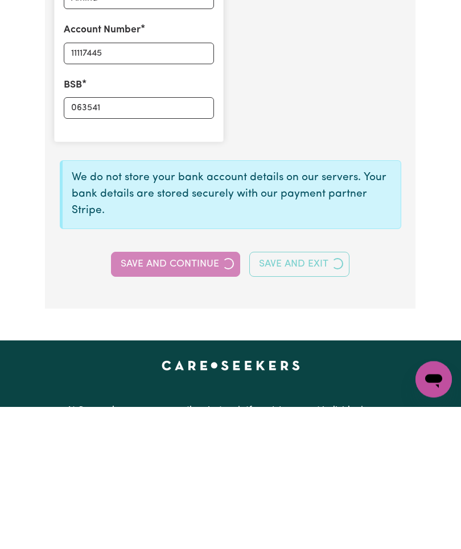
scroll to position [925, 0]
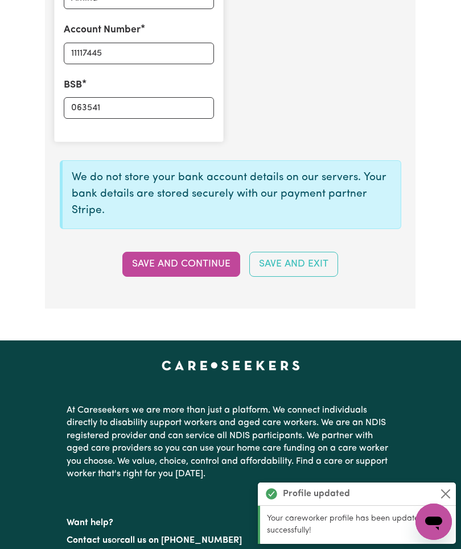
type input "****7445"
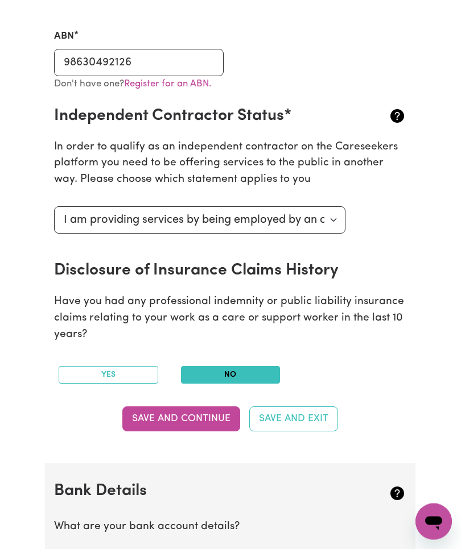
scroll to position [323, 0]
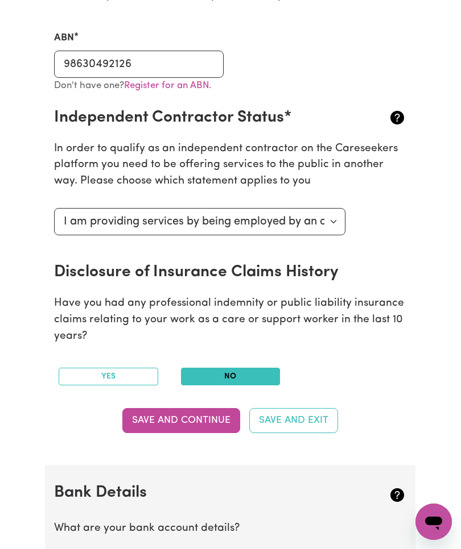
click at [205, 416] on button "Save and Continue" at bounding box center [181, 420] width 118 height 25
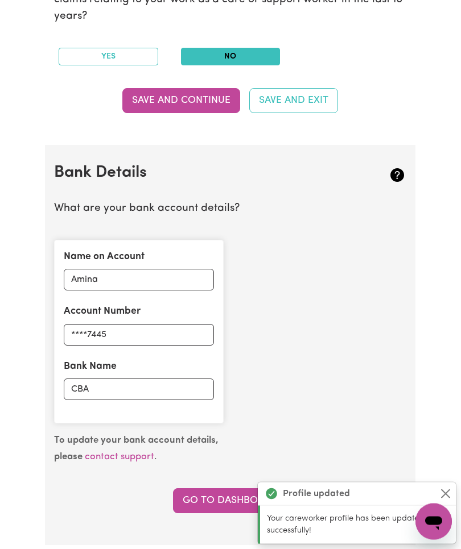
click at [262, 492] on link "Go to Dashboard" at bounding box center [230, 501] width 114 height 25
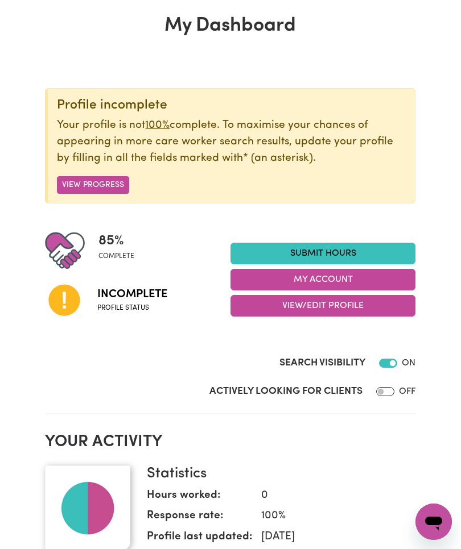
scroll to position [56, 0]
click at [84, 184] on button "View Progress" at bounding box center [93, 186] width 72 height 18
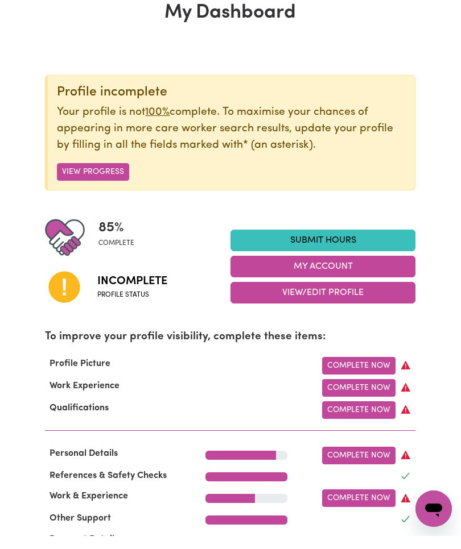
scroll to position [69, 0]
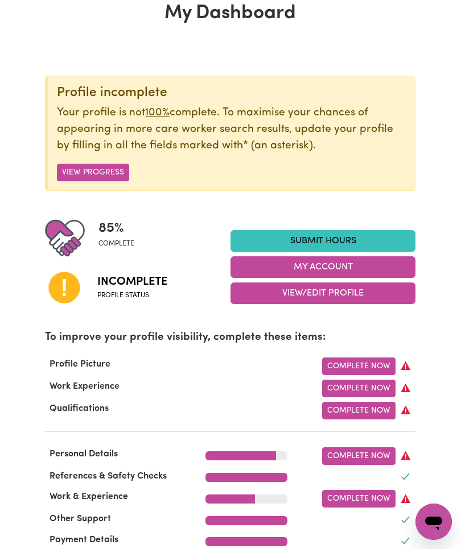
click at [378, 365] on link "Complete Now" at bounding box center [358, 367] width 73 height 18
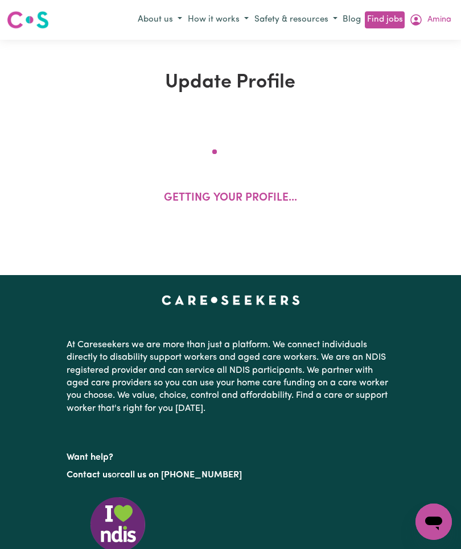
select select "[DEMOGRAPHIC_DATA]"
select select "[DEMOGRAPHIC_DATA] Citizen"
select select "Studying a healthcare related degree or qualification"
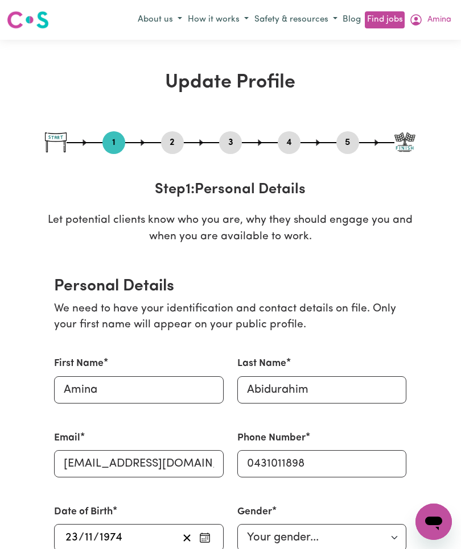
click at [437, 22] on span "Amina" at bounding box center [439, 20] width 24 height 13
click at [404, 64] on link "My Dashboard" at bounding box center [408, 64] width 90 height 22
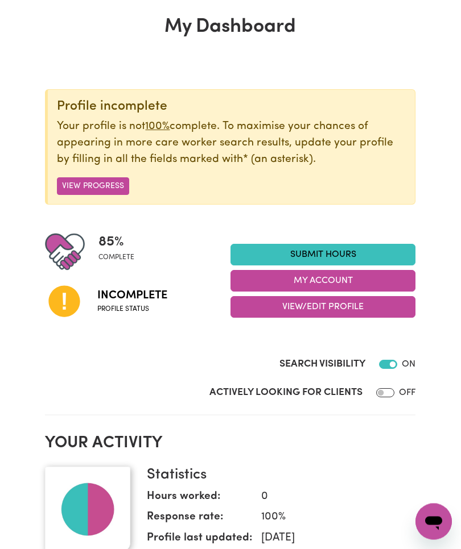
scroll to position [59, 0]
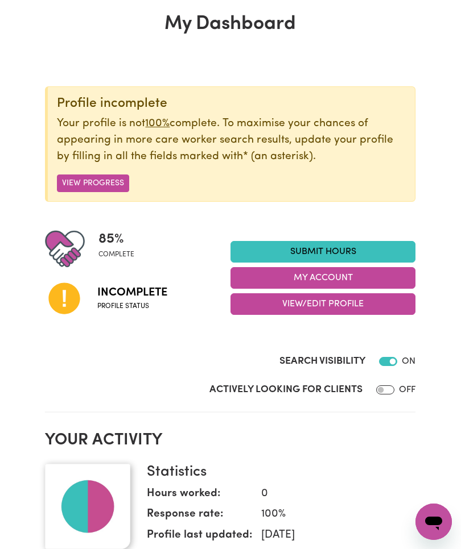
click at [92, 185] on button "View Progress" at bounding box center [93, 184] width 72 height 18
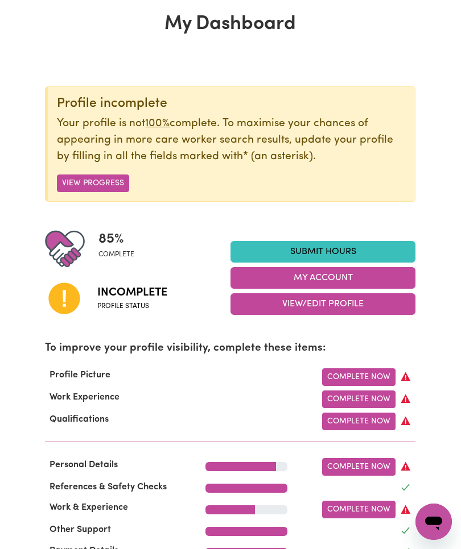
click at [380, 396] on link "Complete Now" at bounding box center [358, 400] width 73 height 18
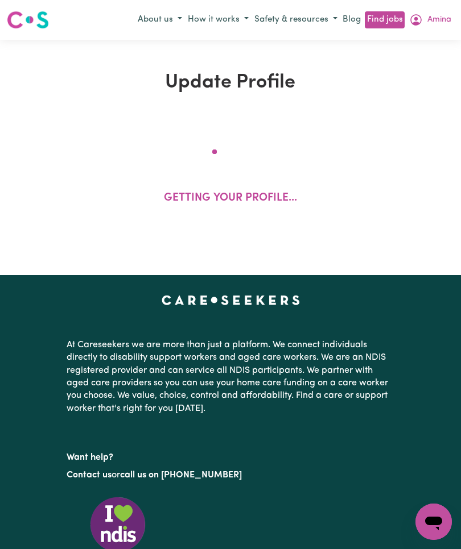
select select "Certificate III (Individual Support)"
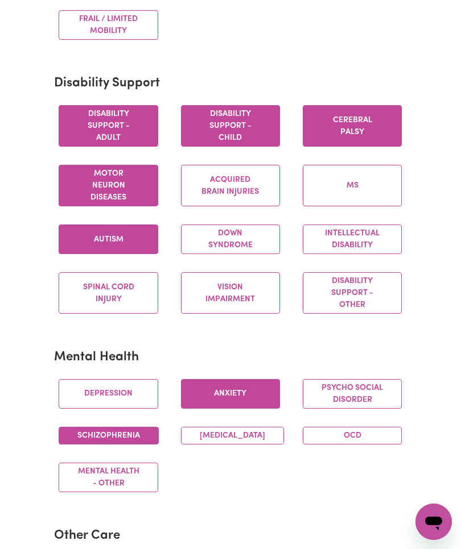
scroll to position [437, 0]
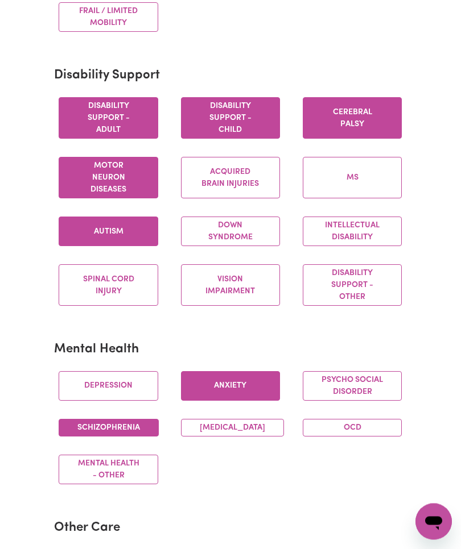
click at [98, 390] on button "Depression" at bounding box center [108, 387] width 99 height 30
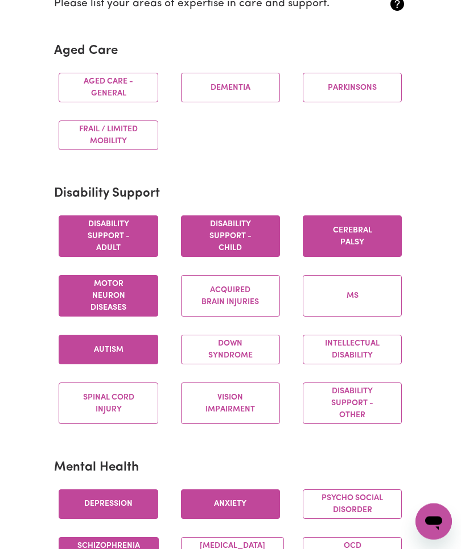
scroll to position [312, 0]
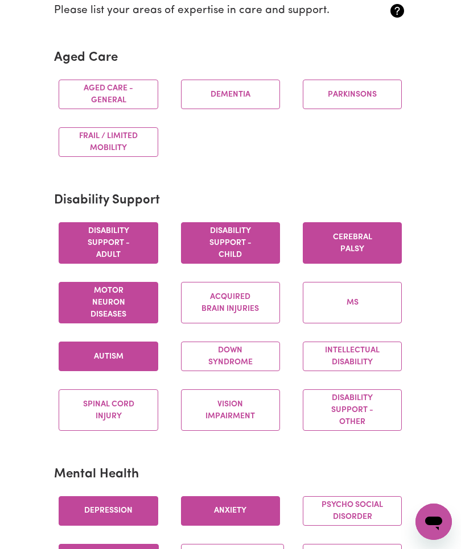
click at [365, 308] on button "MS" at bounding box center [352, 303] width 99 height 42
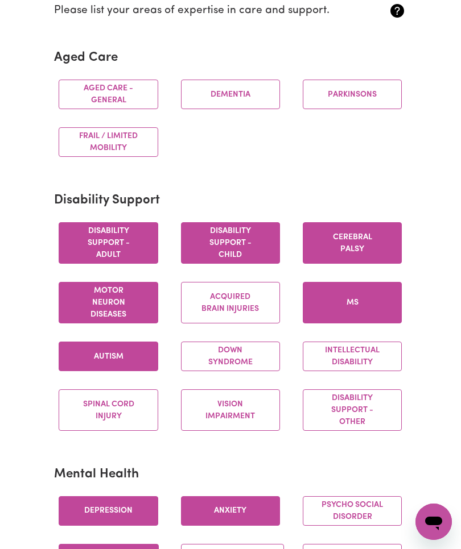
click at [101, 414] on button "Spinal cord injury" at bounding box center [108, 411] width 99 height 42
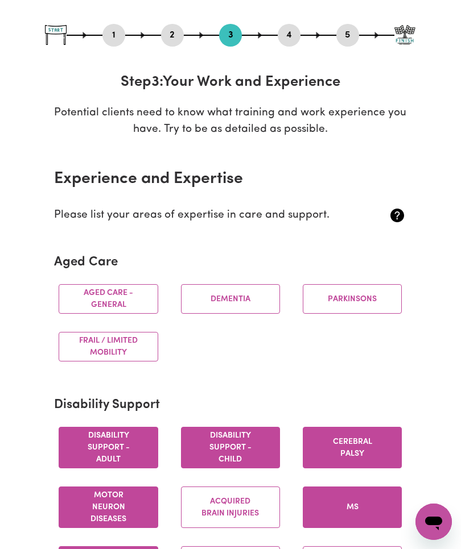
scroll to position [107, 0]
click at [218, 307] on button "Dementia" at bounding box center [230, 300] width 99 height 30
click at [202, 304] on button "Dementia" at bounding box center [230, 300] width 99 height 30
click at [204, 301] on button "Dementia" at bounding box center [230, 300] width 99 height 30
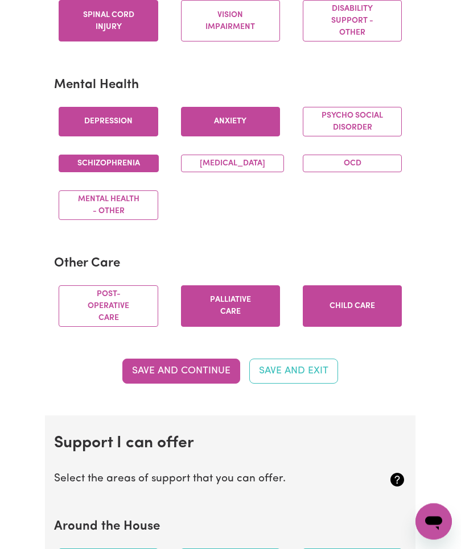
scroll to position [702, 0]
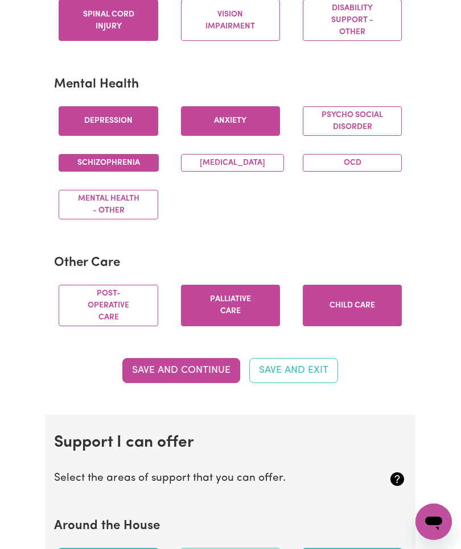
click at [148, 383] on button "Save and Continue" at bounding box center [181, 370] width 118 height 25
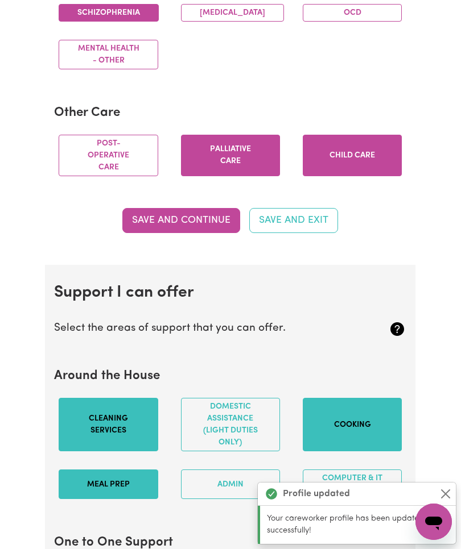
scroll to position [1126, 0]
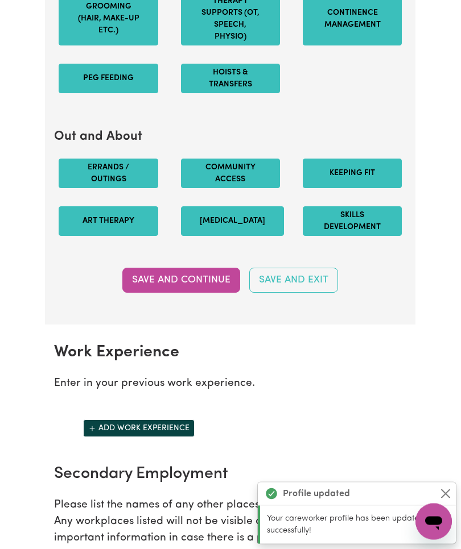
click at [159, 286] on button "Save and Continue" at bounding box center [181, 280] width 118 height 25
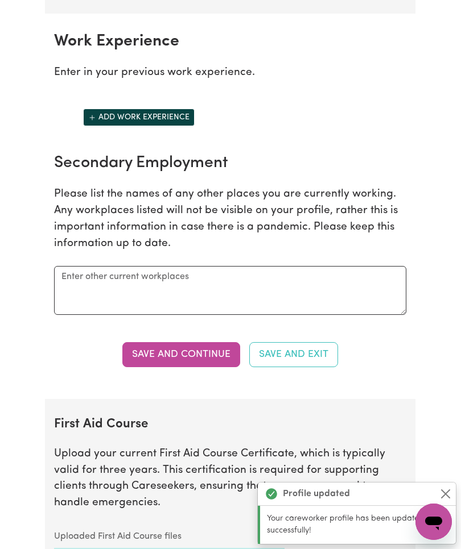
scroll to position [1790, 0]
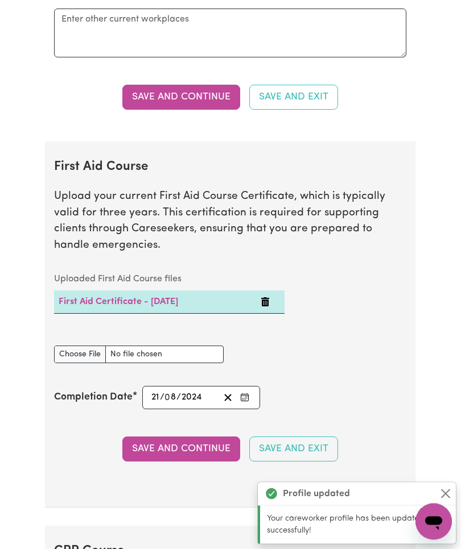
click at [155, 449] on button "Save and Continue" at bounding box center [181, 449] width 118 height 25
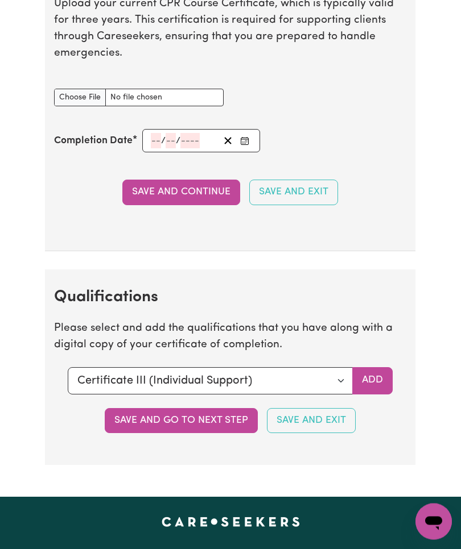
scroll to position [2633, 0]
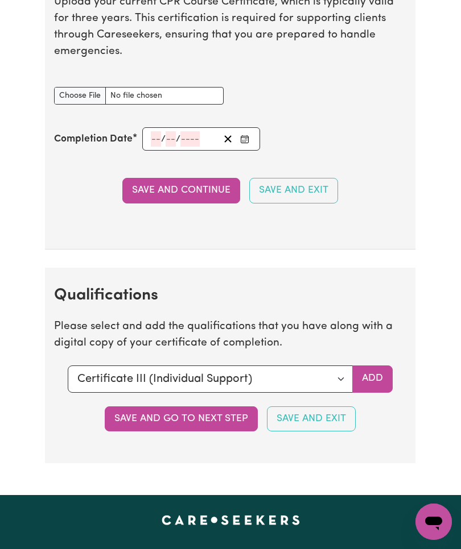
click at [130, 407] on button "Save and go to next step" at bounding box center [181, 419] width 153 height 25
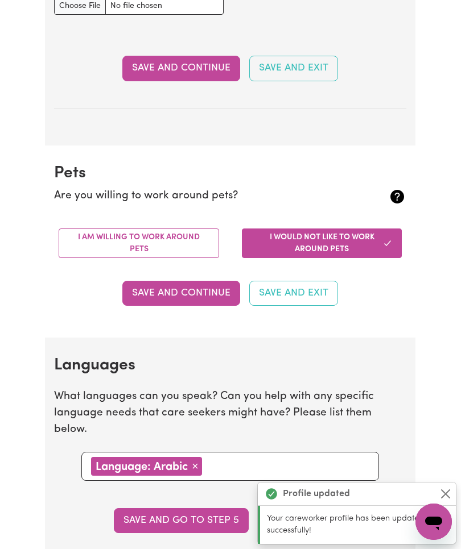
scroll to position [0, 0]
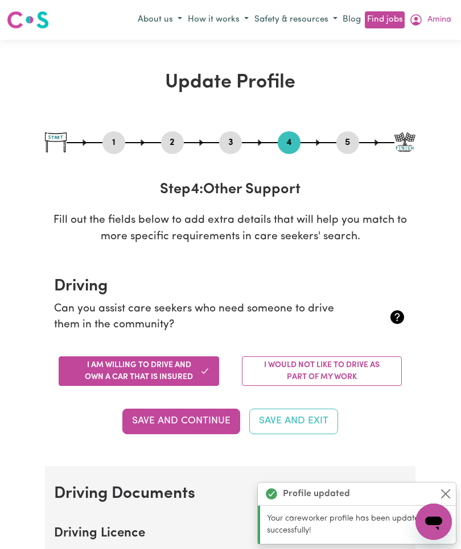
click at [436, 24] on span "Amina" at bounding box center [439, 20] width 24 height 13
click at [410, 64] on link "My Dashboard" at bounding box center [408, 64] width 90 height 22
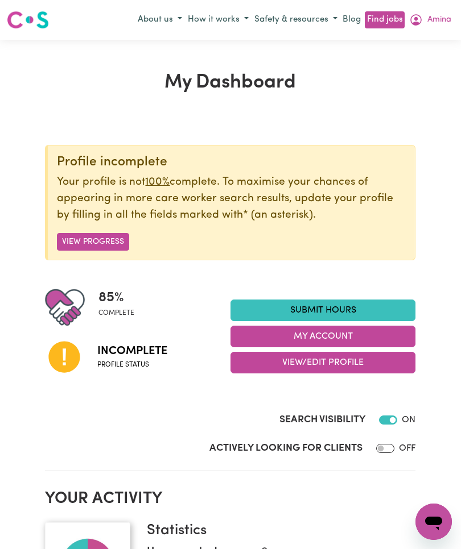
click at [86, 248] on button "View Progress" at bounding box center [93, 242] width 72 height 18
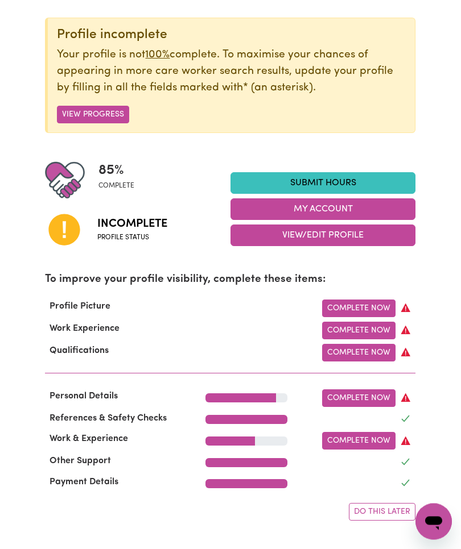
scroll to position [127, 0]
click at [375, 391] on link "Complete Now" at bounding box center [358, 399] width 73 height 18
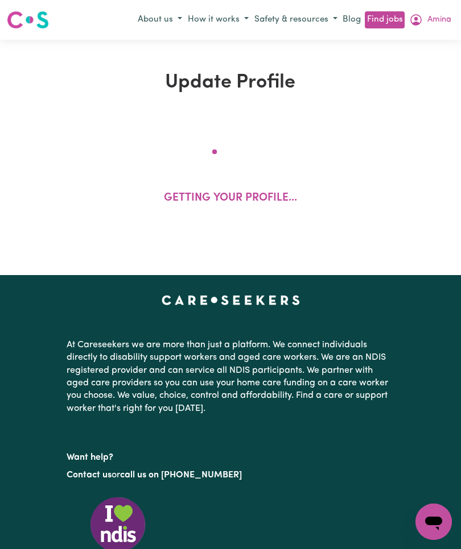
select select "[DEMOGRAPHIC_DATA]"
select select "[DEMOGRAPHIC_DATA] Citizen"
select select "Studying a healthcare related degree or qualification"
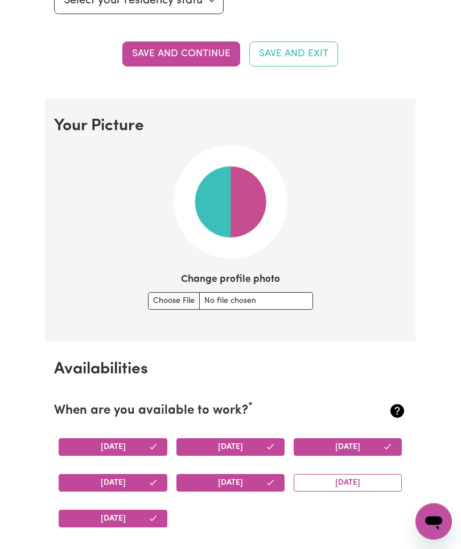
click at [150, 50] on button "Save and continue" at bounding box center [181, 54] width 118 height 25
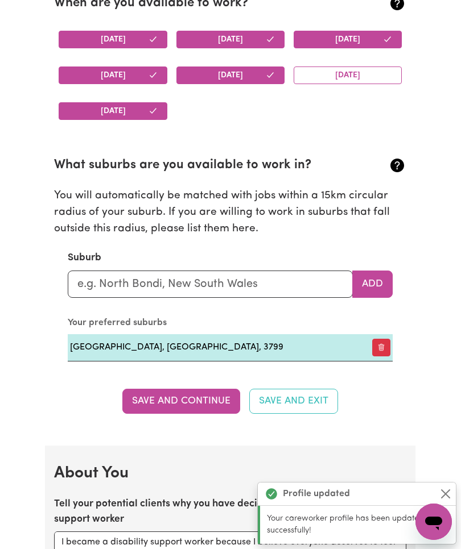
scroll to position [1136, 0]
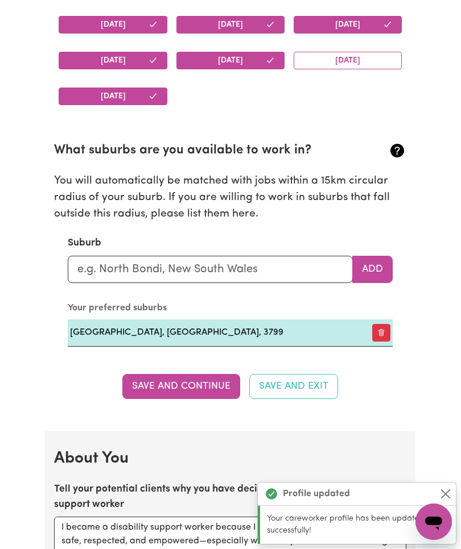
click at [138, 393] on button "Save and Continue" at bounding box center [181, 386] width 118 height 25
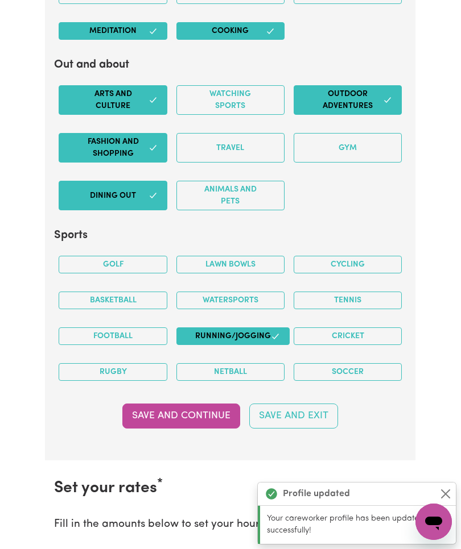
scroll to position [2306, 0]
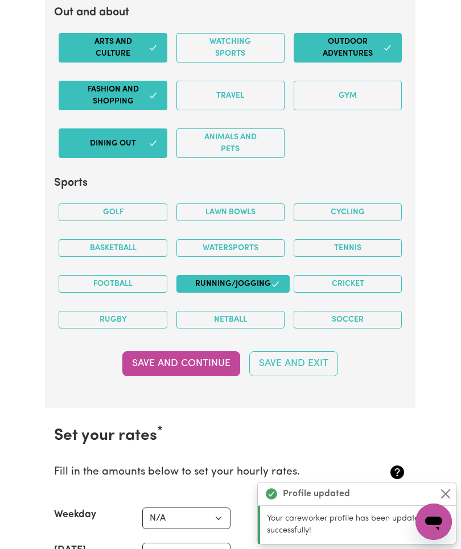
click at [142, 353] on button "Save and Continue" at bounding box center [181, 363] width 118 height 25
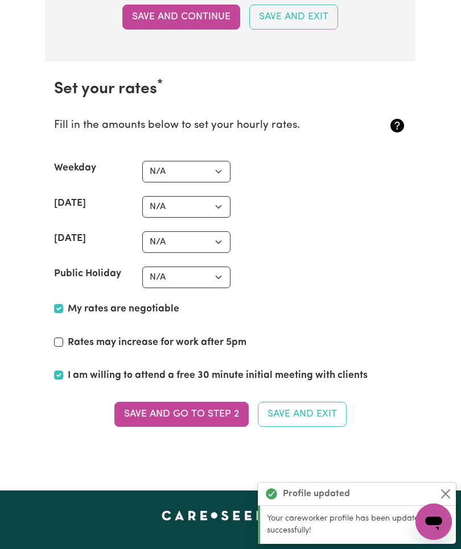
scroll to position [2628, 0]
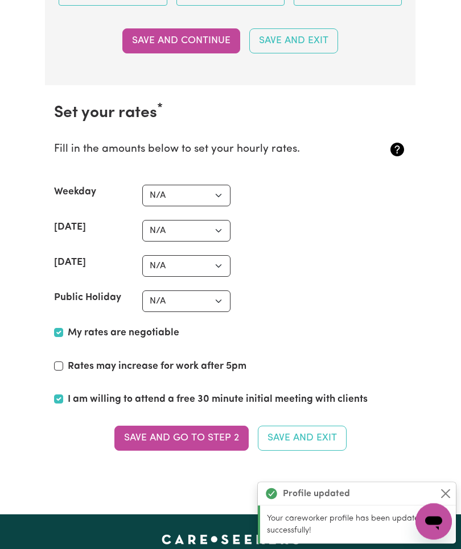
click at [142, 437] on button "Save and go to Step 2" at bounding box center [181, 439] width 134 height 25
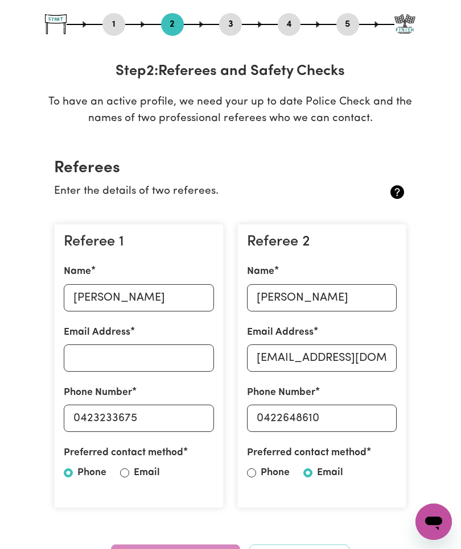
scroll to position [0, 0]
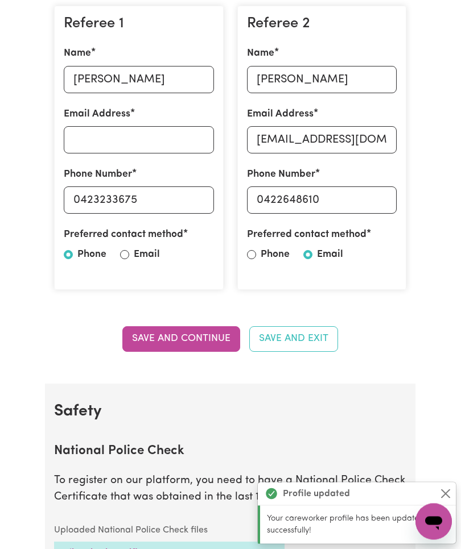
click at [151, 351] on button "Save and Continue" at bounding box center [181, 339] width 118 height 25
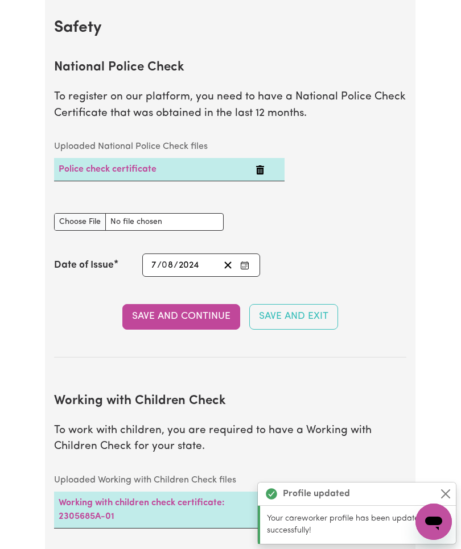
click at [147, 317] on button "Save and Continue" at bounding box center [181, 316] width 118 height 25
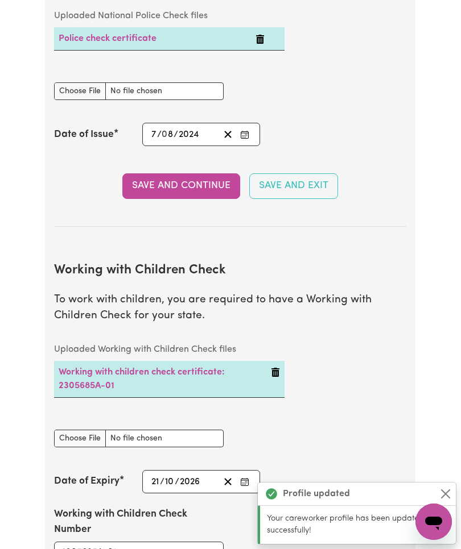
scroll to position [1095, 0]
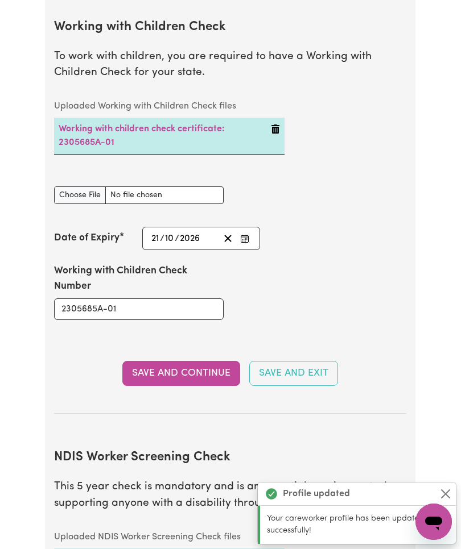
click at [145, 366] on button "Save and Continue" at bounding box center [181, 373] width 118 height 25
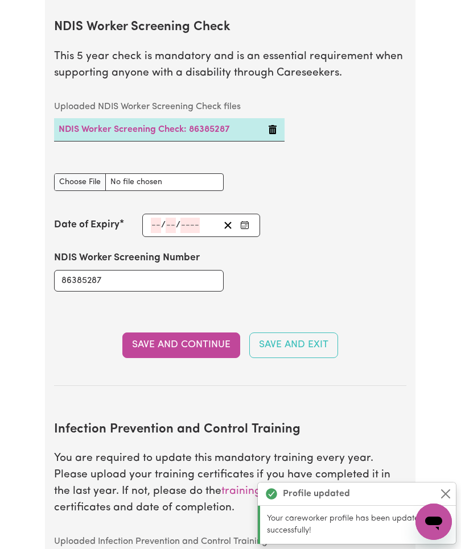
click at [152, 353] on button "Save and Continue" at bounding box center [181, 345] width 118 height 25
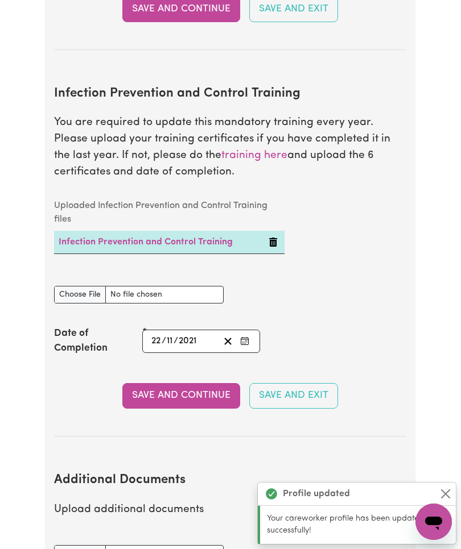
click at [143, 394] on button "Save and Continue" at bounding box center [181, 395] width 118 height 25
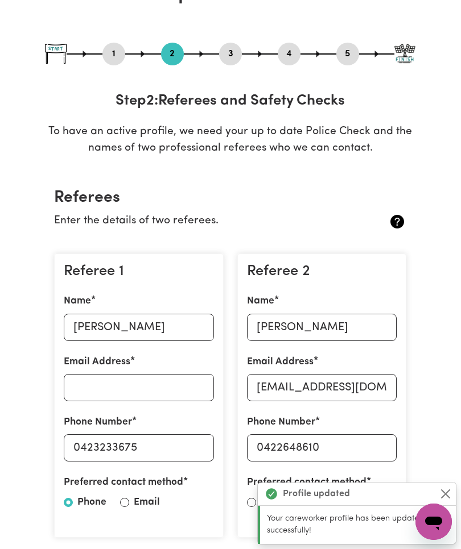
scroll to position [0, 0]
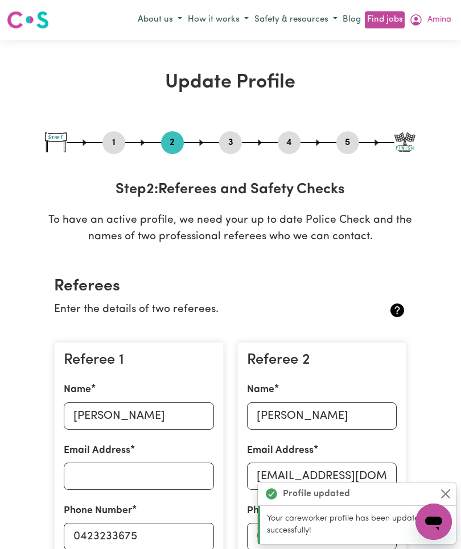
click at [420, 21] on icon "My Account" at bounding box center [416, 20] width 14 height 14
click at [408, 61] on link "My Dashboard" at bounding box center [408, 64] width 90 height 22
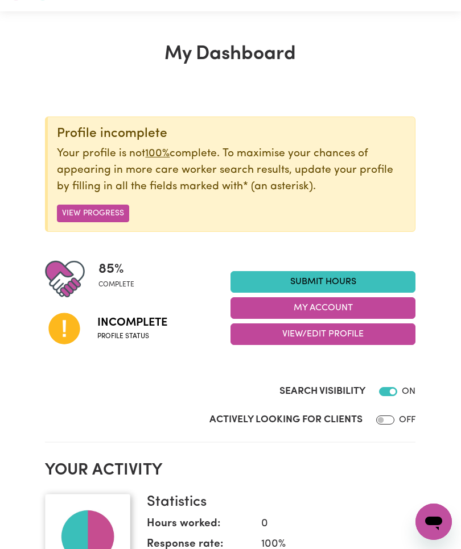
scroll to position [40, 0]
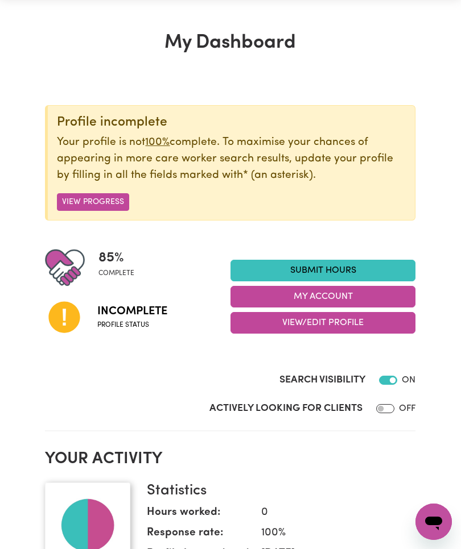
click at [90, 194] on button "View Progress" at bounding box center [93, 202] width 72 height 18
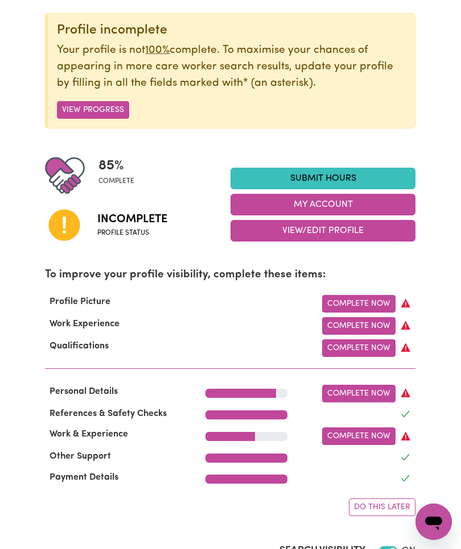
scroll to position [140, 0]
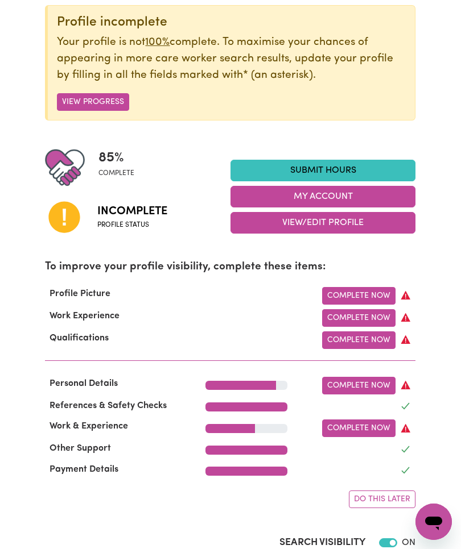
click at [380, 339] on link "Complete Now" at bounding box center [358, 341] width 73 height 18
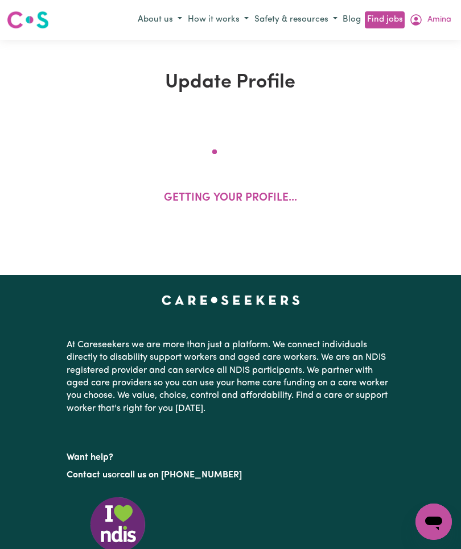
select select "Certificate III (Individual Support)"
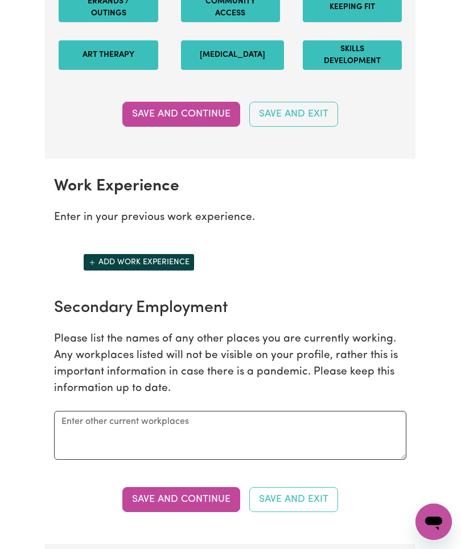
scroll to position [1653, 0]
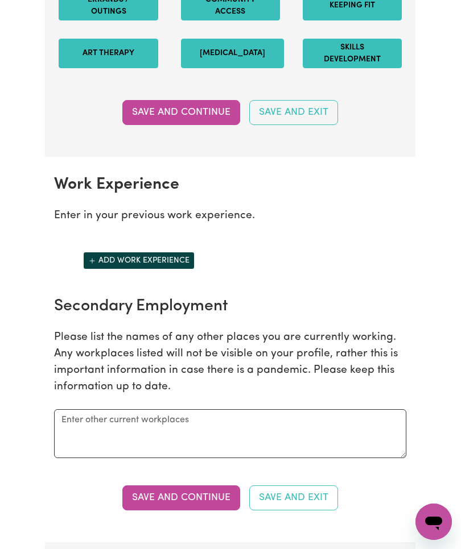
click at [171, 270] on button "Add work experience" at bounding box center [138, 261] width 111 height 18
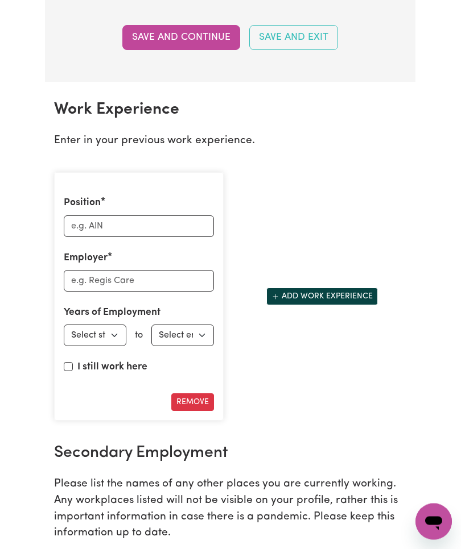
scroll to position [1731, 0]
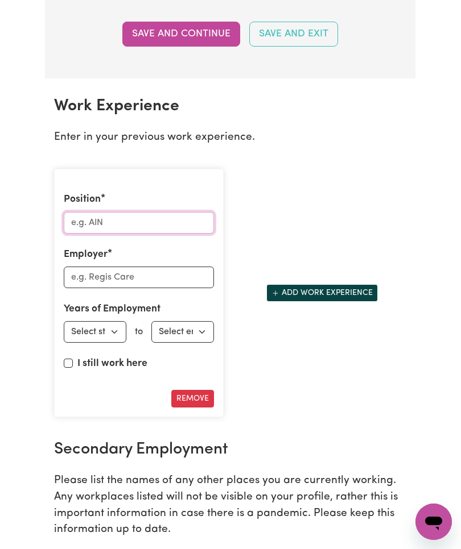
click at [186, 221] on input "Position" at bounding box center [139, 223] width 150 height 22
type input "Disability Support Worker"
click at [105, 288] on input "Employer" at bounding box center [139, 278] width 150 height 22
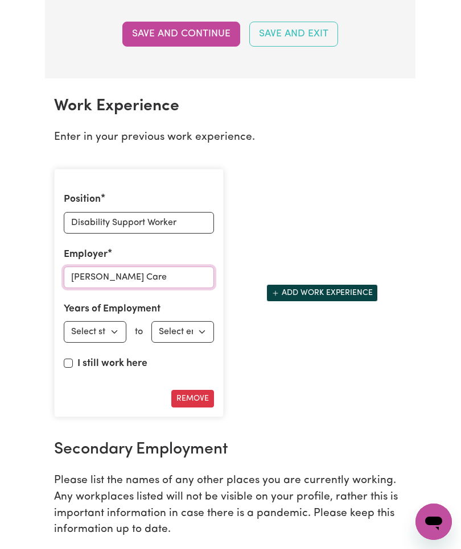
type input "Meza Care"
click at [84, 341] on select "Select start year 1951 1952 1953 1954 1955 1956 1957 1958 1959 1960 1961 1962 1…" at bounding box center [95, 332] width 63 height 22
select select "2021"
click at [174, 337] on select "Select end year 1951 1952 1953 1954 1955 1956 1957 1958 1959 1960 1961 1962 196…" at bounding box center [182, 332] width 63 height 22
select select "2024"
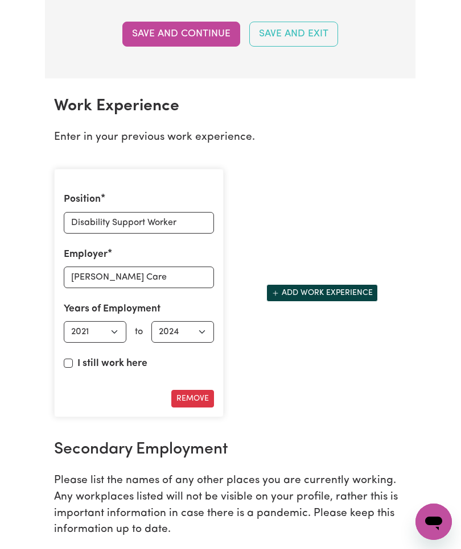
click at [348, 301] on button "Add work experience" at bounding box center [321, 293] width 111 height 18
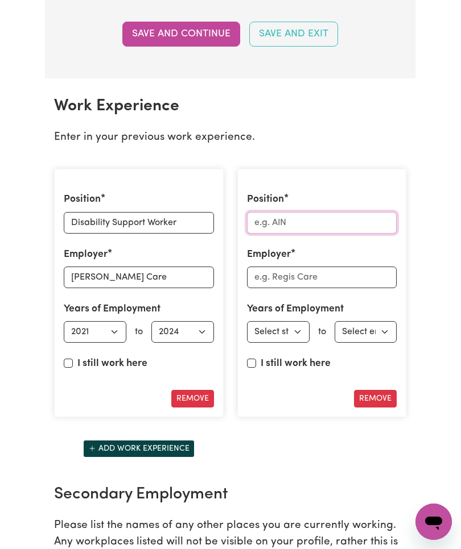
click at [348, 220] on input "Position" at bounding box center [322, 223] width 150 height 22
click at [316, 288] on input "Employer" at bounding box center [322, 278] width 150 height 22
click at [338, 231] on input "Sovereign Lives" at bounding box center [322, 223] width 150 height 22
click at [338, 230] on input "Sovereign Lives" at bounding box center [322, 223] width 150 height 22
click at [309, 234] on input "Sovereign Lives" at bounding box center [322, 223] width 150 height 22
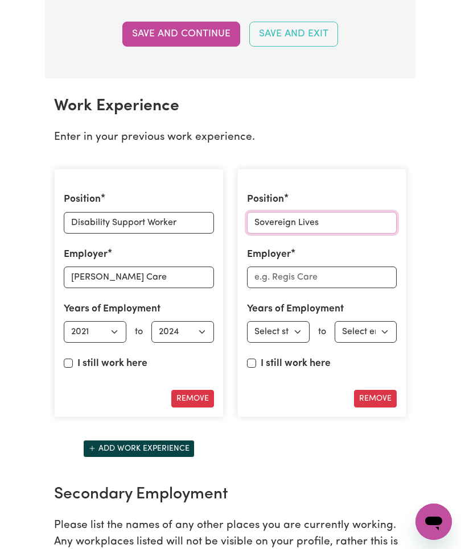
click at [309, 234] on input "Sovereign Lives" at bounding box center [322, 223] width 150 height 22
click at [310, 234] on input "Sovereign Lives" at bounding box center [322, 223] width 150 height 22
type input "Disability Support Worker"
click at [348, 286] on input "Employer" at bounding box center [322, 278] width 150 height 22
type input "Sovereign Lives"
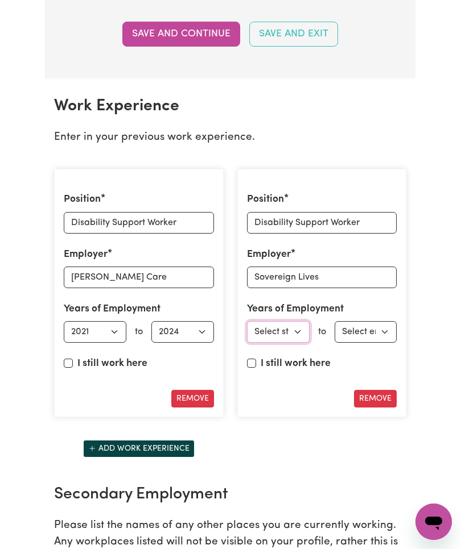
click at [297, 337] on select "Select start year 1951 1952 1953 1954 1955 1956 1957 1958 1959 1960 1961 1962 1…" at bounding box center [278, 332] width 63 height 22
select select "2024"
click at [382, 338] on select "Select end year 1951 1952 1953 1954 1955 1956 1957 1958 1959 1960 1961 1962 196…" at bounding box center [365, 332] width 63 height 22
click at [382, 343] on select "Select end year 1951 1952 1953 1954 1955 1956 1957 1958 1959 1960 1961 1962 196…" at bounding box center [365, 332] width 63 height 22
select select "2025"
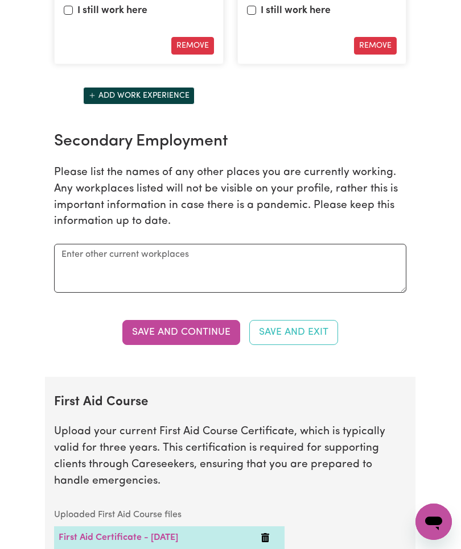
scroll to position [2086, 0]
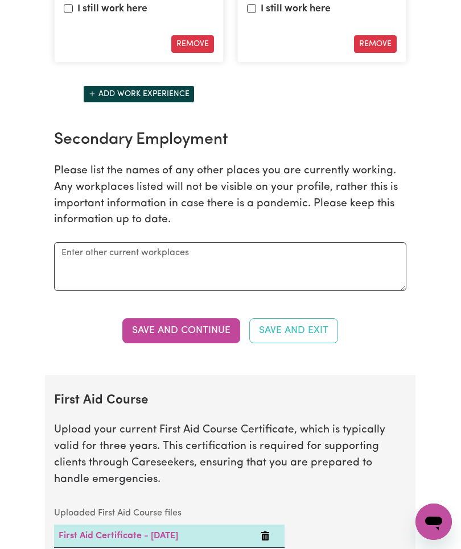
click at [143, 334] on button "Save and Continue" at bounding box center [181, 331] width 118 height 25
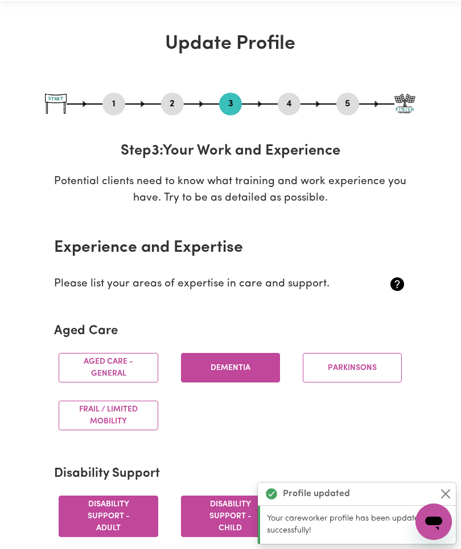
scroll to position [0, 0]
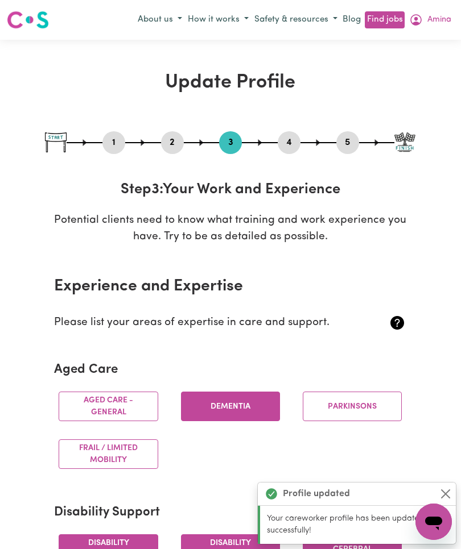
click at [435, 17] on span "Amina" at bounding box center [439, 20] width 24 height 13
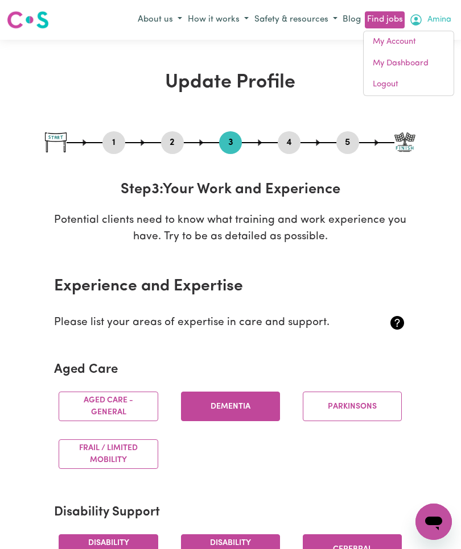
click at [411, 60] on link "My Dashboard" at bounding box center [408, 64] width 90 height 22
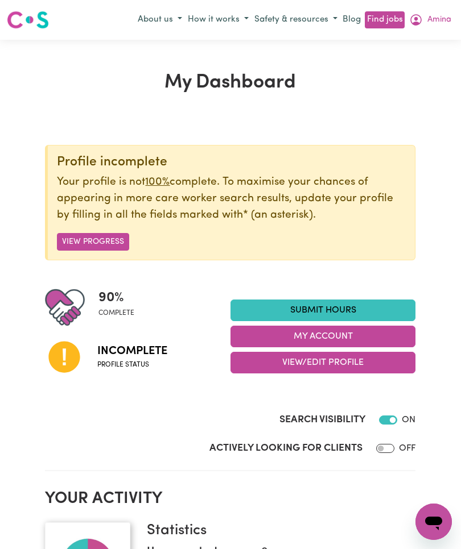
click at [80, 242] on button "View Progress" at bounding box center [93, 242] width 72 height 18
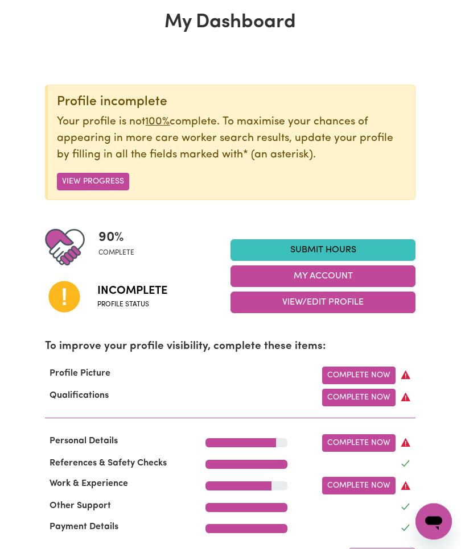
scroll to position [60, 0]
click at [359, 402] on link "Complete Now" at bounding box center [358, 398] width 73 height 18
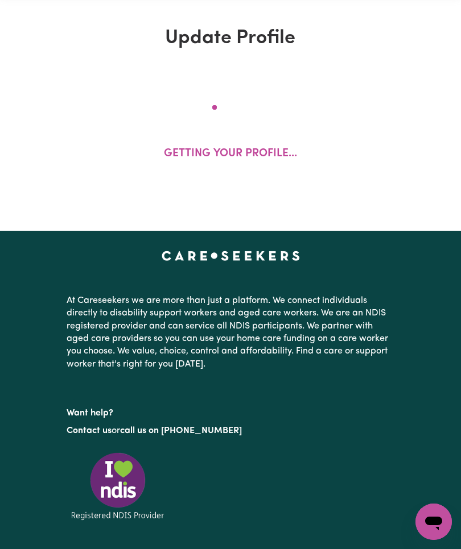
scroll to position [24, 0]
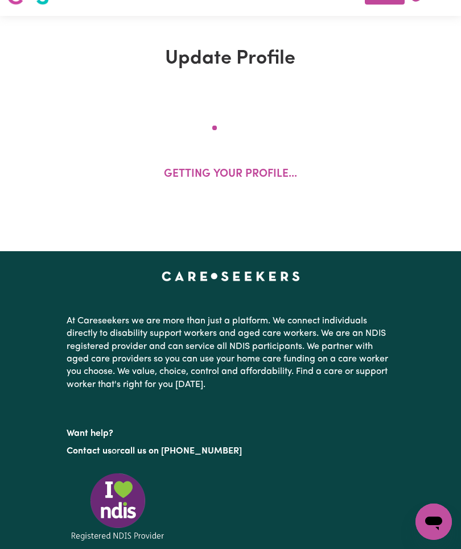
click at [372, 397] on div "At Careseekers we are more than just a platform. We connect individuals directl…" at bounding box center [230, 440] width 341 height 259
select select "2021"
select select "2024"
select select "2025"
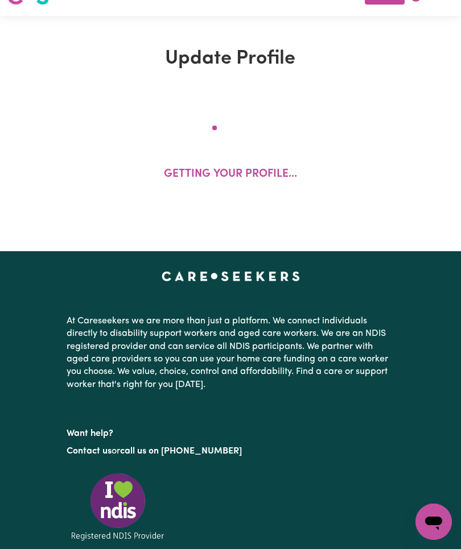
select select "Certificate III (Individual Support)"
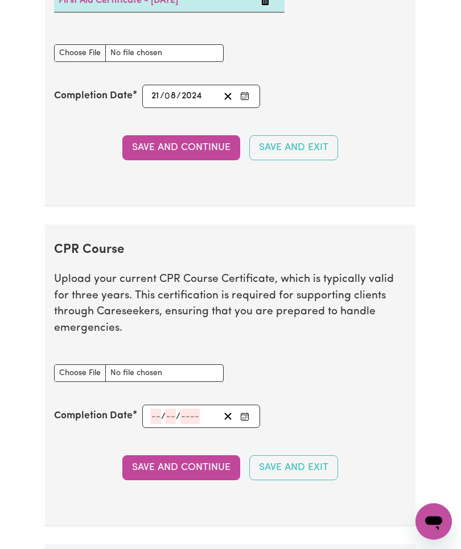
scroll to position [2603, 0]
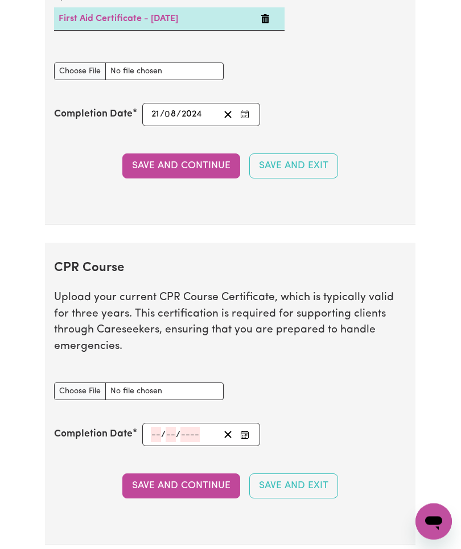
click at [124, 383] on input "CPR Course document" at bounding box center [138, 392] width 169 height 18
click at [85, 383] on input "CPR Course document" at bounding box center [138, 392] width 169 height 18
click at [80, 78] on input "First Aid Course document" at bounding box center [138, 72] width 169 height 18
type input "C:\fakepath\IMG_2466.png"
click at [157, 428] on input "number" at bounding box center [156, 435] width 10 height 15
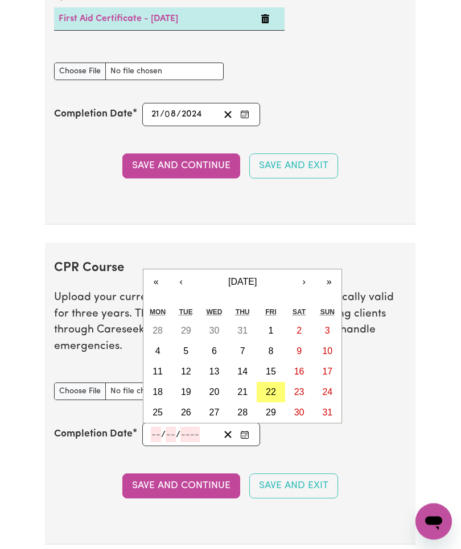
scroll to position [2637, 0]
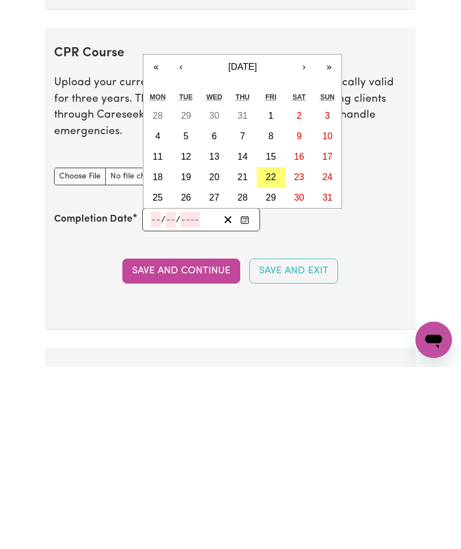
click at [245, 354] on abbr "21" at bounding box center [242, 359] width 10 height 10
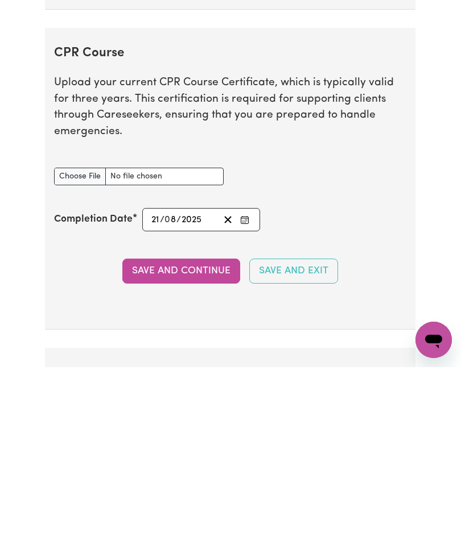
type input "2025-08-21"
type input "21"
type input "8"
type input "2025"
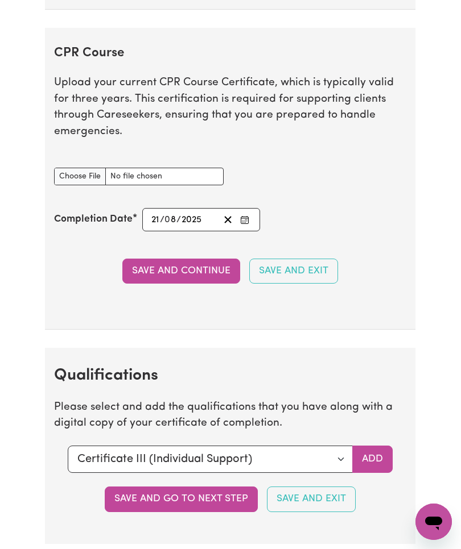
click at [197, 212] on input "2025" at bounding box center [192, 219] width 22 height 15
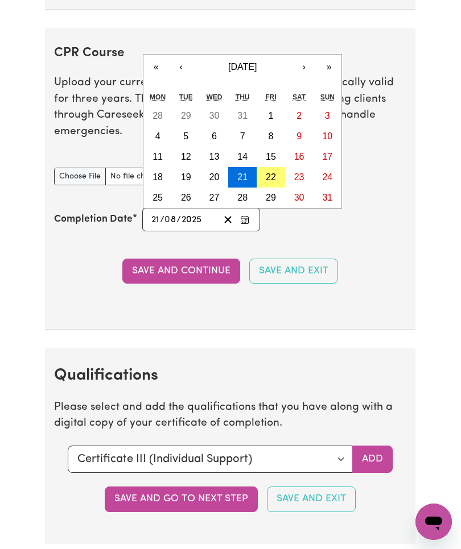
click at [257, 62] on span "[DATE]" at bounding box center [242, 67] width 28 height 10
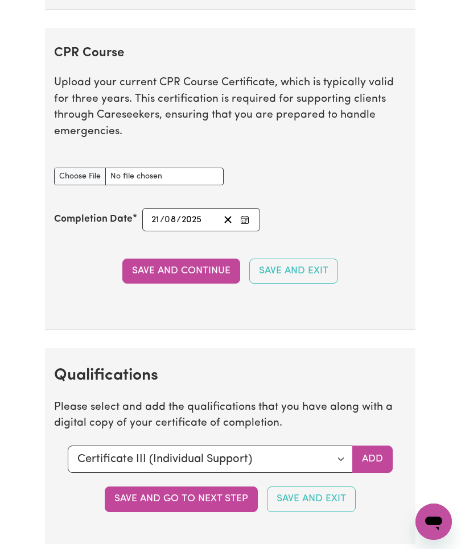
click at [341, 208] on div "Completion Date 2025-08-21 21 / 0 8 / 2025 « ‹ 2025 › » January February March …" at bounding box center [230, 219] width 352 height 23
click at [201, 208] on div "2025-08-21 21 / 0 8 / 2025 « ‹ 2025 › » January February March April May June J…" at bounding box center [200, 219] width 117 height 23
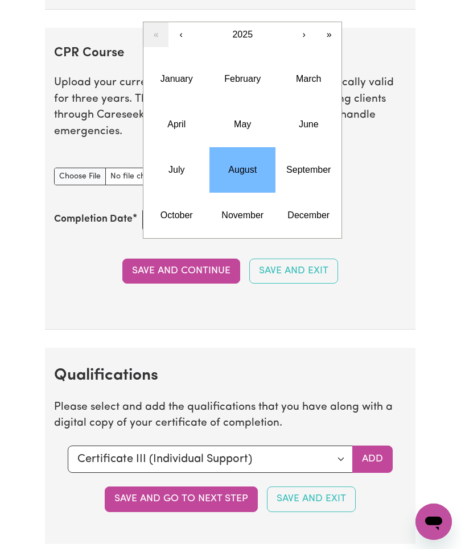
click at [180, 22] on button "‹" at bounding box center [180, 34] width 25 height 25
click at [246, 165] on abbr "August" at bounding box center [242, 170] width 28 height 10
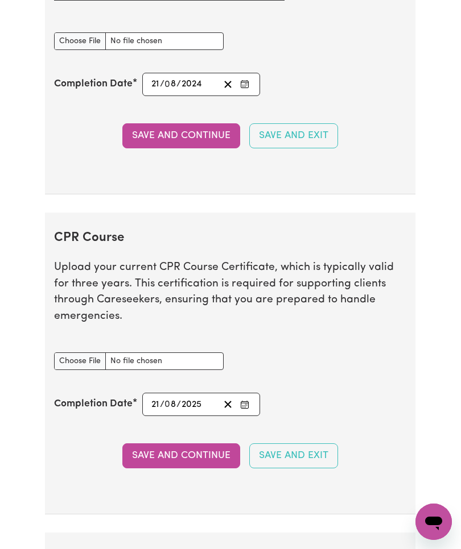
scroll to position [2639, 0]
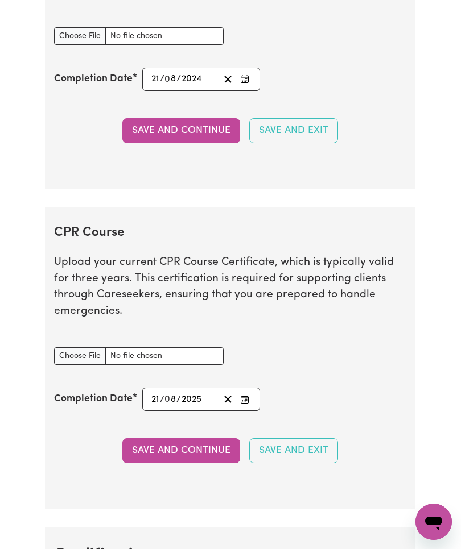
click at [202, 392] on input "2025" at bounding box center [192, 399] width 22 height 15
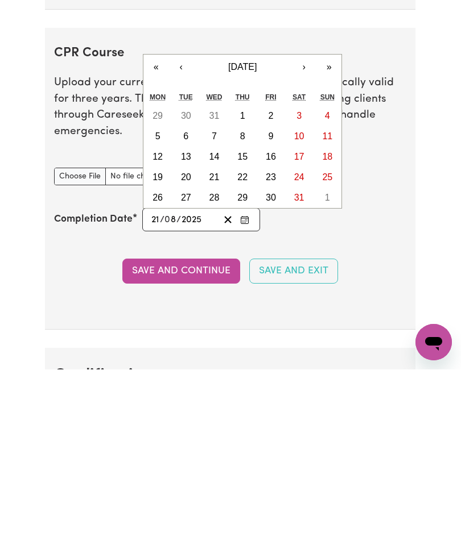
click at [217, 352] on abbr "21" at bounding box center [214, 357] width 10 height 10
type input "2024-08-21"
type input "2024"
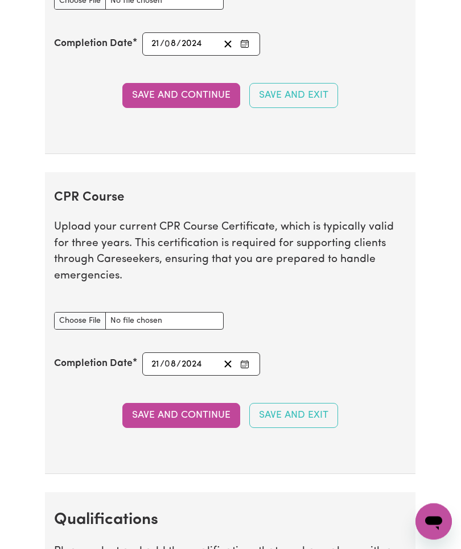
click at [198, 404] on button "Save and Continue" at bounding box center [181, 416] width 118 height 25
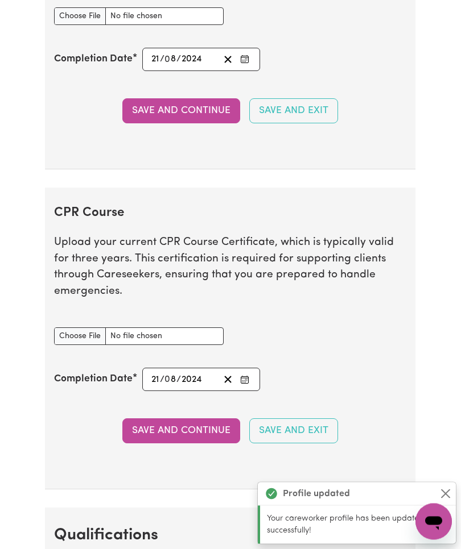
scroll to position [2628, 0]
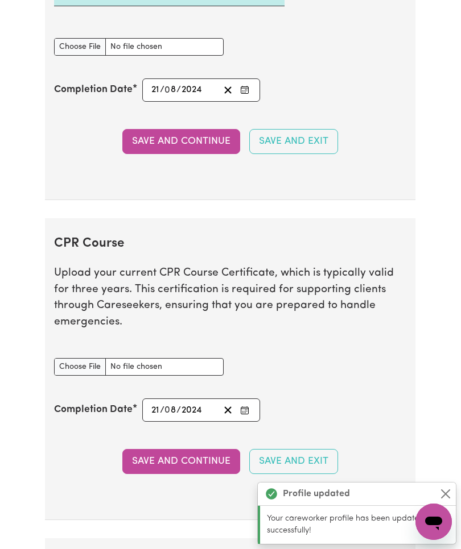
click at [123, 358] on input "CPR Course document" at bounding box center [138, 367] width 169 height 18
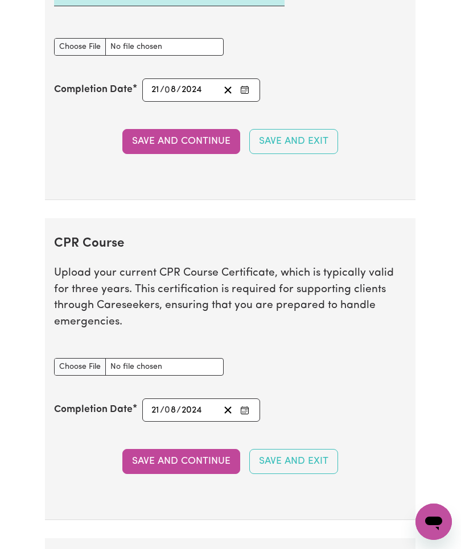
type input "C:\fakepath\IMG_2466.png"
click at [144, 449] on button "Save and Continue" at bounding box center [181, 461] width 118 height 25
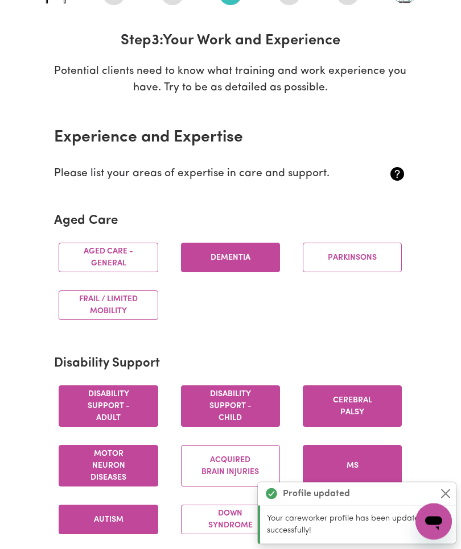
scroll to position [0, 0]
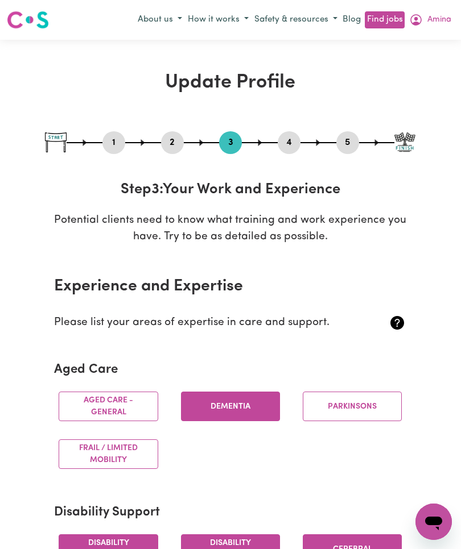
click at [418, 28] on button "Amina" at bounding box center [430, 19] width 48 height 19
click at [410, 63] on link "My Dashboard" at bounding box center [408, 64] width 90 height 22
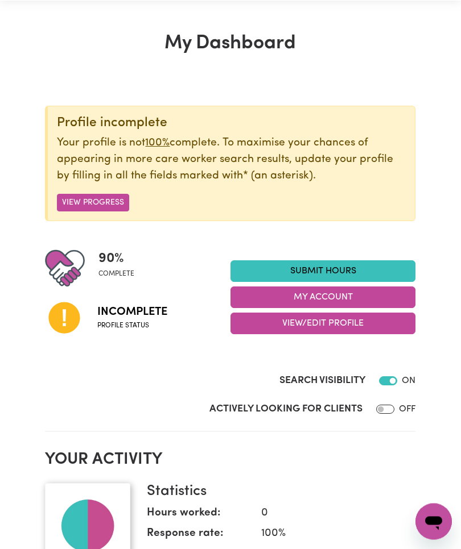
scroll to position [40, 0]
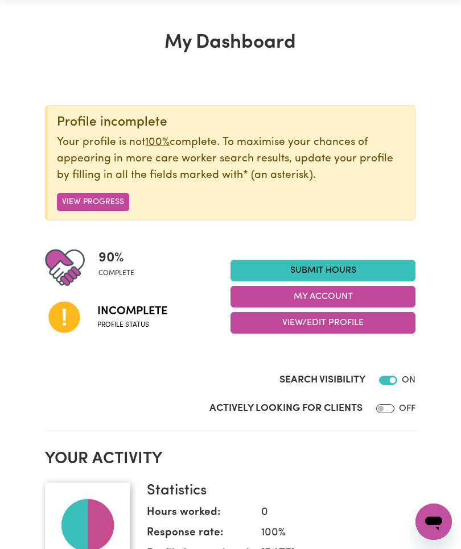
click at [102, 199] on button "View Progress" at bounding box center [93, 202] width 72 height 18
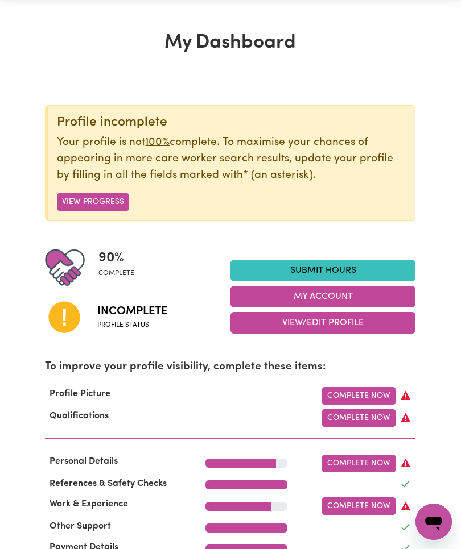
click at [366, 415] on link "Complete Now" at bounding box center [358, 419] width 73 height 18
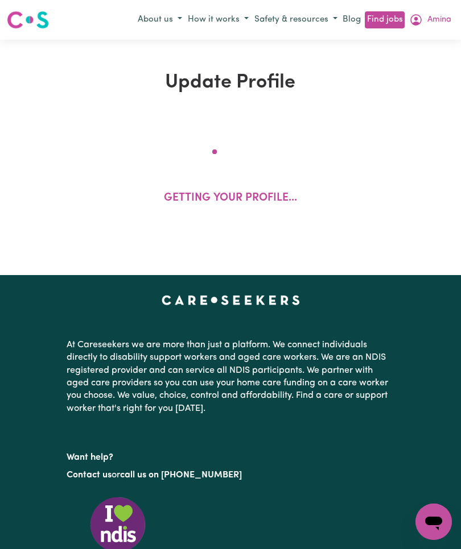
select select "2021"
select select "2024"
select select "2025"
select select "Certificate III (Individual Support)"
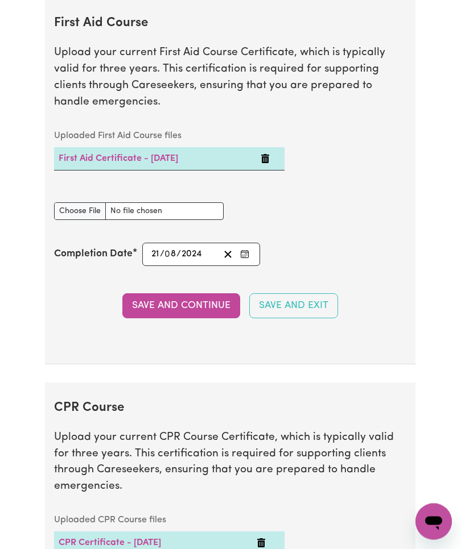
scroll to position [2464, 0]
click at [203, 301] on button "Save and Continue" at bounding box center [181, 305] width 118 height 25
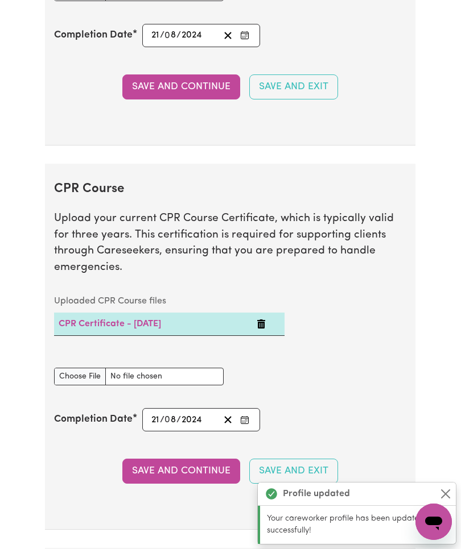
click at [149, 459] on button "Save and Continue" at bounding box center [181, 471] width 118 height 25
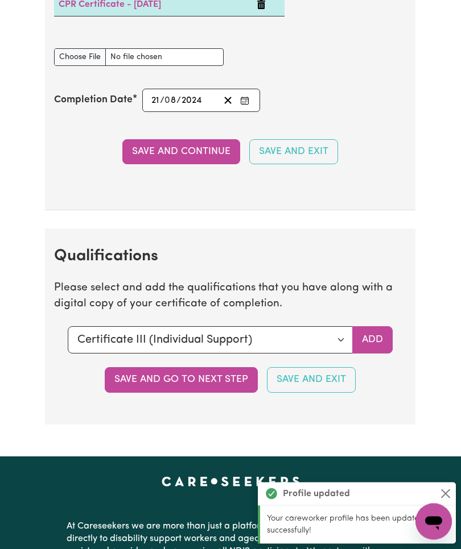
scroll to position [3001, 0]
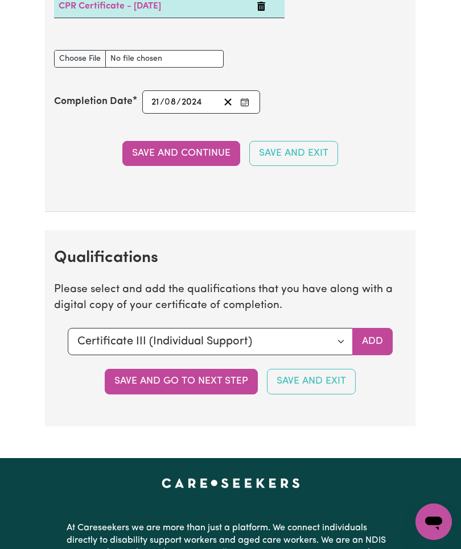
click at [309, 328] on select "Select a qualification to add... Certificate III (Individual Support) Certifica…" at bounding box center [210, 341] width 285 height 27
click at [147, 369] on button "Save and go to next step" at bounding box center [181, 381] width 153 height 25
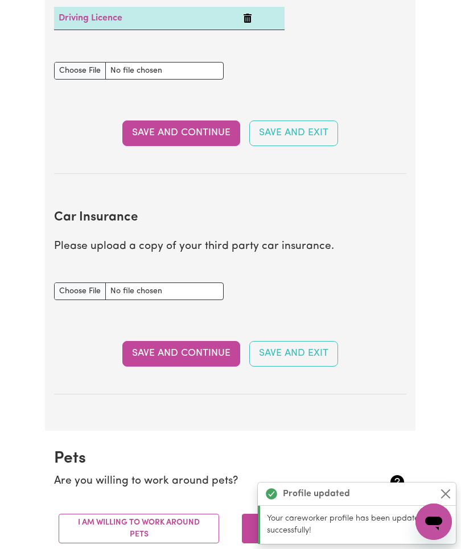
scroll to position [0, 0]
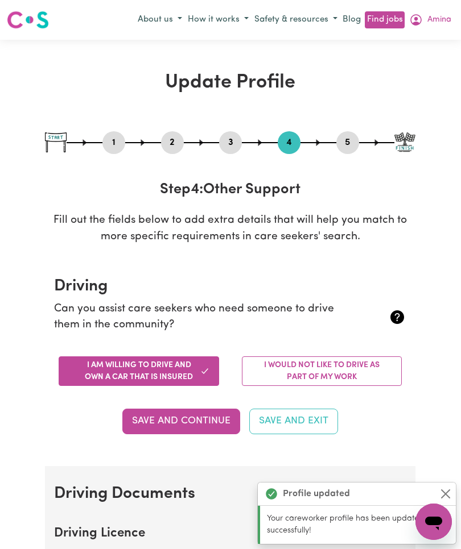
click at [428, 25] on span "Amina" at bounding box center [439, 20] width 24 height 13
click at [407, 64] on link "My Dashboard" at bounding box center [408, 64] width 90 height 22
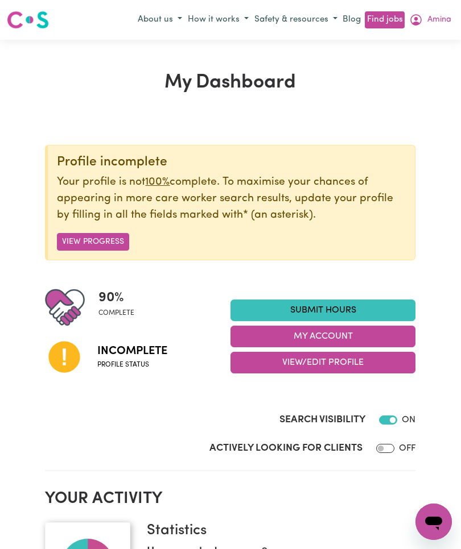
click at [81, 243] on button "View Progress" at bounding box center [93, 242] width 72 height 18
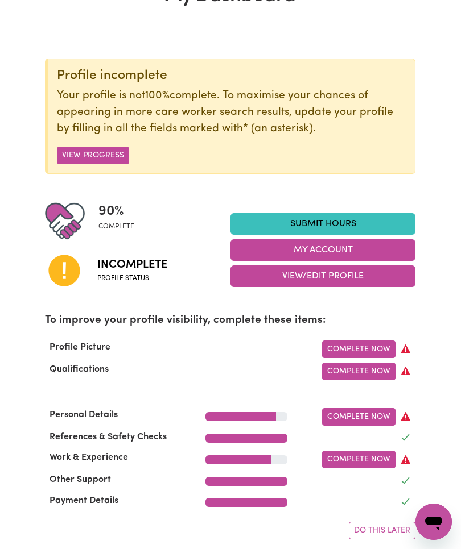
click at [373, 348] on link "Complete Now" at bounding box center [358, 350] width 73 height 18
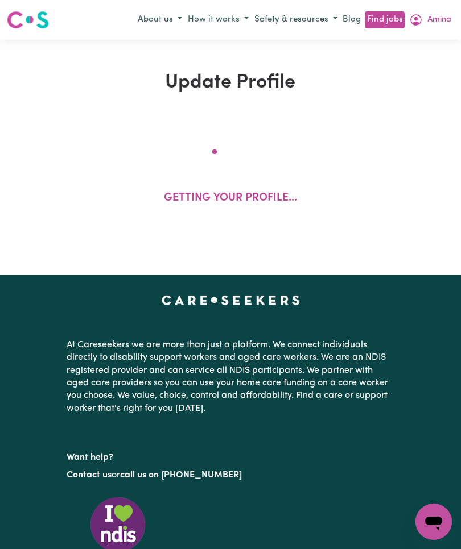
select select "[DEMOGRAPHIC_DATA]"
select select "[DEMOGRAPHIC_DATA] Citizen"
select select "Studying a healthcare related degree or qualification"
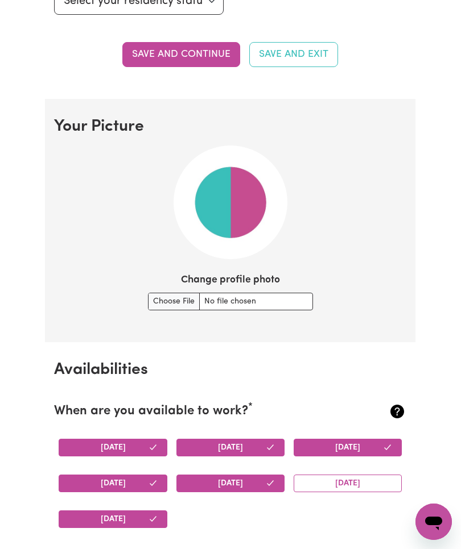
scroll to position [711, 0]
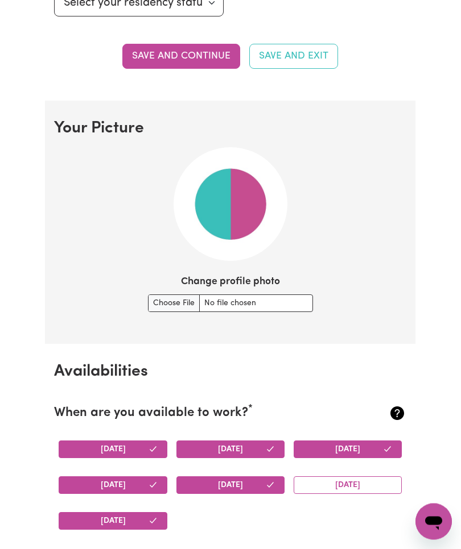
click at [204, 304] on input "Change profile photo" at bounding box center [230, 304] width 165 height 18
click at [161, 301] on input "Change profile photo" at bounding box center [230, 304] width 165 height 18
click at [228, 299] on input "Change profile photo" at bounding box center [230, 304] width 165 height 18
click at [265, 300] on input "Change profile photo" at bounding box center [230, 304] width 165 height 18
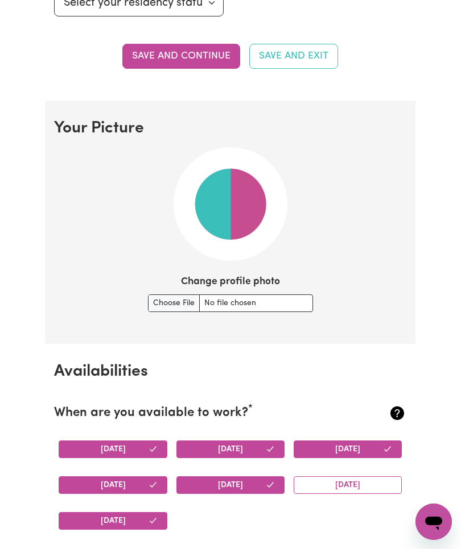
type input "C:\fakepath\image.jpg"
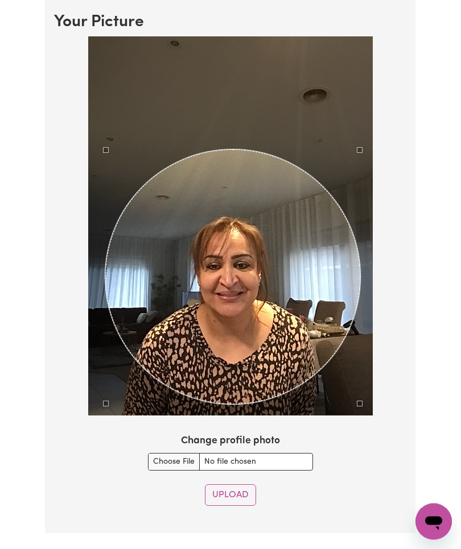
scroll to position [816, 0]
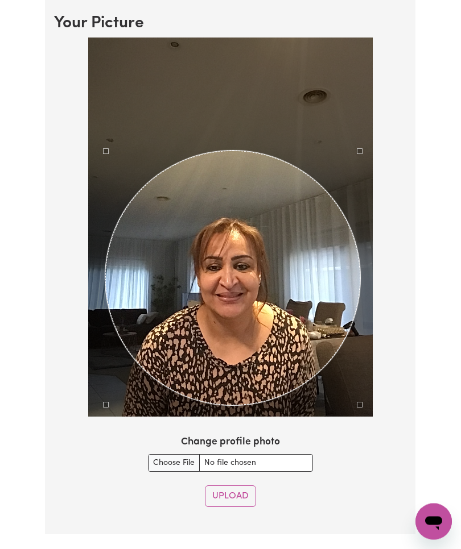
click at [243, 501] on button "Upload" at bounding box center [230, 497] width 51 height 22
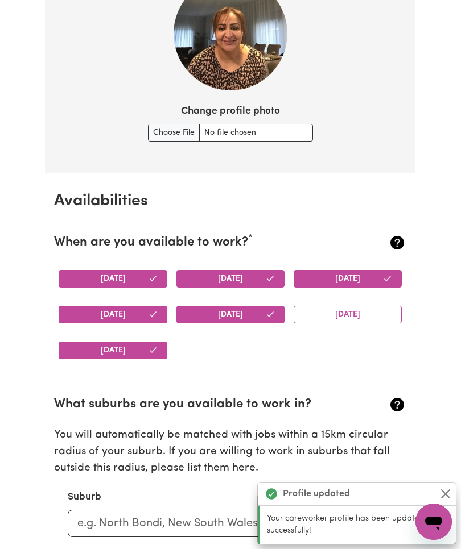
scroll to position [1054, 0]
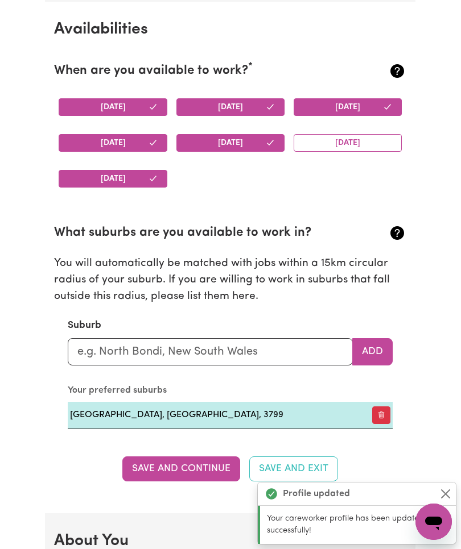
click at [93, 417] on td "[GEOGRAPHIC_DATA], [GEOGRAPHIC_DATA], 3799" at bounding box center [215, 415] width 294 height 27
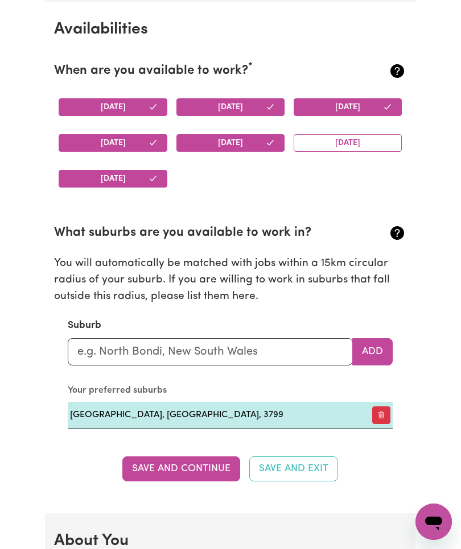
click at [374, 411] on button "button" at bounding box center [381, 416] width 18 height 18
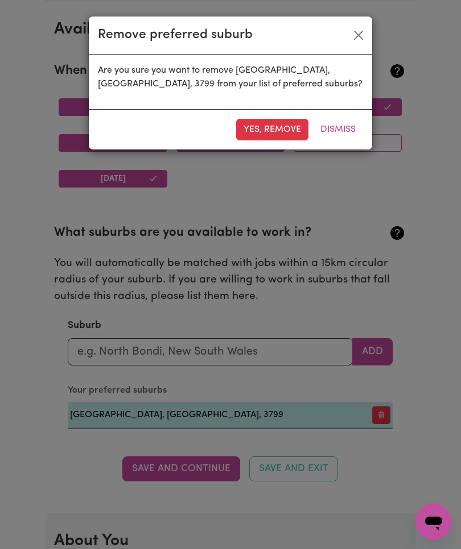
click at [275, 131] on button "Yes, remove" at bounding box center [272, 130] width 72 height 22
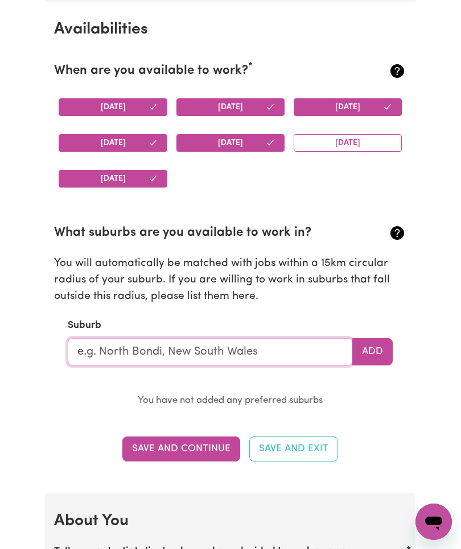
click at [91, 350] on input "text" at bounding box center [210, 351] width 285 height 27
type input "Werr"
type input "WerrI BEACH, New South Wales, 2534"
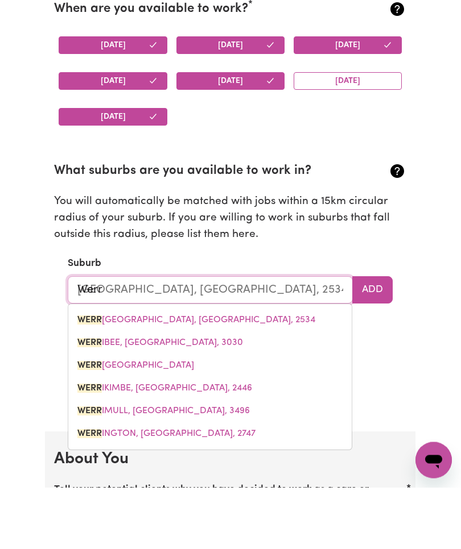
click at [162, 400] on span "WERR IBEE, Victoria, 3030" at bounding box center [160, 404] width 166 height 9
type input "WERRIBEE, [GEOGRAPHIC_DATA], 3030"
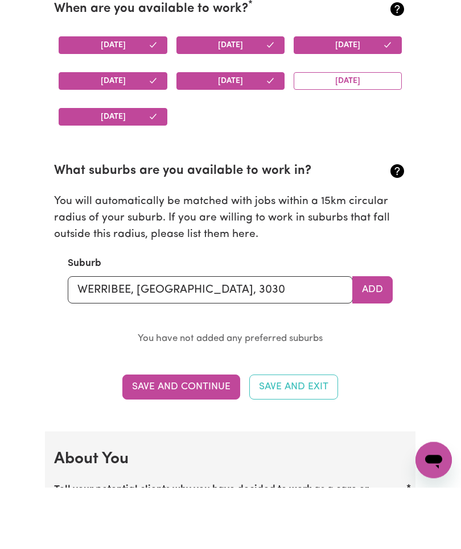
click at [379, 338] on button "Add" at bounding box center [372, 351] width 40 height 27
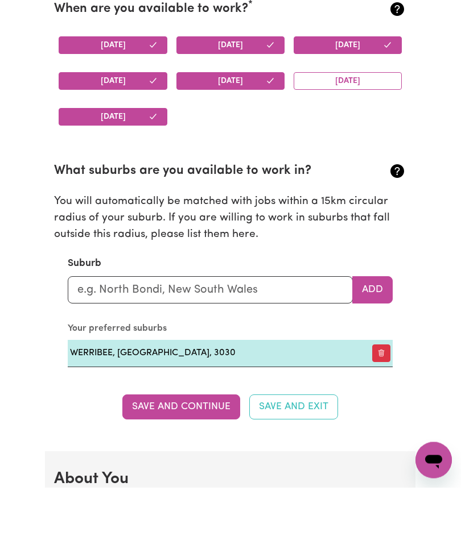
scroll to position [1116, 0]
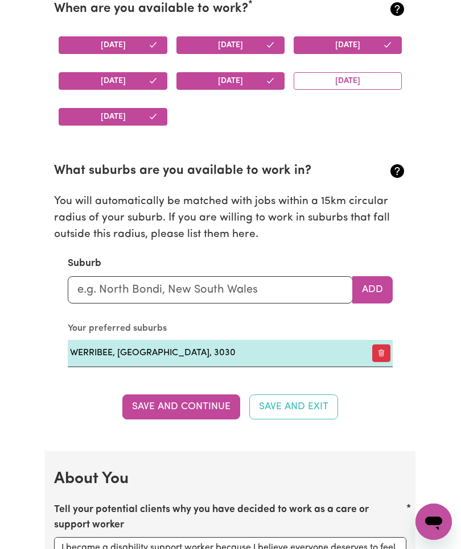
click at [187, 406] on button "Save and Continue" at bounding box center [181, 407] width 118 height 25
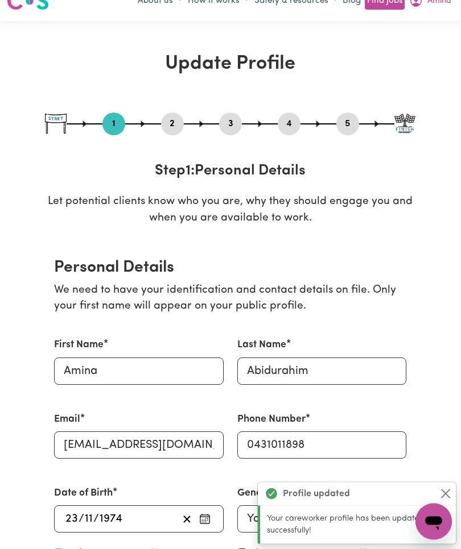
scroll to position [0, 0]
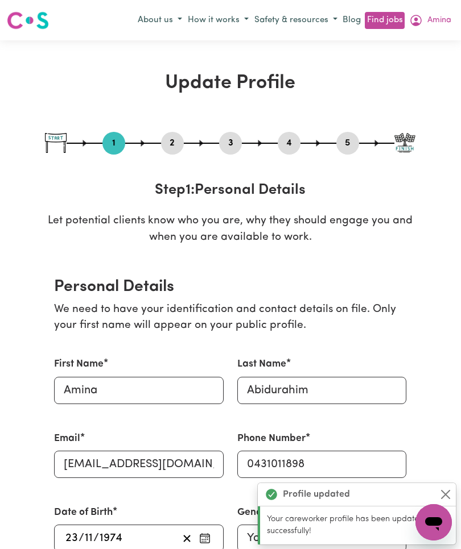
click at [432, 23] on span "Amina" at bounding box center [439, 20] width 24 height 13
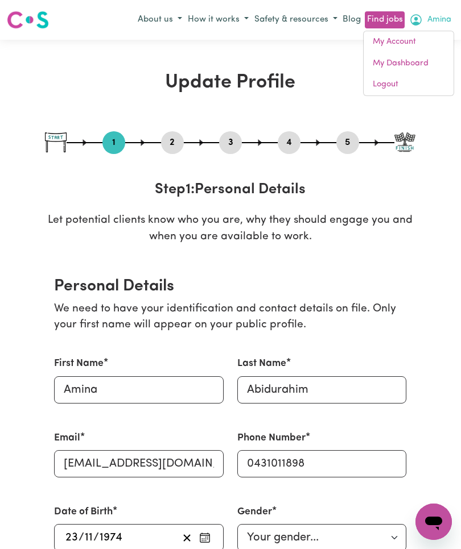
click at [407, 63] on link "My Dashboard" at bounding box center [408, 64] width 90 height 22
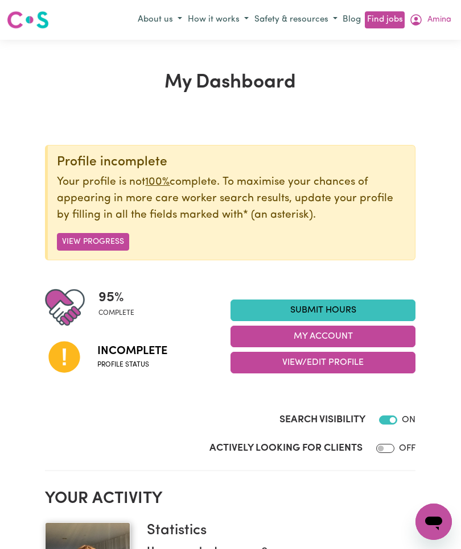
click at [79, 242] on button "View Progress" at bounding box center [93, 242] width 72 height 18
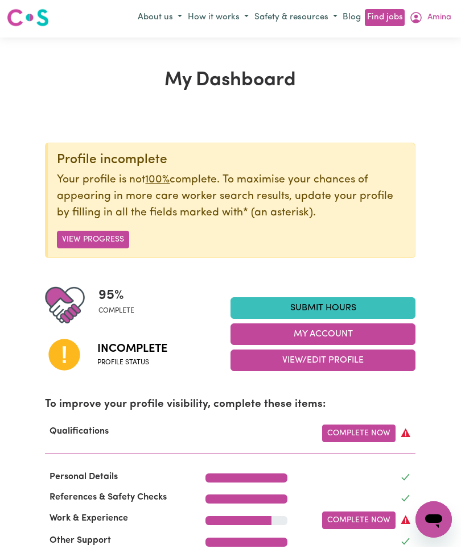
scroll to position [294, 0]
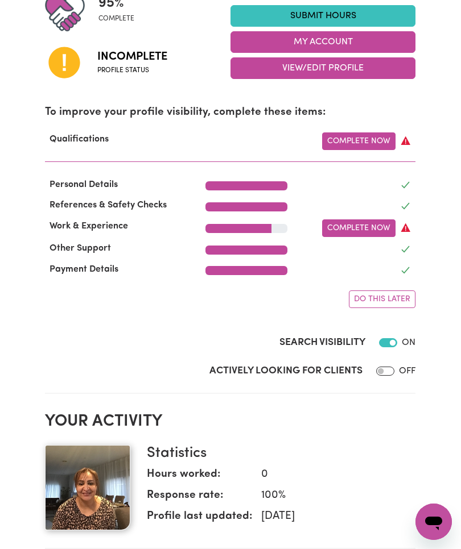
click at [371, 224] on link "Complete Now" at bounding box center [358, 229] width 73 height 18
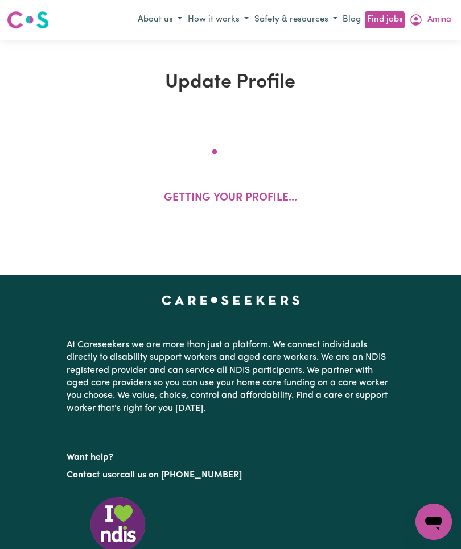
select select "2021"
select select "2024"
select select "2025"
select select "Certificate III (Individual Support)"
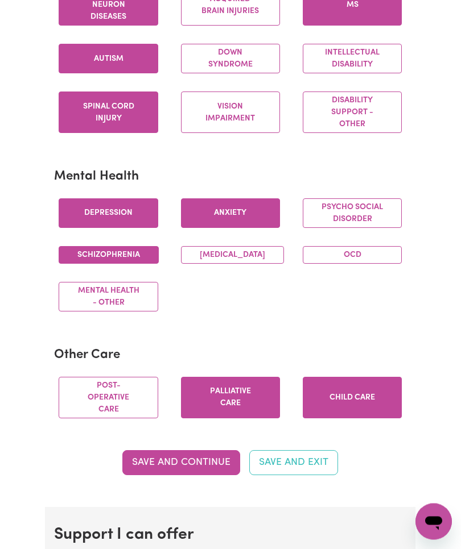
scroll to position [668, 0]
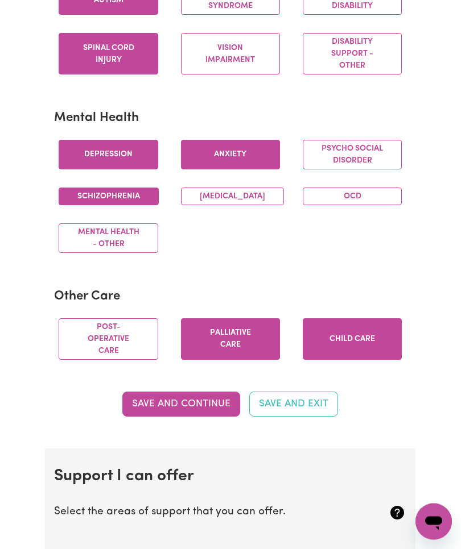
click at [157, 417] on button "Save and Continue" at bounding box center [181, 404] width 118 height 25
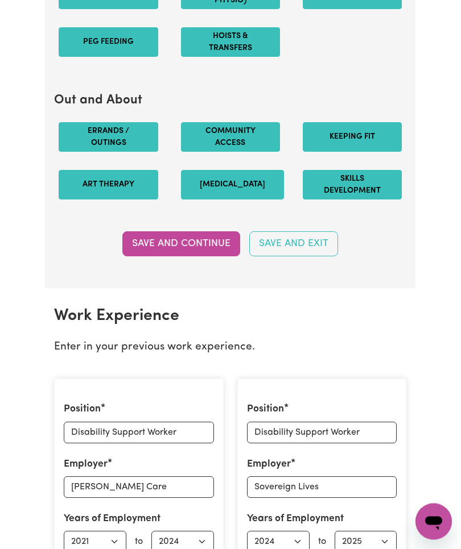
scroll to position [1529, 0]
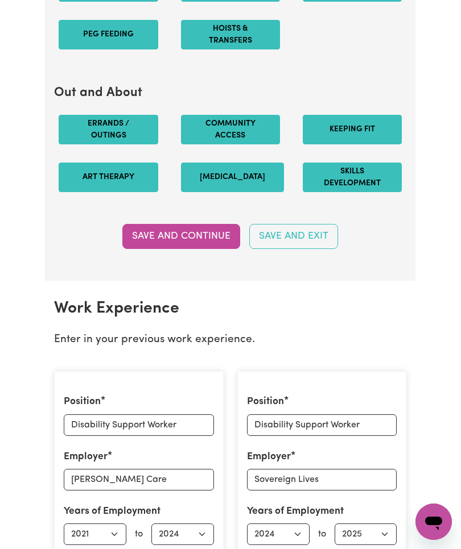
click at [156, 247] on button "Save and Continue" at bounding box center [181, 236] width 118 height 25
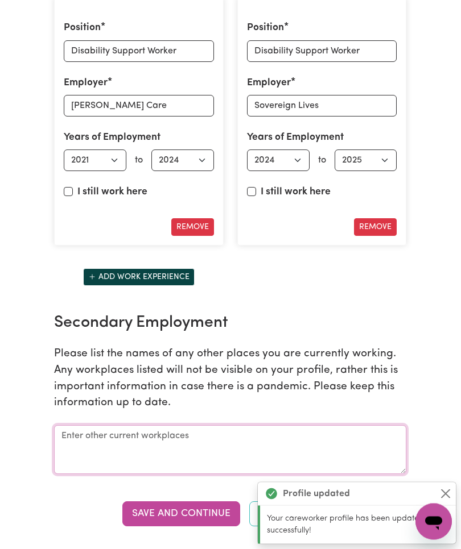
click at [81, 448] on textarea at bounding box center [230, 450] width 352 height 49
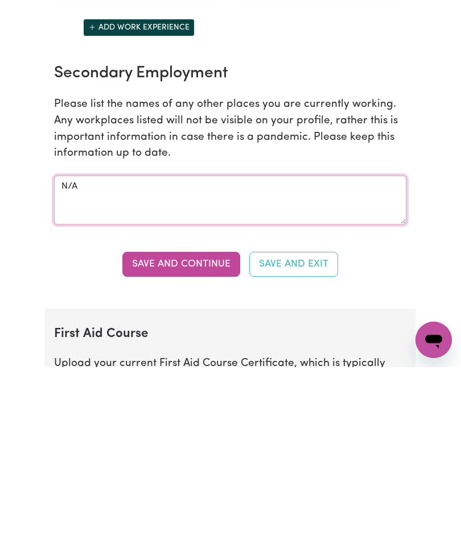
type textarea "N/A"
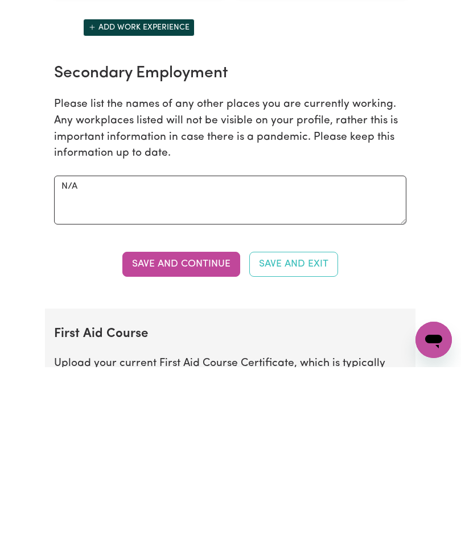
click at [155, 434] on button "Save and Continue" at bounding box center [181, 446] width 118 height 25
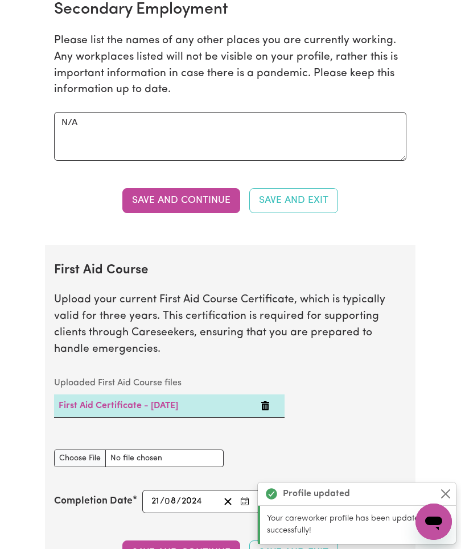
scroll to position [2466, 0]
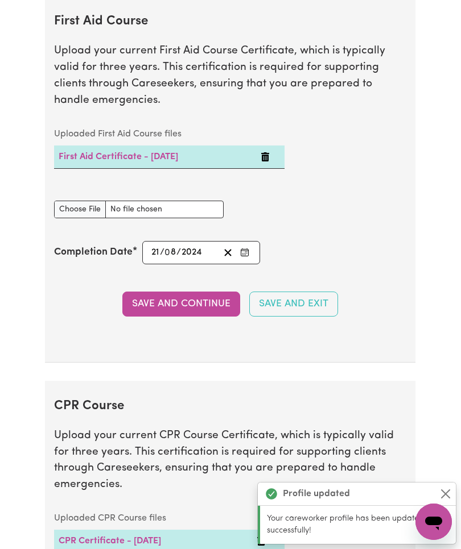
click at [126, 209] on input "First Aid Course document" at bounding box center [138, 210] width 169 height 18
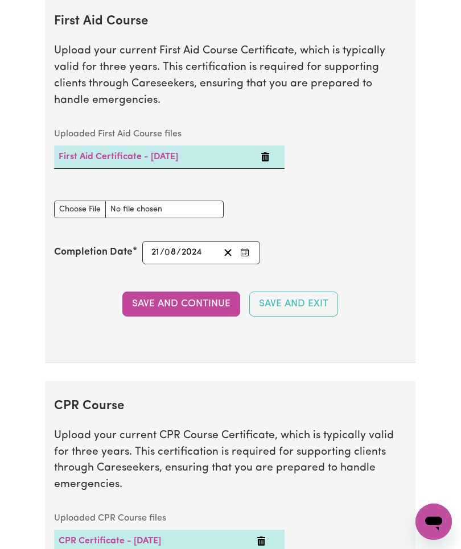
type input "C:\fakepath\IMG_2466.png"
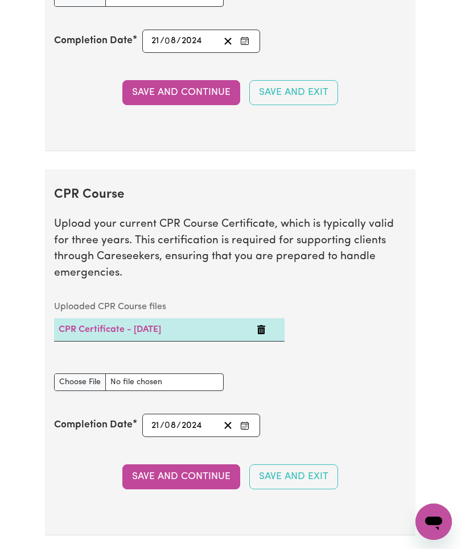
scroll to position [2714, 0]
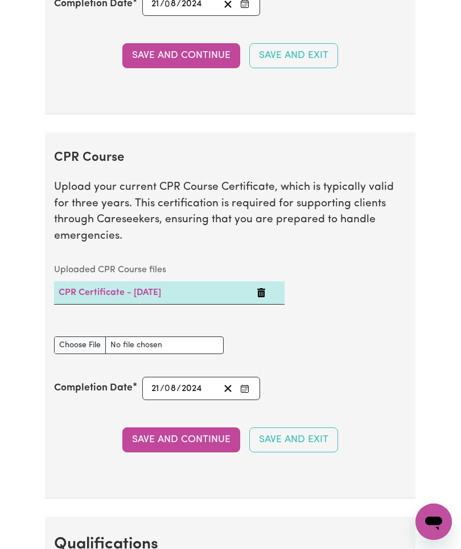
click at [125, 337] on input "CPR Course document" at bounding box center [138, 346] width 169 height 18
type input "C:\fakepath\IMG_2466.png"
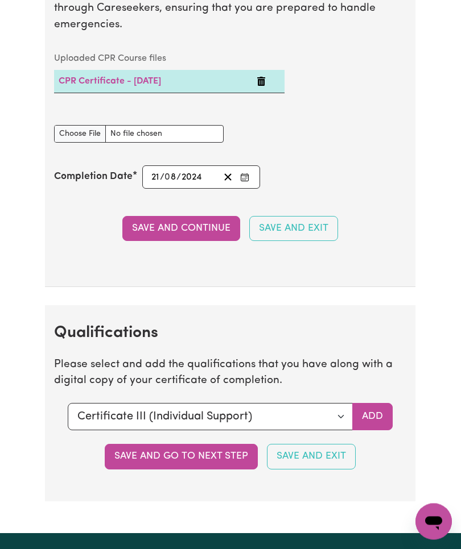
scroll to position [2926, 0]
click at [146, 216] on button "Save and Continue" at bounding box center [181, 228] width 118 height 25
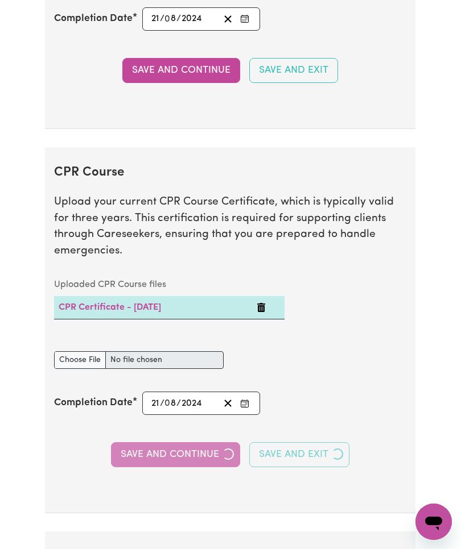
scroll to position [2675, 0]
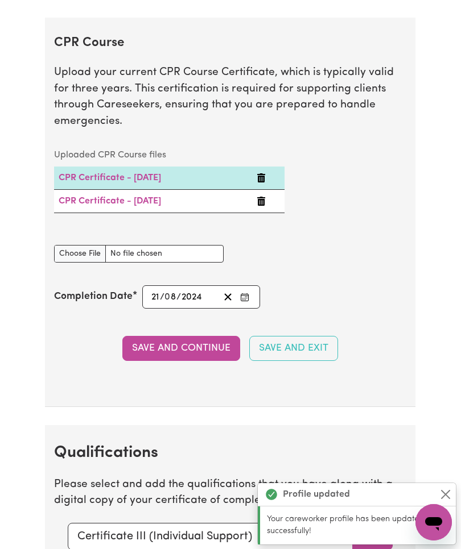
scroll to position [2796, 0]
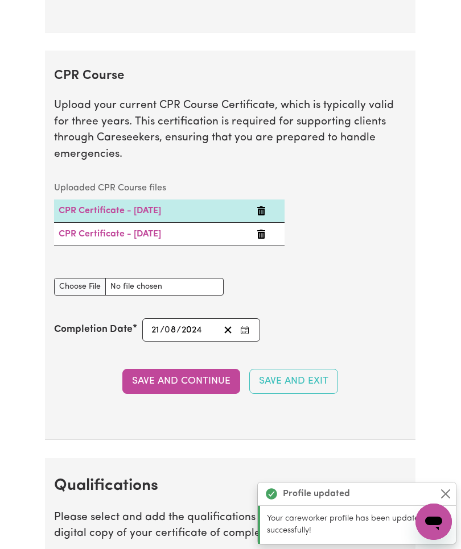
click at [262, 230] on icon "Delete CPR Certificate - 21/08/2024" at bounding box center [261, 234] width 9 height 9
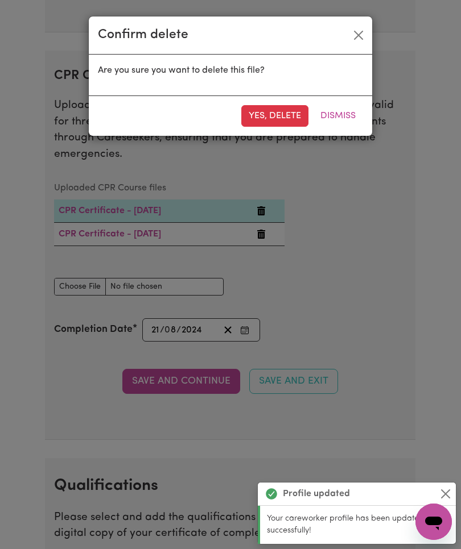
click at [275, 125] on button "Yes, delete" at bounding box center [274, 116] width 67 height 22
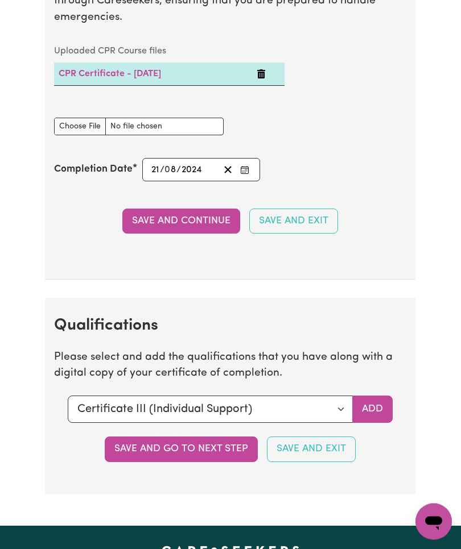
scroll to position [2944, 0]
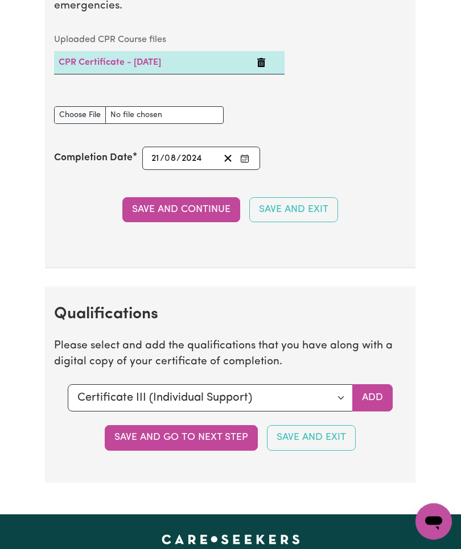
click at [134, 426] on button "Save and go to next step" at bounding box center [181, 438] width 153 height 25
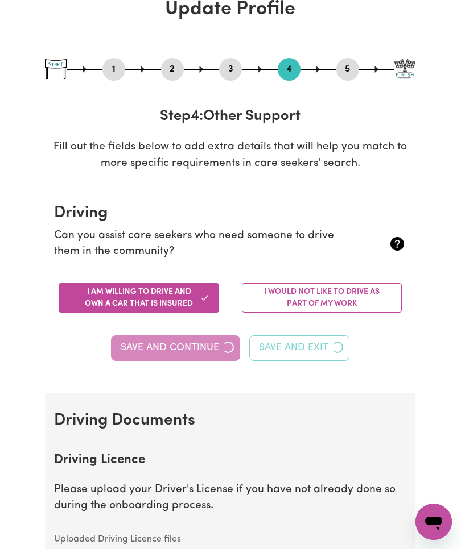
scroll to position [0, 0]
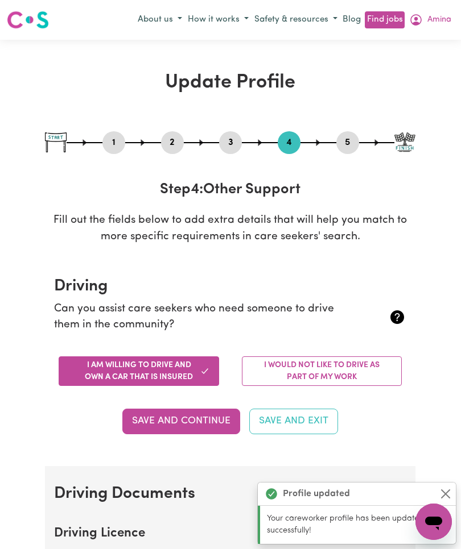
click at [444, 20] on button "Amina" at bounding box center [430, 19] width 48 height 19
click at [402, 64] on link "My Dashboard" at bounding box center [408, 64] width 90 height 22
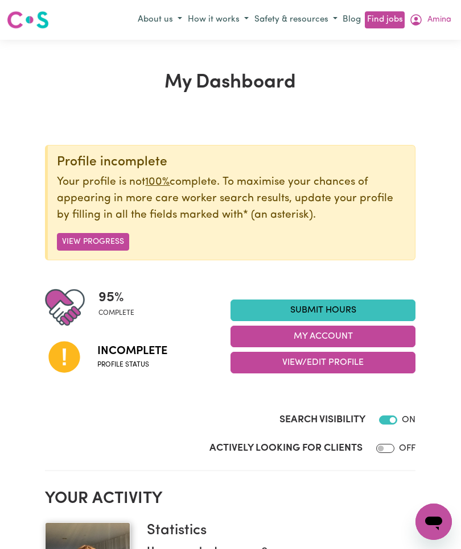
click at [86, 242] on button "View Progress" at bounding box center [93, 242] width 72 height 18
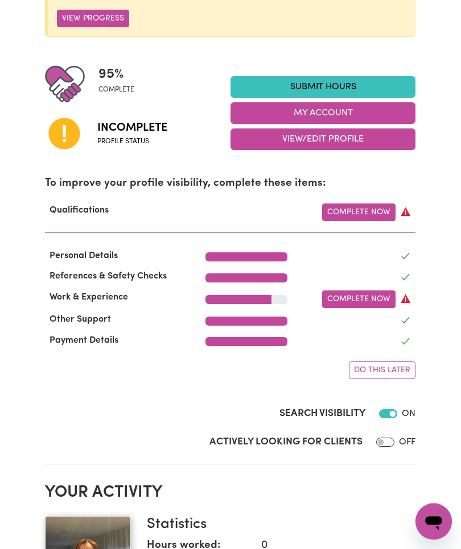
scroll to position [229, 0]
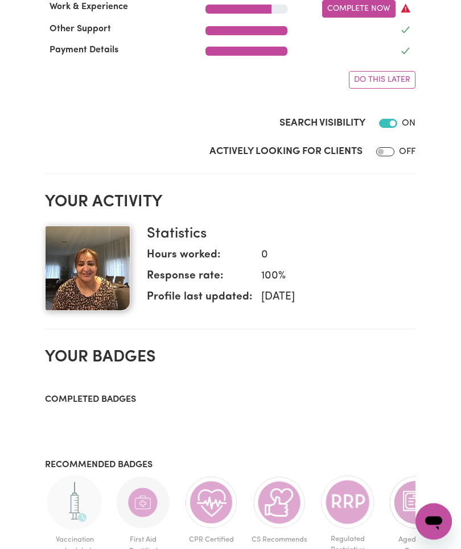
click at [395, 121] on input "Search Visibility" at bounding box center [388, 123] width 18 height 9
checkbox input "false"
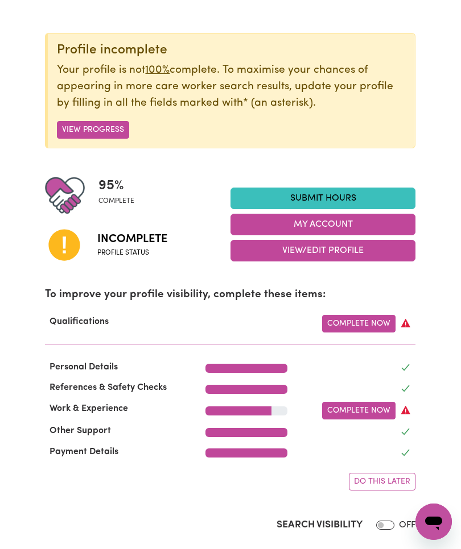
scroll to position [116, 0]
